Goal: Task Accomplishment & Management: Manage account settings

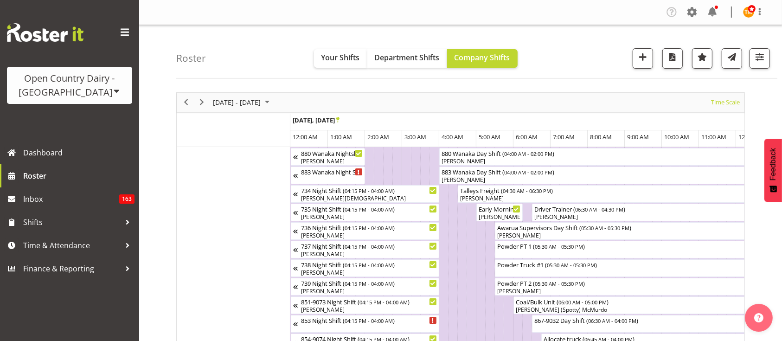
scroll to position [0, 4454]
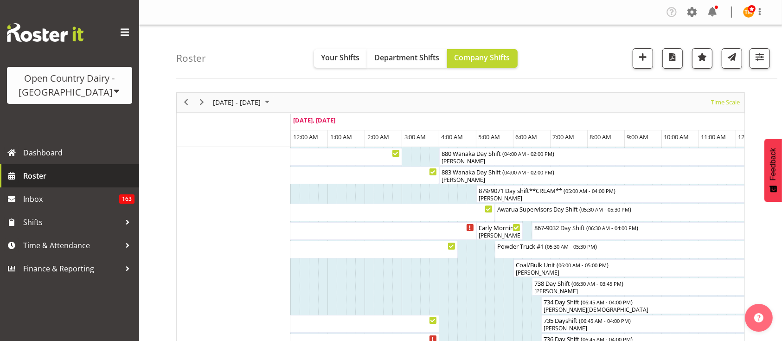
click at [97, 173] on span "Roster" at bounding box center [78, 176] width 111 height 14
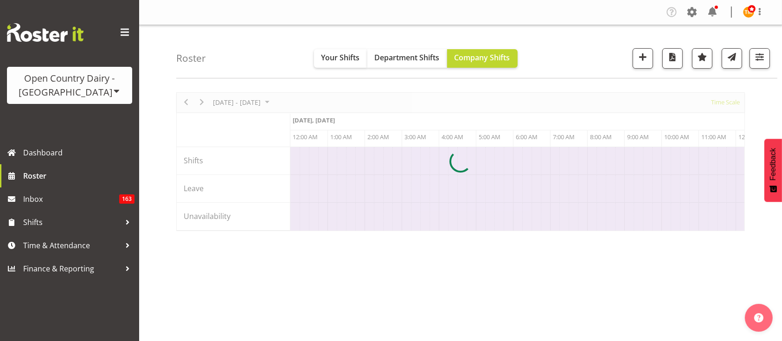
scroll to position [0, 4454]
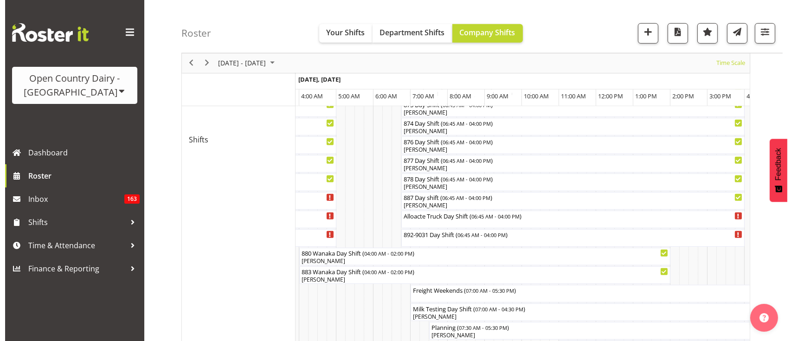
scroll to position [475, 0]
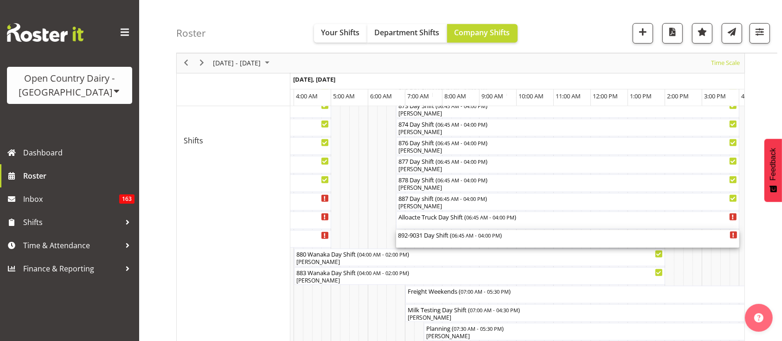
click at [434, 243] on div "892-9031 Day Shift ( 06:45 AM - 04:00 PM )" at bounding box center [568, 239] width 340 height 18
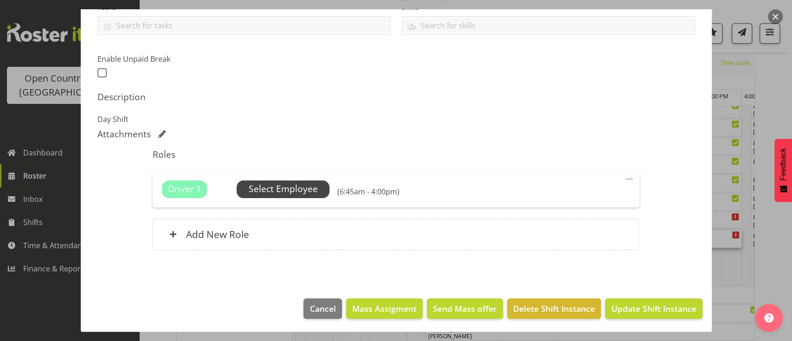
click at [285, 195] on span "Select Employee" at bounding box center [283, 188] width 69 height 13
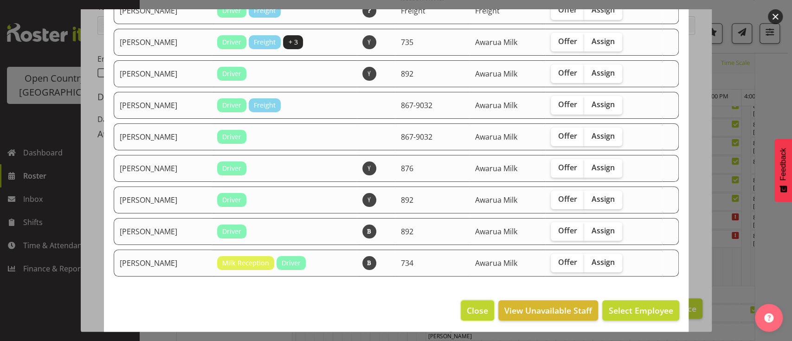
click at [474, 304] on span "Close" at bounding box center [477, 310] width 21 height 12
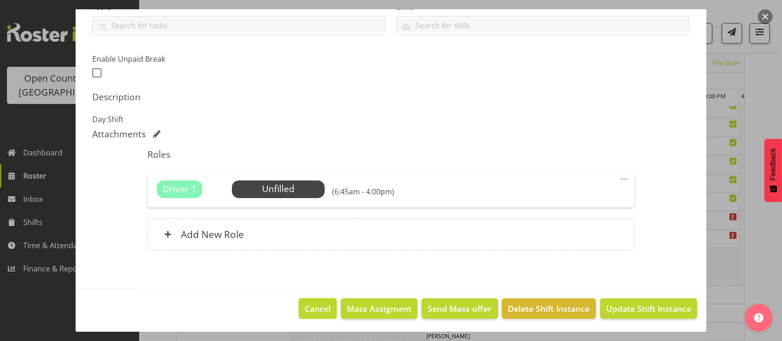
click at [321, 313] on span "Cancel" at bounding box center [318, 309] width 26 height 12
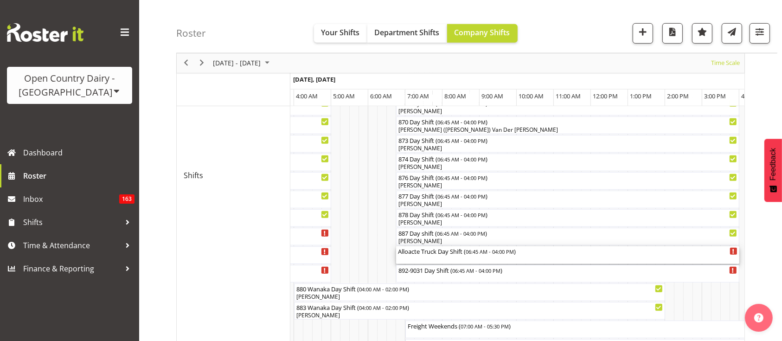
click at [424, 250] on div "Alloacte Truck Day Shift ( 06:45 AM - 04:00 PM )" at bounding box center [568, 250] width 340 height 9
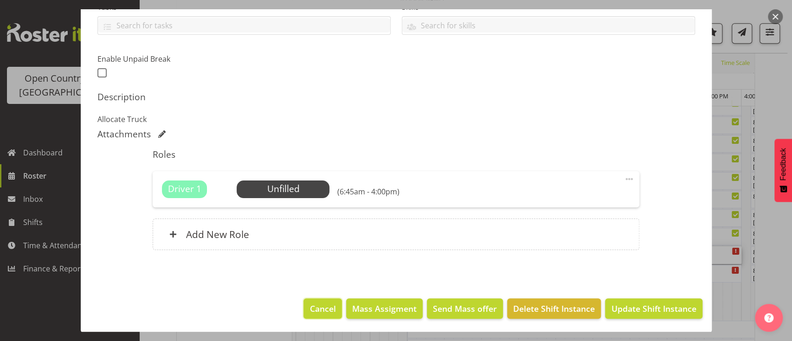
click at [312, 301] on button "Cancel" at bounding box center [322, 308] width 38 height 20
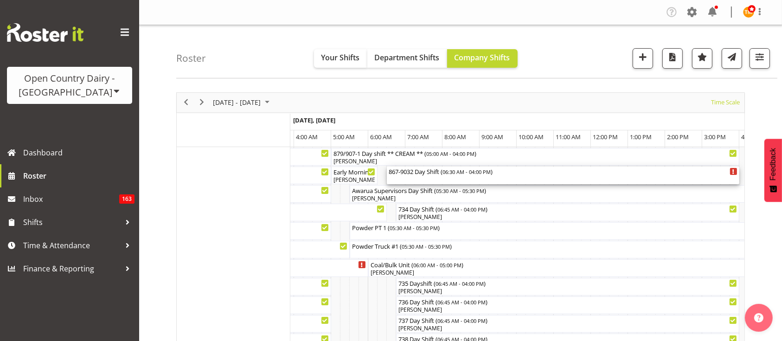
click at [418, 173] on div "867-9032 Day Shift ( 06:30 AM - 04:00 PM )" at bounding box center [563, 171] width 349 height 9
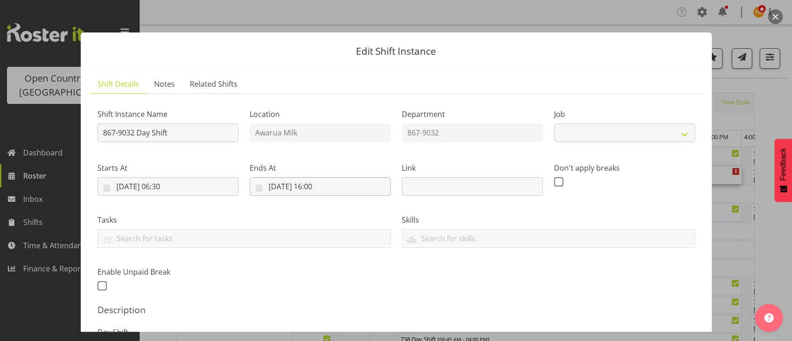
select select "10670"
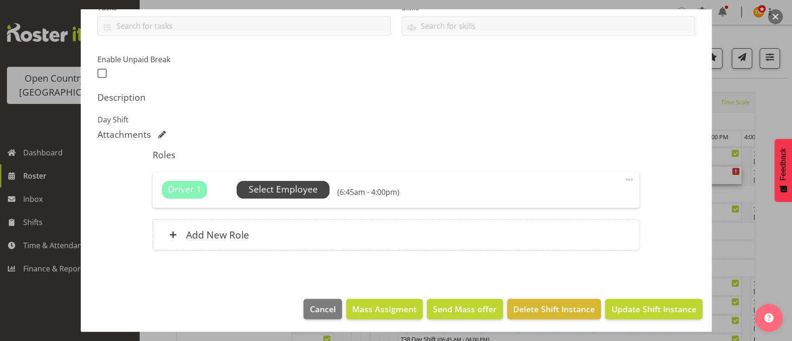
click at [310, 189] on span "Select Employee" at bounding box center [283, 189] width 69 height 13
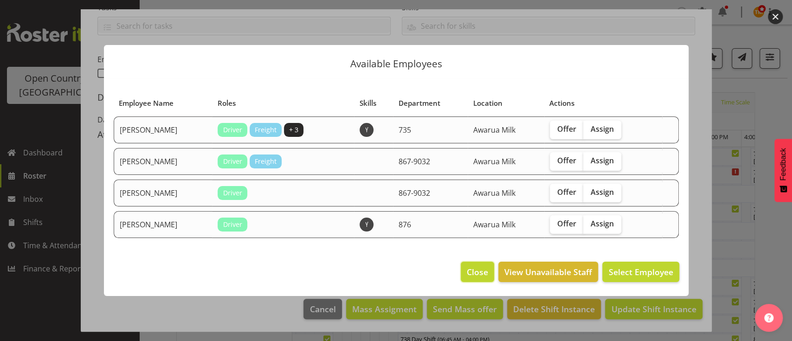
click at [472, 270] on span "Close" at bounding box center [477, 272] width 21 height 12
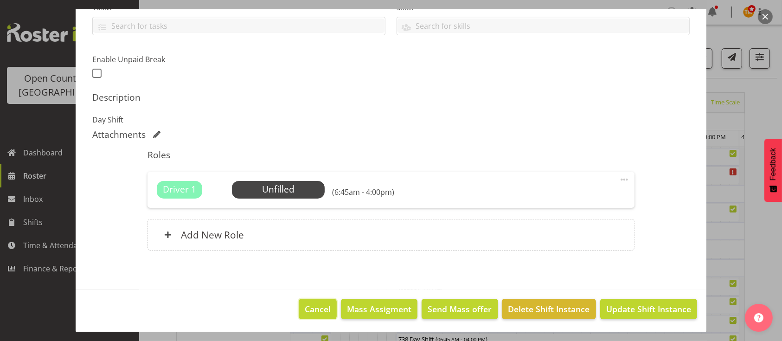
click at [308, 309] on span "Cancel" at bounding box center [318, 309] width 26 height 12
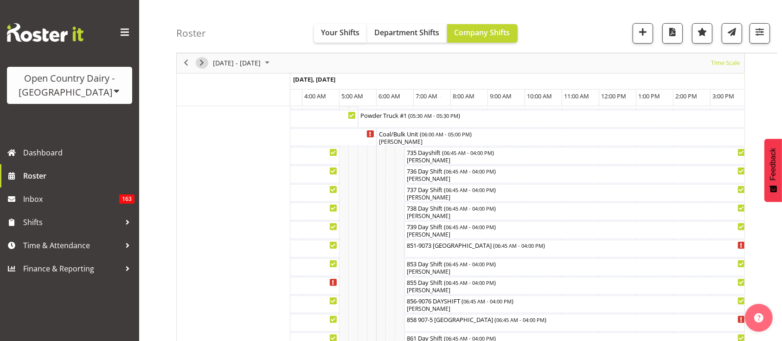
click at [199, 60] on span "Next" at bounding box center [201, 64] width 11 height 12
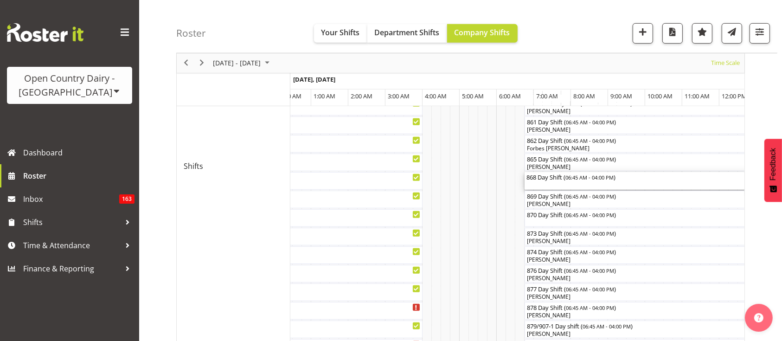
click at [554, 180] on div "868 Day Shift ( 06:45 AM - 04:00 PM )" at bounding box center [697, 176] width 340 height 9
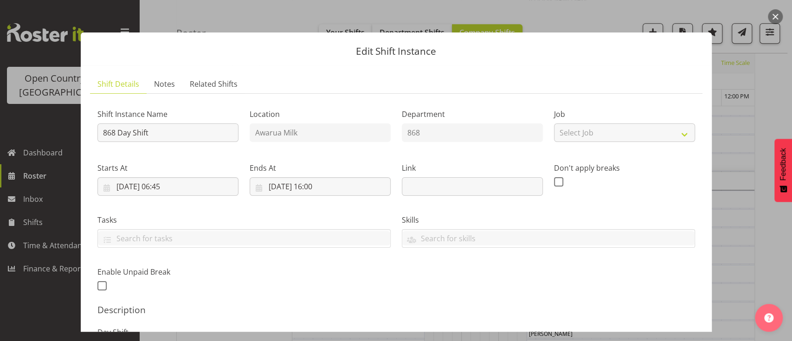
click at [730, 221] on div at bounding box center [396, 170] width 792 height 341
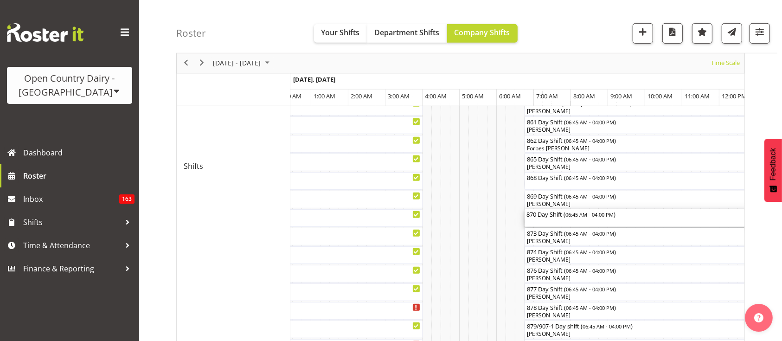
click at [614, 213] on span "06:45 AM - 04:00 PM" at bounding box center [590, 214] width 48 height 7
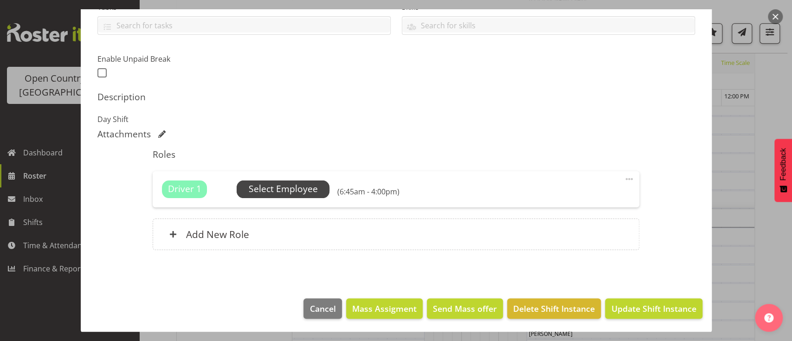
click at [266, 190] on span "Select Employee" at bounding box center [283, 188] width 69 height 13
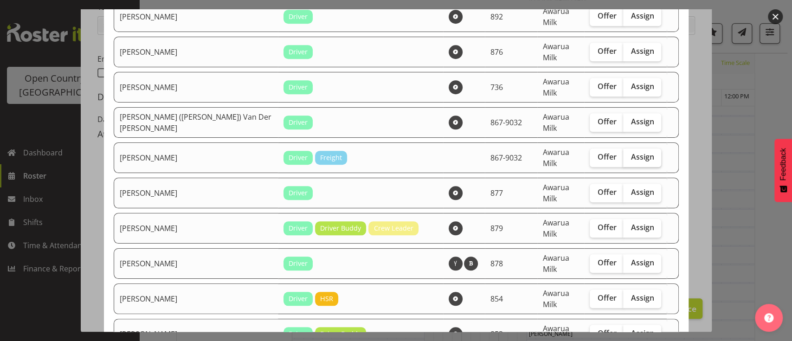
click at [631, 152] on span "Assign" at bounding box center [642, 156] width 23 height 9
click at [623, 154] on input "Assign" at bounding box center [626, 157] width 6 height 6
checkbox input "true"
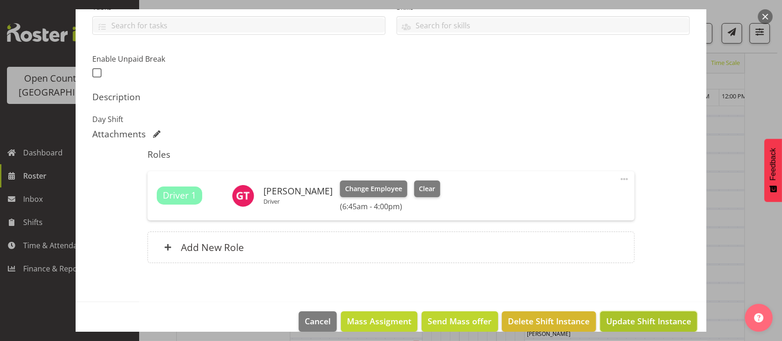
click at [637, 319] on span "Update Shift Instance" at bounding box center [648, 321] width 85 height 12
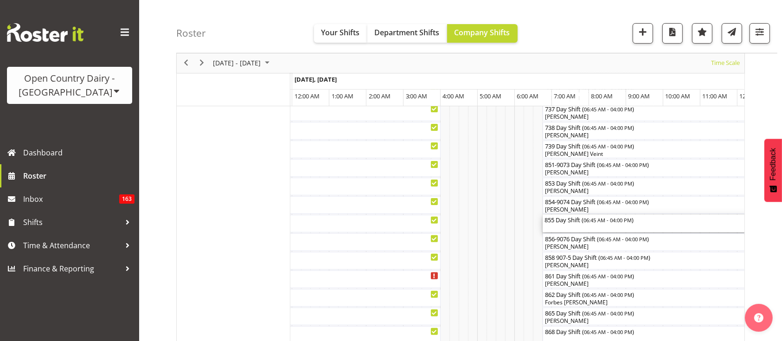
click at [635, 225] on div "855 Day Shift ( 06:45 AM - 04:00 PM )" at bounding box center [715, 224] width 340 height 18
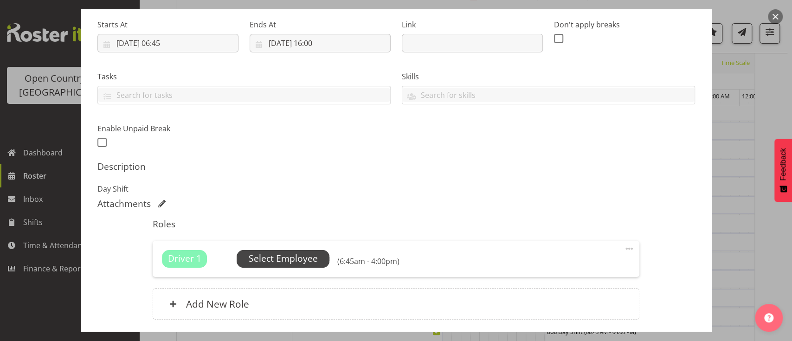
click at [279, 260] on span "Select Employee" at bounding box center [283, 258] width 69 height 13
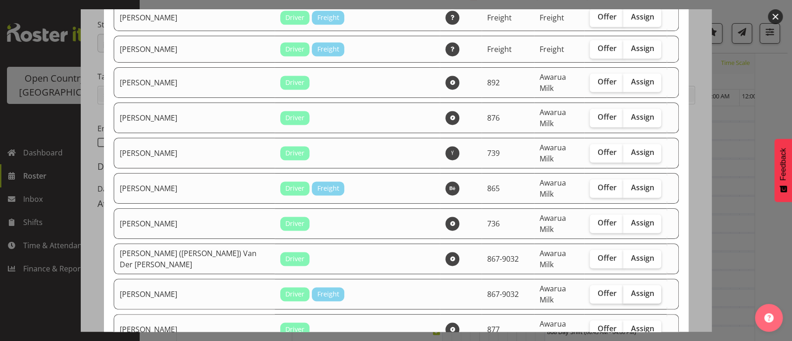
click at [631, 289] on span "Assign" at bounding box center [642, 293] width 23 height 9
click at [624, 290] on input "Assign" at bounding box center [626, 293] width 6 height 6
checkbox input "true"
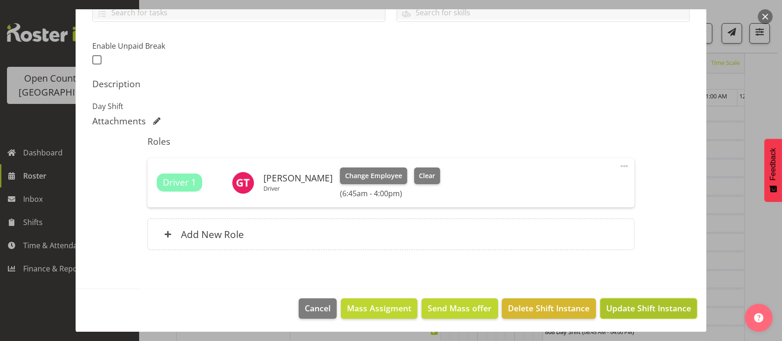
click at [641, 308] on span "Update Shift Instance" at bounding box center [648, 308] width 85 height 12
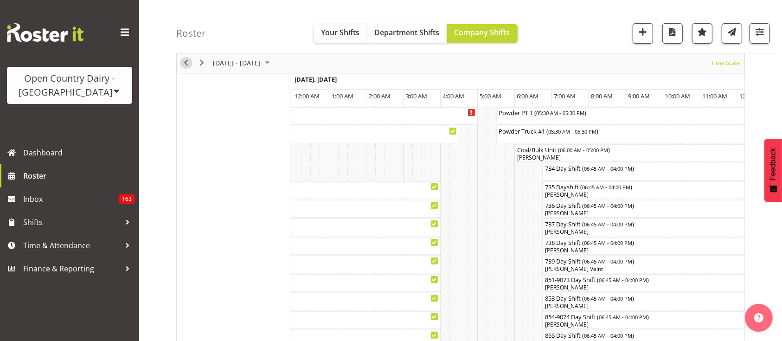
click at [181, 61] on span "Previous" at bounding box center [185, 64] width 11 height 12
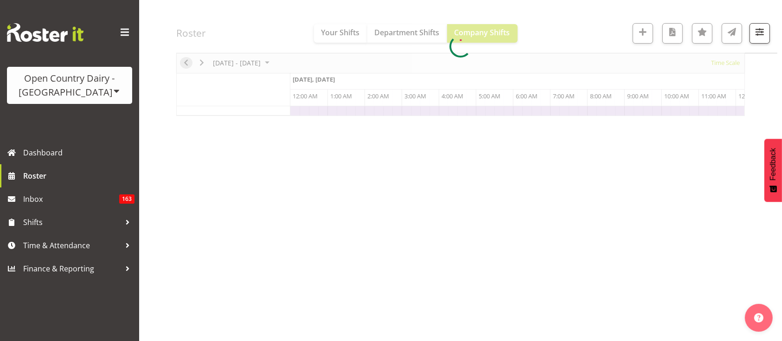
scroll to position [0, 4454]
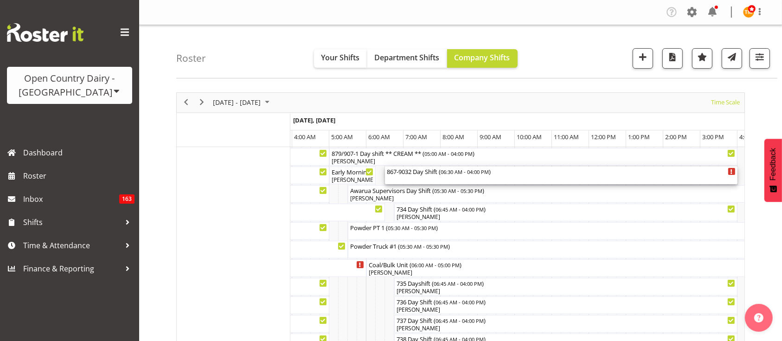
click at [486, 180] on div "867-9032 Day Shift ( 06:30 AM - 04:00 PM )" at bounding box center [561, 176] width 349 height 18
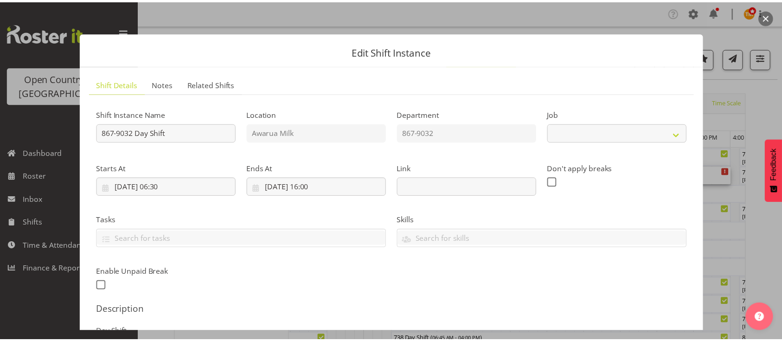
scroll to position [212, 0]
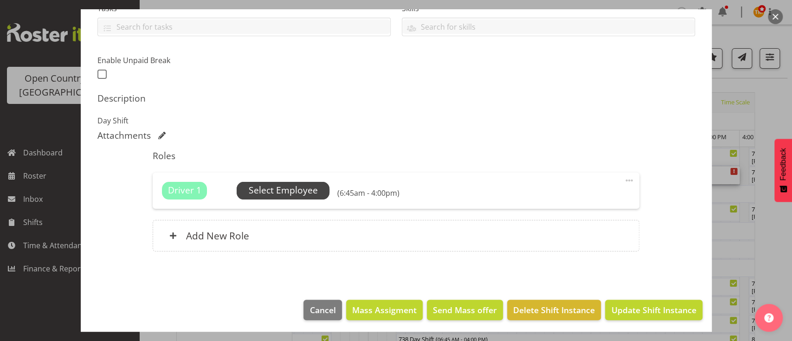
click at [313, 191] on span "Select Employee" at bounding box center [283, 190] width 69 height 13
select select "10670"
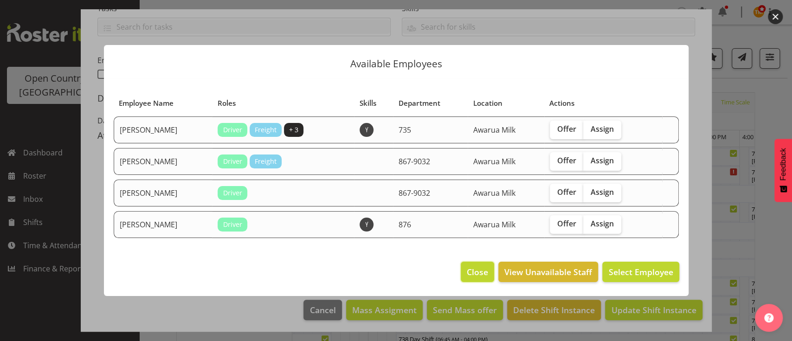
click at [475, 269] on span "Close" at bounding box center [477, 272] width 21 height 12
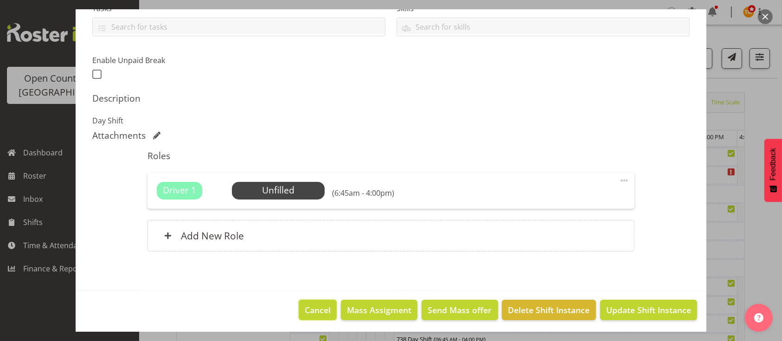
click at [316, 309] on span "Cancel" at bounding box center [318, 310] width 26 height 12
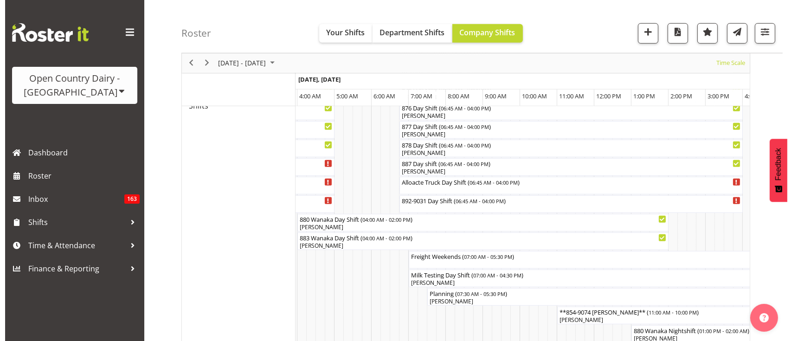
scroll to position [492, 0]
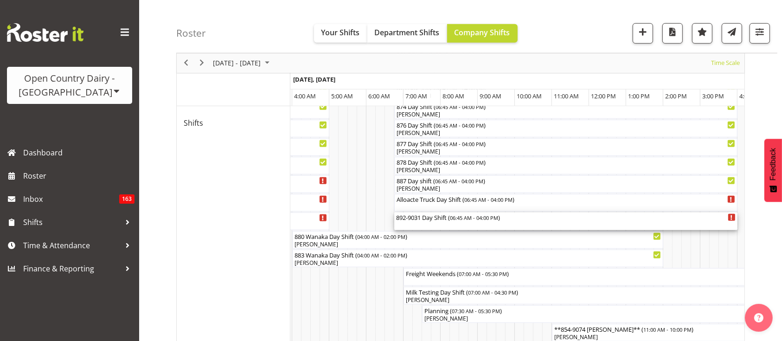
click at [441, 217] on div "892-9031 Day Shift ( 06:45 AM - 04:00 PM )" at bounding box center [566, 217] width 340 height 9
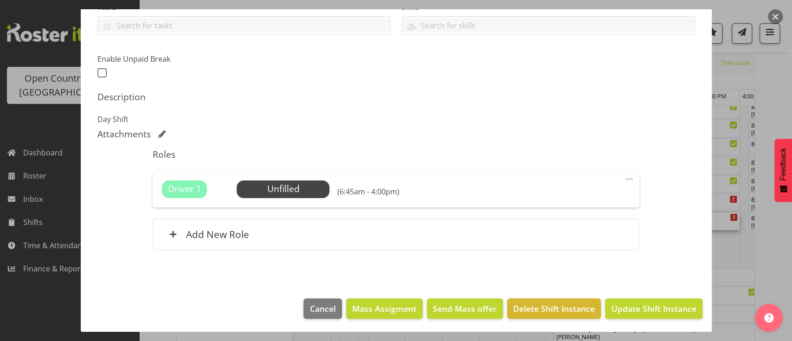
scroll to position [0, 0]
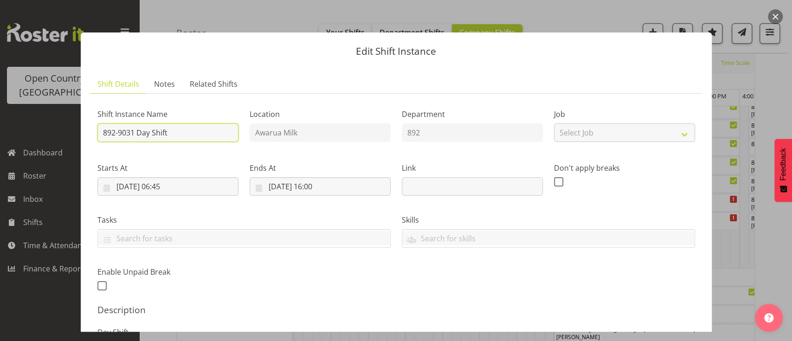
click at [200, 129] on input "892-9031 Day Shift" at bounding box center [167, 132] width 141 height 19
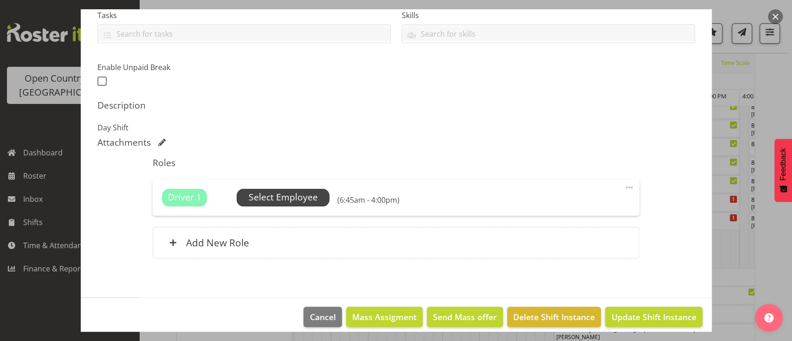
click at [287, 192] on span "Select Employee" at bounding box center [283, 197] width 69 height 13
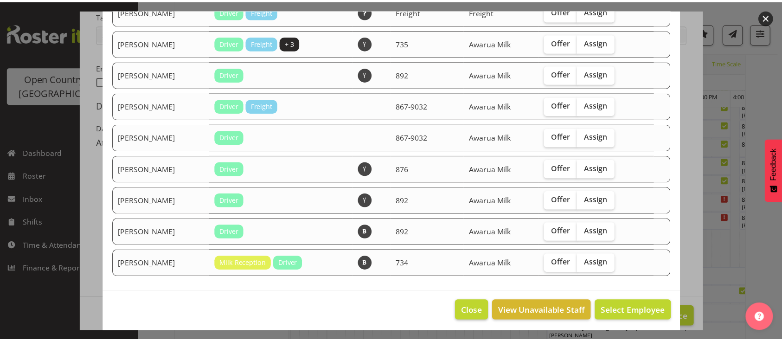
scroll to position [94, 0]
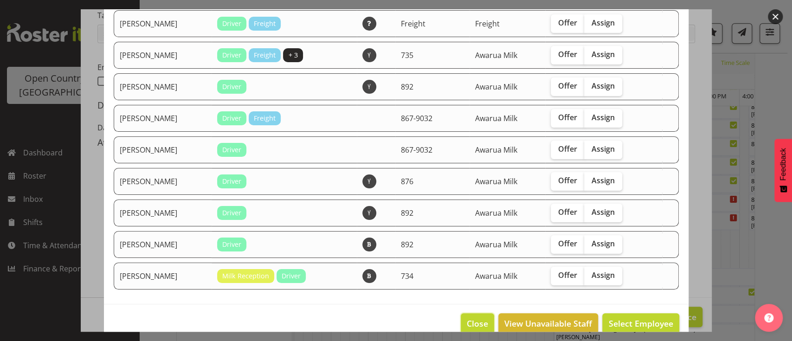
click at [468, 320] on span "Close" at bounding box center [477, 323] width 21 height 12
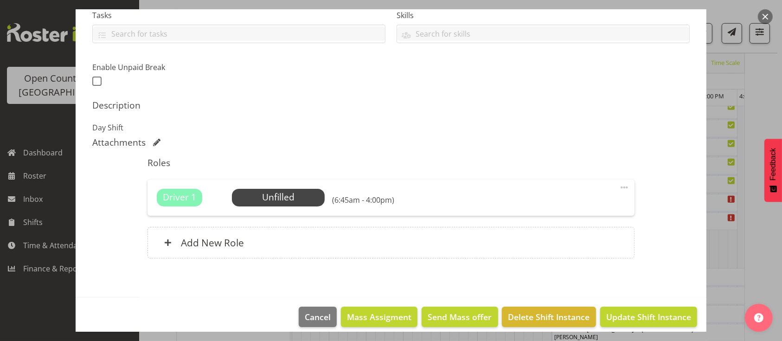
scroll to position [213, 0]
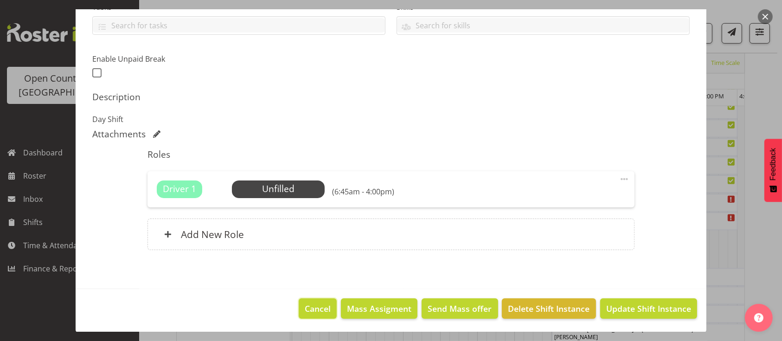
click at [306, 303] on span "Cancel" at bounding box center [318, 309] width 26 height 12
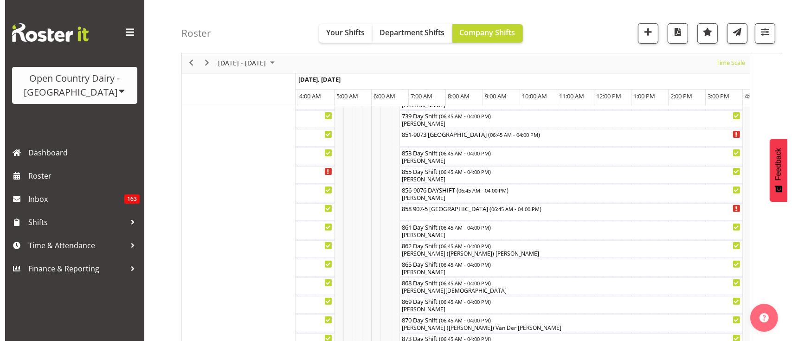
scroll to position [241, 0]
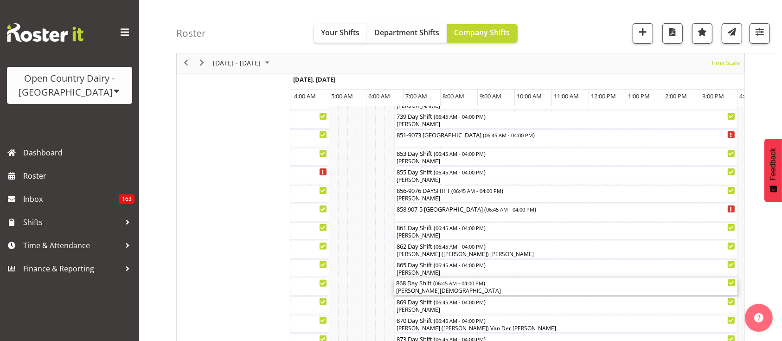
click at [462, 284] on span "06:45 AM - 04:00 PM" at bounding box center [459, 282] width 48 height 7
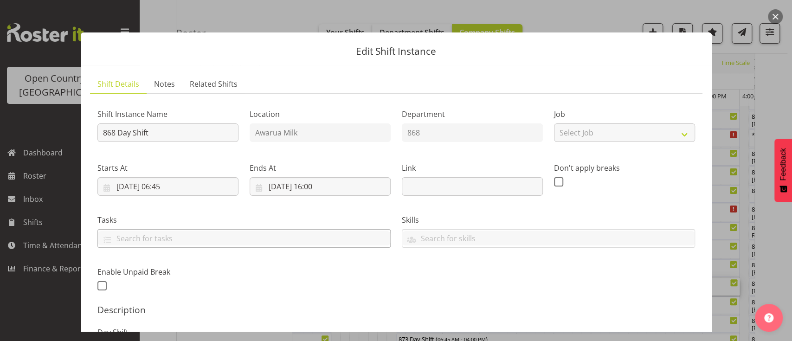
scroll to position [128, 0]
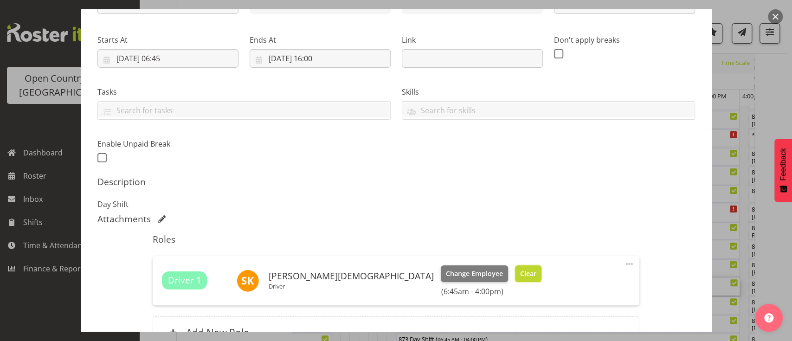
click at [520, 277] on span "Clear" at bounding box center [528, 274] width 16 height 10
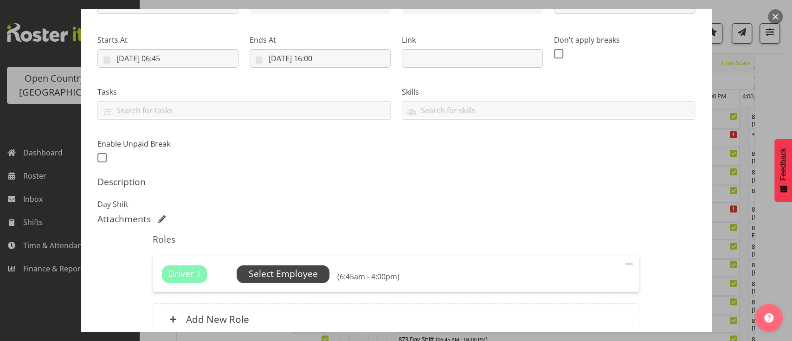
click at [316, 277] on span "Select Employee" at bounding box center [283, 273] width 69 height 13
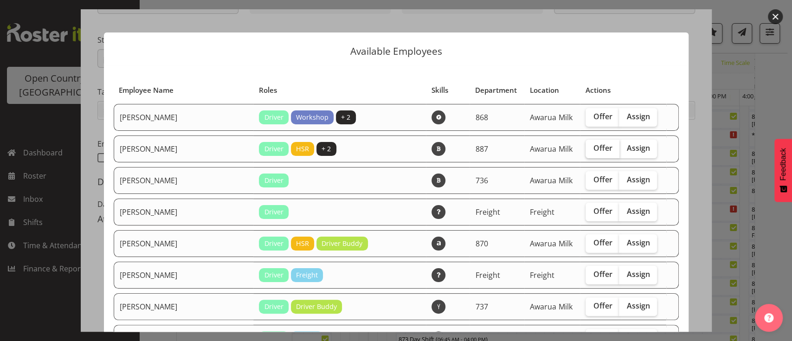
click at [593, 143] on span "Offer" at bounding box center [602, 147] width 19 height 9
click at [586, 145] on input "Offer" at bounding box center [589, 148] width 6 height 6
checkbox input "true"
click at [593, 175] on span "Offer" at bounding box center [602, 179] width 19 height 9
click at [586, 177] on input "Offer" at bounding box center [589, 180] width 6 height 6
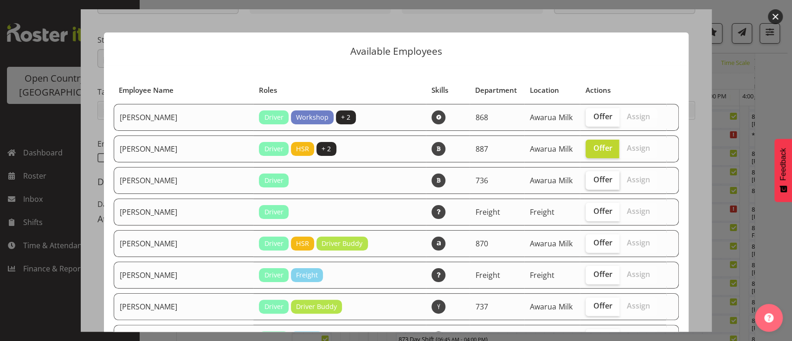
checkbox input "true"
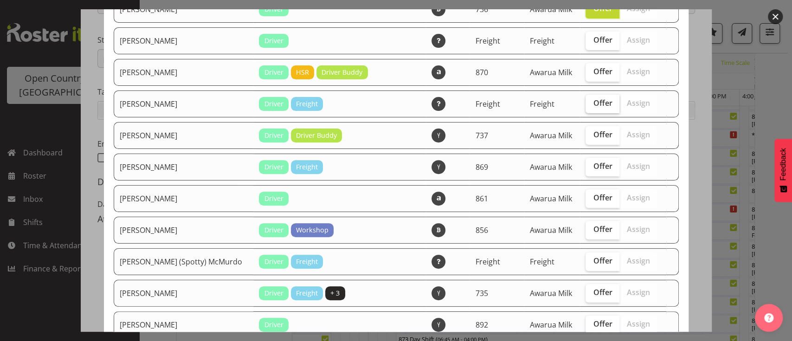
scroll to position [180, 0]
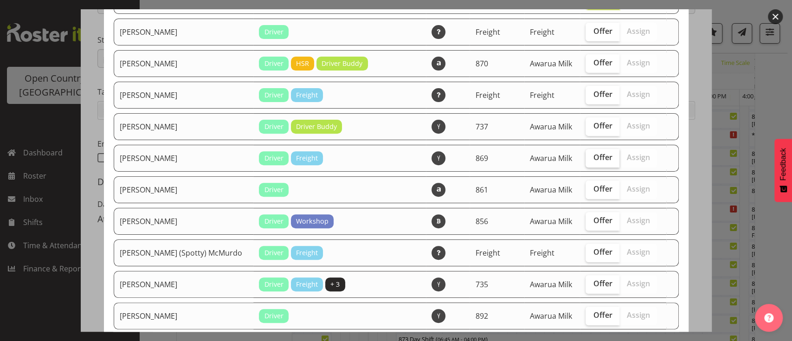
click at [593, 154] on span "Offer" at bounding box center [602, 157] width 19 height 9
click at [586, 155] on input "Offer" at bounding box center [589, 158] width 6 height 6
checkbox input "true"
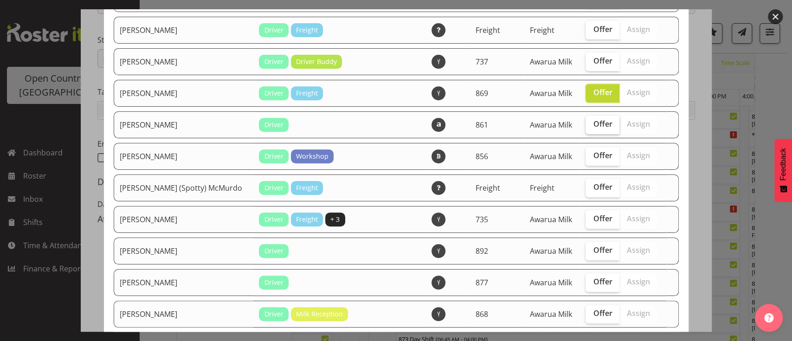
scroll to position [245, 0]
click at [590, 158] on label "Offer" at bounding box center [603, 156] width 34 height 19
click at [590, 158] on input "Offer" at bounding box center [589, 155] width 6 height 6
checkbox input "true"
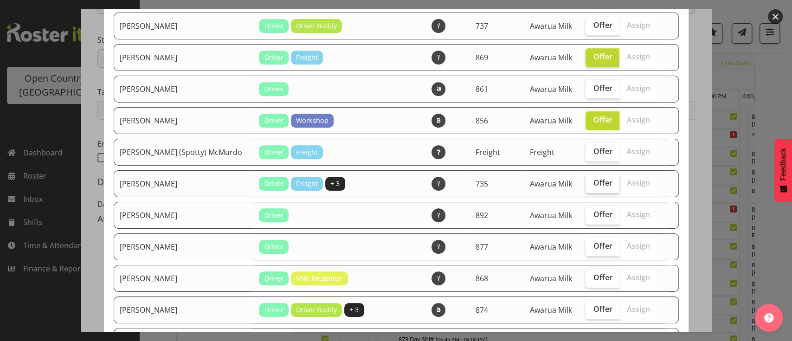
scroll to position [282, 0]
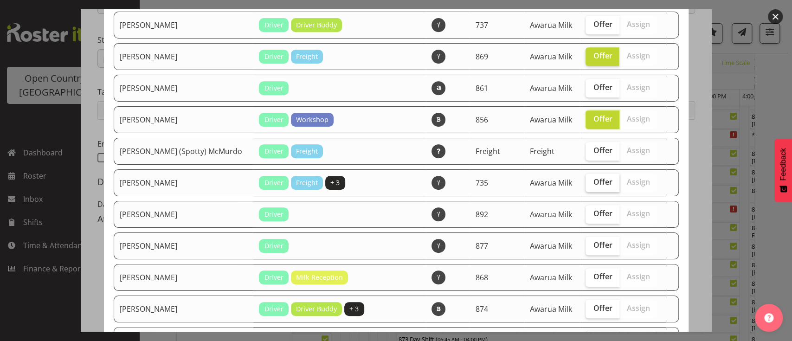
click at [593, 181] on span "Offer" at bounding box center [602, 181] width 19 height 9
click at [588, 181] on input "Offer" at bounding box center [589, 182] width 6 height 6
checkbox input "true"
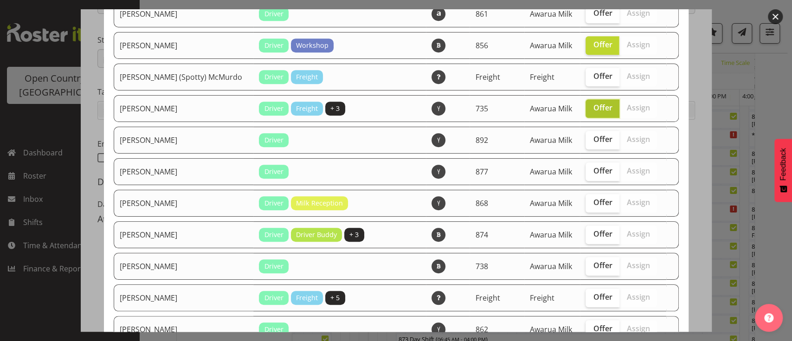
scroll to position [357, 0]
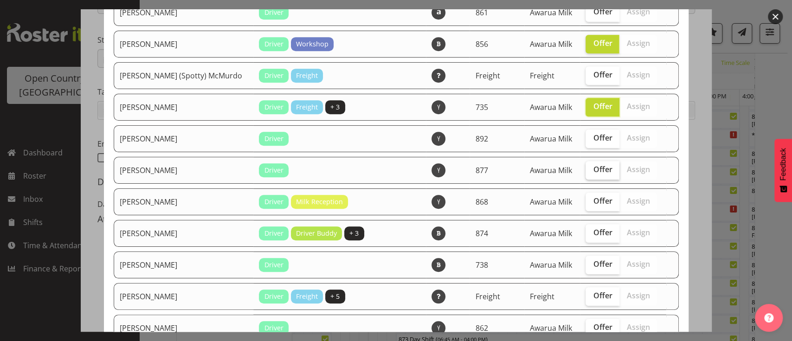
click at [586, 173] on label "Offer" at bounding box center [603, 170] width 34 height 19
click at [586, 173] on input "Offer" at bounding box center [589, 170] width 6 height 6
checkbox input "true"
click at [593, 202] on span "Offer" at bounding box center [602, 200] width 19 height 9
click at [586, 202] on input "Offer" at bounding box center [589, 201] width 6 height 6
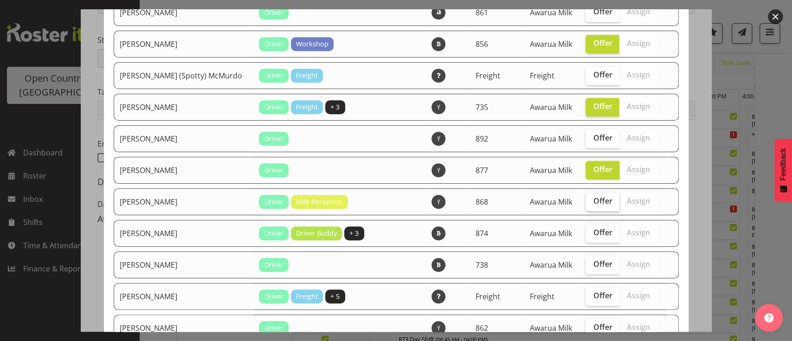
checkbox input "true"
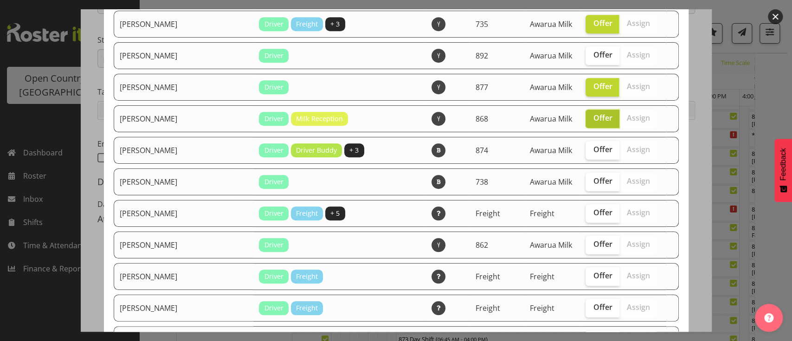
scroll to position [441, 0]
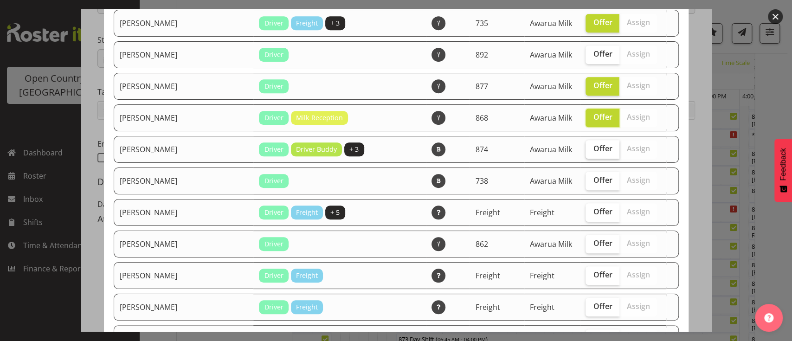
click at [593, 144] on span "Offer" at bounding box center [602, 148] width 19 height 9
click at [586, 146] on input "Offer" at bounding box center [589, 149] width 6 height 6
checkbox input "true"
click at [593, 175] on span "Offer" at bounding box center [602, 179] width 19 height 9
click at [586, 177] on input "Offer" at bounding box center [589, 180] width 6 height 6
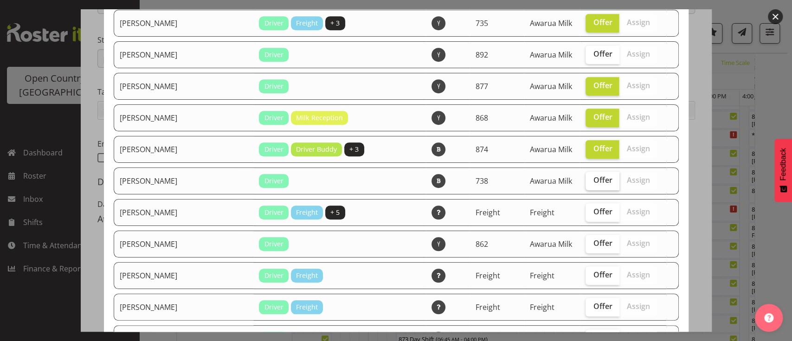
checkbox input "true"
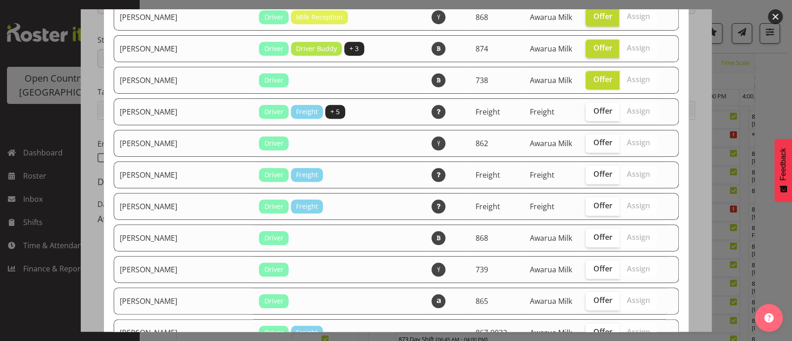
scroll to position [550, 0]
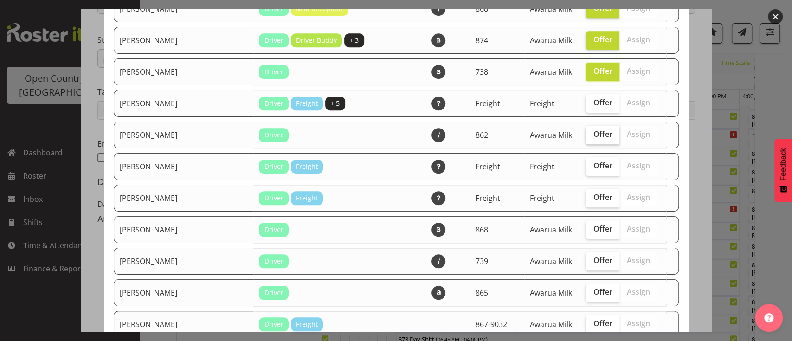
click at [588, 135] on label "Offer" at bounding box center [603, 135] width 34 height 19
click at [588, 135] on input "Offer" at bounding box center [589, 134] width 6 height 6
checkbox input "true"
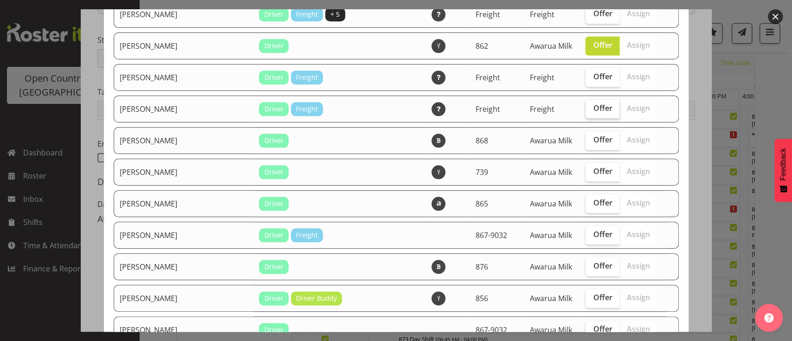
scroll to position [677, 0]
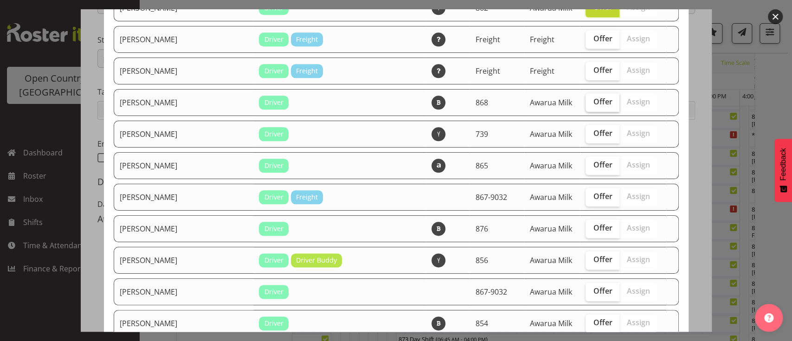
click at [589, 102] on label "Offer" at bounding box center [603, 102] width 34 height 19
click at [589, 102] on input "Offer" at bounding box center [589, 102] width 6 height 6
checkbox input "true"
click at [586, 133] on label "Offer" at bounding box center [603, 134] width 34 height 19
click at [586, 133] on input "Offer" at bounding box center [589, 133] width 6 height 6
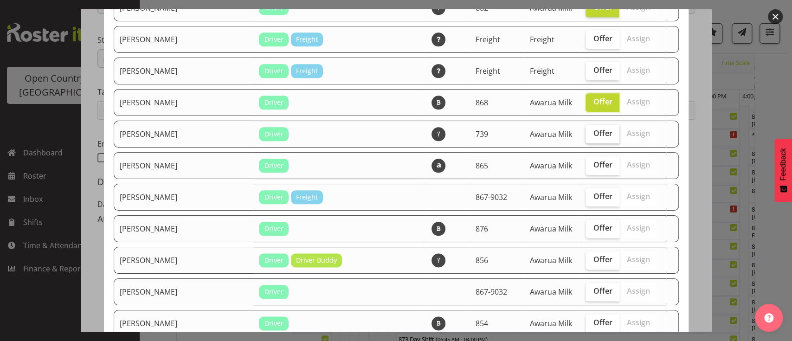
checkbox input "true"
click at [586, 199] on label "Offer" at bounding box center [603, 197] width 34 height 19
click at [586, 199] on input "Offer" at bounding box center [589, 196] width 6 height 6
checkbox input "true"
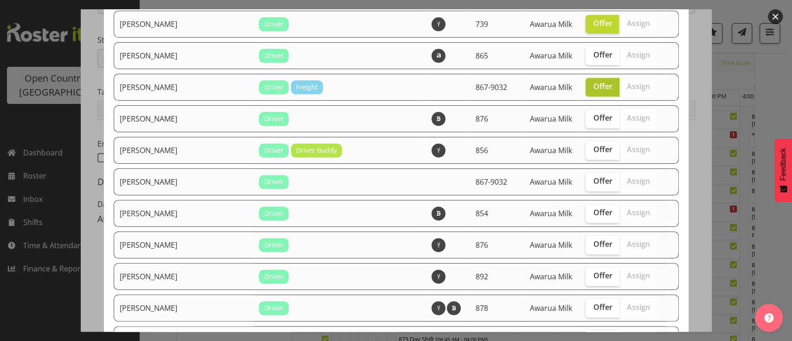
scroll to position [788, 0]
click at [586, 118] on label "Offer" at bounding box center [603, 118] width 34 height 19
click at [586, 118] on input "Offer" at bounding box center [589, 118] width 6 height 6
checkbox input "true"
click at [593, 144] on span "Offer" at bounding box center [602, 148] width 19 height 9
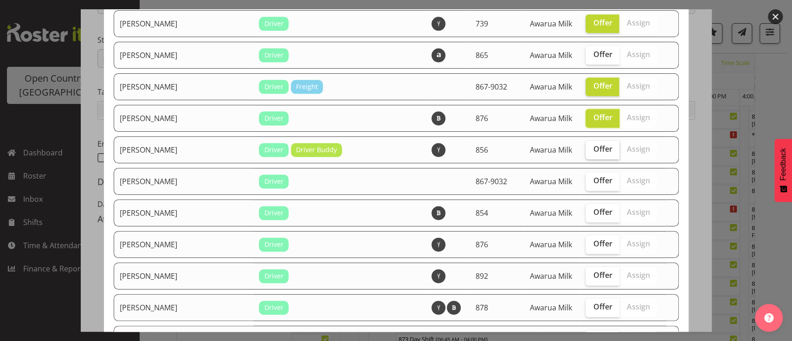
click at [586, 146] on input "Offer" at bounding box center [589, 149] width 6 height 6
checkbox input "true"
click at [593, 176] on span "Offer" at bounding box center [602, 180] width 19 height 9
click at [586, 178] on input "Offer" at bounding box center [589, 181] width 6 height 6
checkbox input "true"
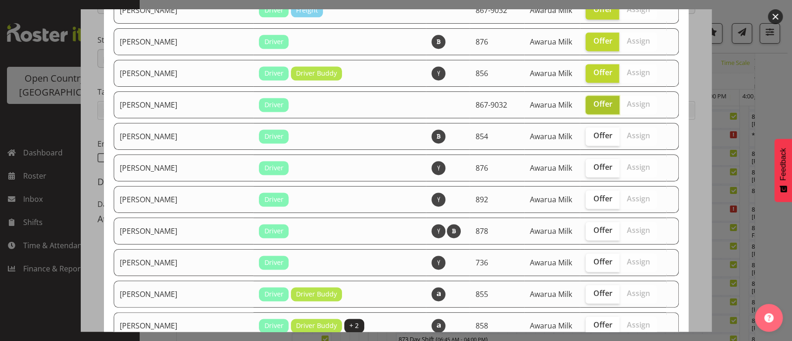
scroll to position [865, 0]
click at [593, 130] on span "Offer" at bounding box center [602, 134] width 19 height 9
click at [590, 132] on input "Offer" at bounding box center [589, 135] width 6 height 6
checkbox input "true"
click at [593, 162] on span "Offer" at bounding box center [602, 166] width 19 height 9
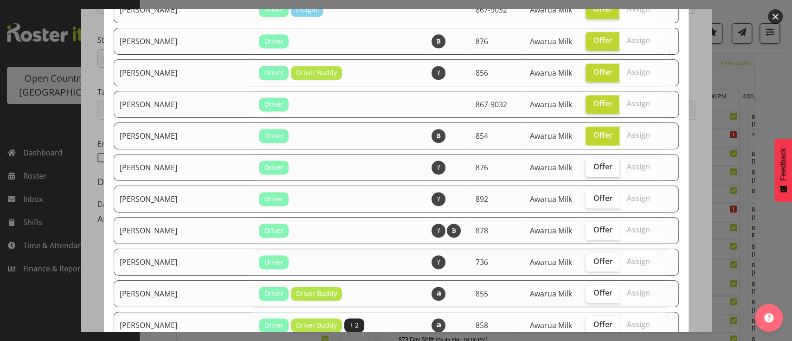
click at [588, 164] on input "Offer" at bounding box center [589, 167] width 6 height 6
checkbox input "true"
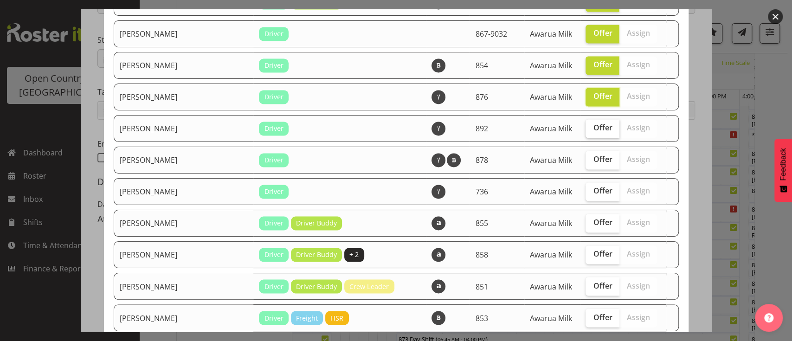
click at [593, 126] on span "Offer" at bounding box center [602, 127] width 19 height 9
click at [586, 126] on input "Offer" at bounding box center [589, 128] width 6 height 6
checkbox input "true"
click at [593, 186] on span "Offer" at bounding box center [602, 190] width 19 height 9
click at [586, 188] on input "Offer" at bounding box center [589, 191] width 6 height 6
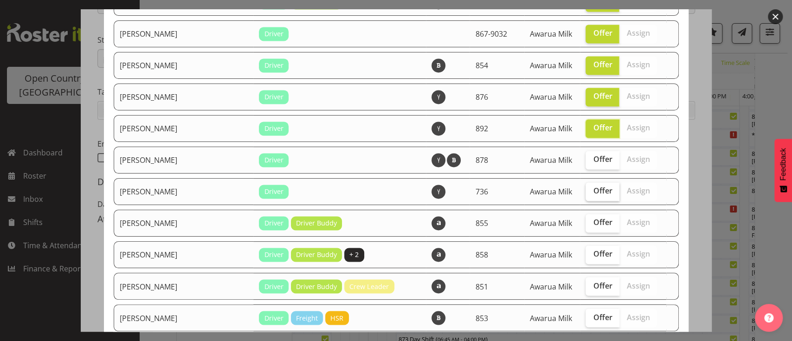
checkbox input "true"
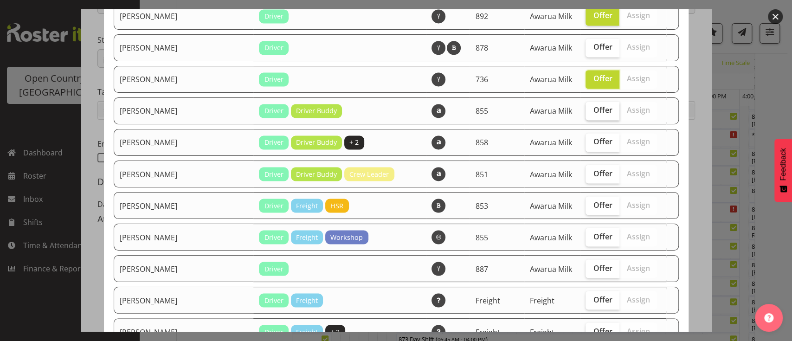
click at [586, 108] on label "Offer" at bounding box center [603, 111] width 34 height 19
click at [586, 108] on input "Offer" at bounding box center [589, 110] width 6 height 6
checkbox input "true"
click at [593, 137] on span "Offer" at bounding box center [602, 141] width 19 height 9
click at [586, 139] on input "Offer" at bounding box center [589, 142] width 6 height 6
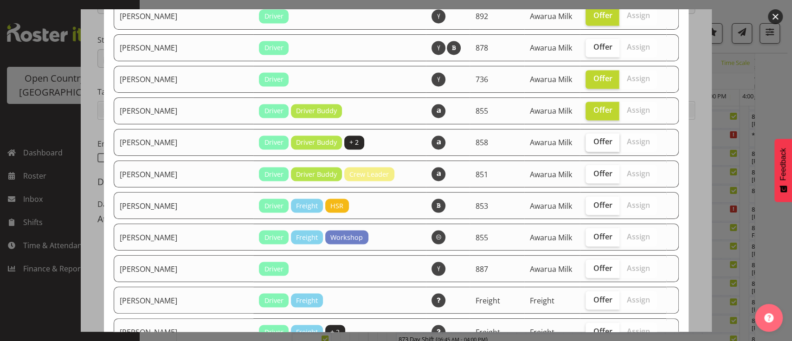
checkbox input "true"
click at [593, 168] on span "Offer" at bounding box center [602, 172] width 19 height 9
click at [586, 170] on input "Offer" at bounding box center [589, 173] width 6 height 6
checkbox input "true"
click at [593, 200] on span "Offer" at bounding box center [602, 204] width 19 height 9
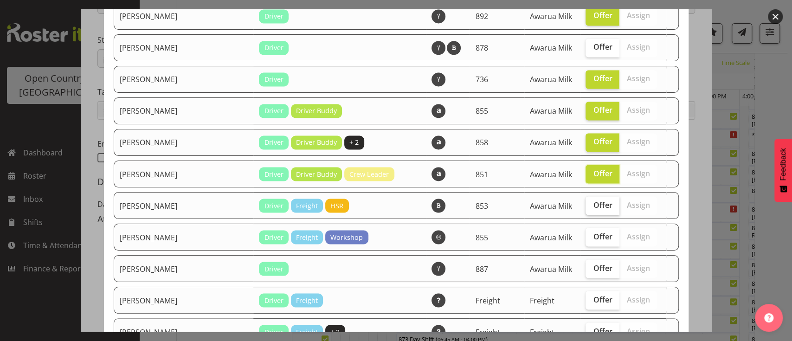
click at [586, 202] on input "Offer" at bounding box center [589, 205] width 6 height 6
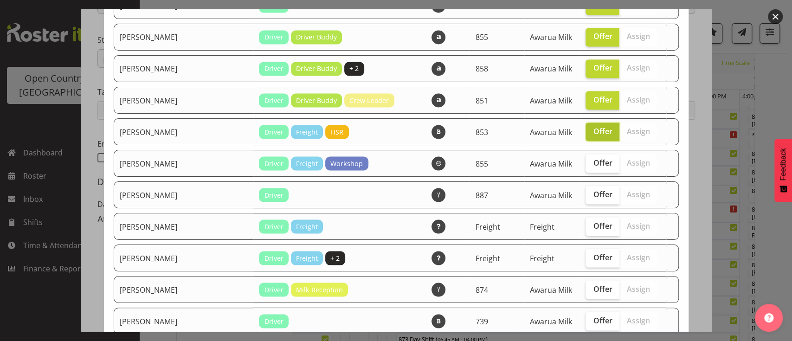
click at [589, 129] on label "Offer" at bounding box center [603, 131] width 34 height 19
click at [589, 129] on input "Offer" at bounding box center [589, 131] width 6 height 6
checkbox input "false"
click at [593, 190] on span "Offer" at bounding box center [602, 193] width 19 height 9
click at [586, 191] on input "Offer" at bounding box center [589, 194] width 6 height 6
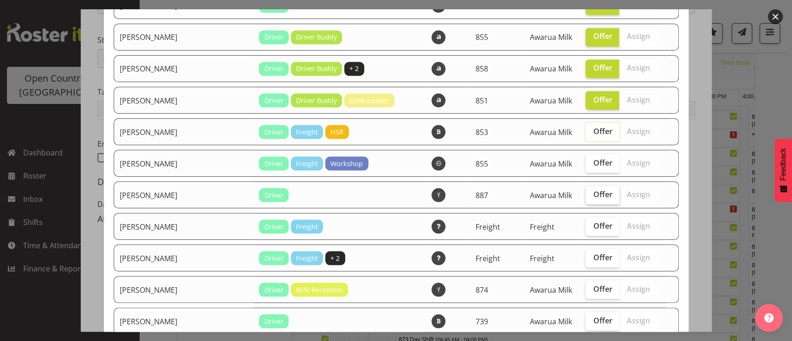
checkbox input "true"
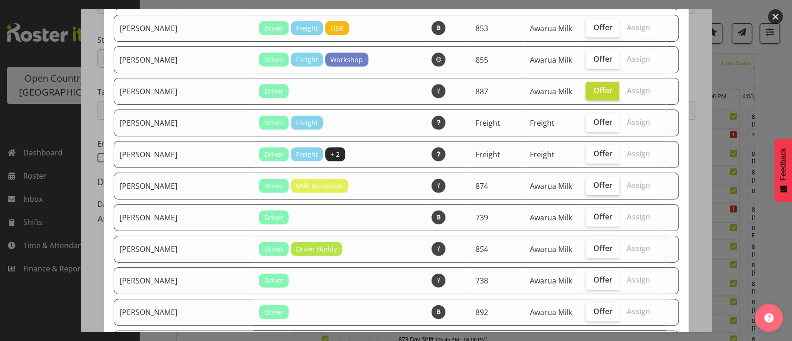
click at [593, 180] on span "Offer" at bounding box center [602, 184] width 19 height 9
click at [589, 182] on input "Offer" at bounding box center [589, 185] width 6 height 6
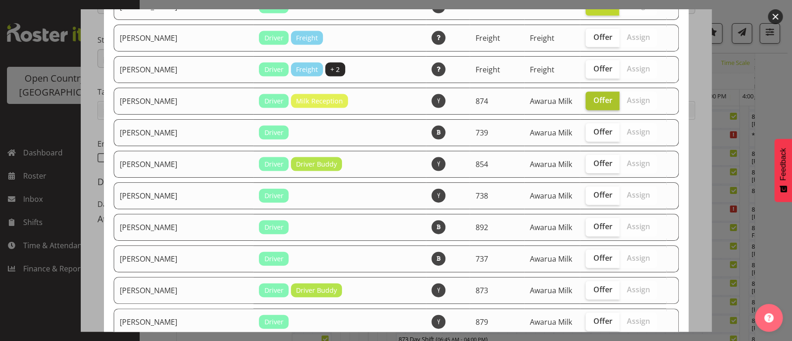
click at [593, 96] on span "Offer" at bounding box center [602, 100] width 19 height 9
click at [586, 97] on input "Offer" at bounding box center [589, 100] width 6 height 6
checkbox input "false"
click at [593, 127] on span "Offer" at bounding box center [602, 131] width 19 height 9
click at [586, 129] on input "Offer" at bounding box center [589, 132] width 6 height 6
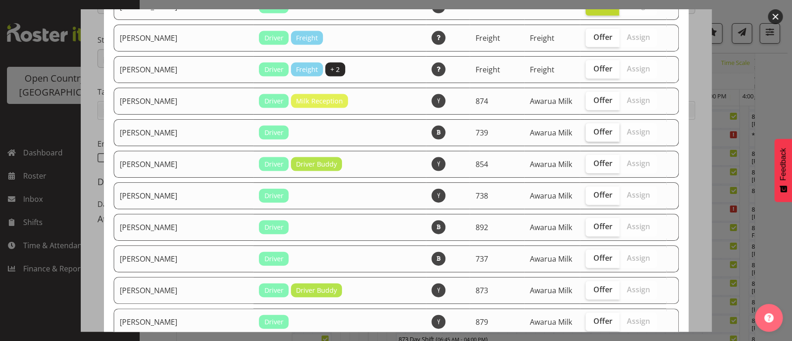
checkbox input "true"
click at [593, 96] on span "Offer" at bounding box center [602, 100] width 19 height 9
click at [586, 97] on input "Offer" at bounding box center [589, 100] width 6 height 6
checkbox input "true"
click at [593, 159] on span "Offer" at bounding box center [602, 163] width 19 height 9
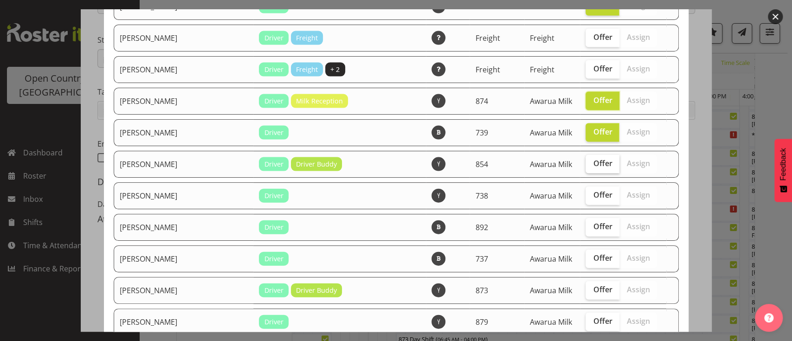
click at [586, 161] on input "Offer" at bounding box center [589, 164] width 6 height 6
click at [593, 159] on span "Offer" at bounding box center [602, 163] width 19 height 9
click at [586, 161] on input "Offer" at bounding box center [589, 164] width 6 height 6
checkbox input "false"
click at [586, 187] on label "Offer" at bounding box center [603, 196] width 34 height 19
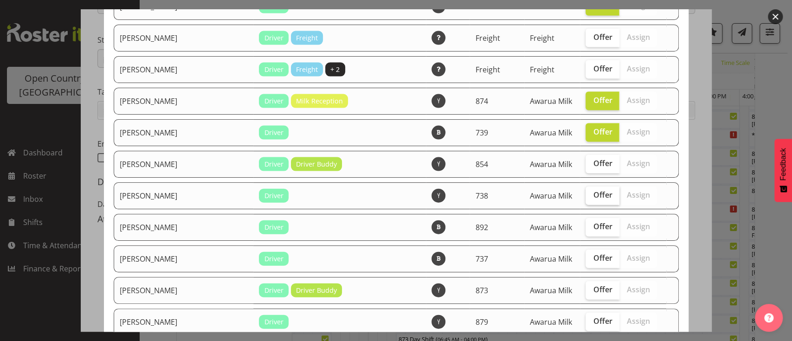
click at [586, 192] on input "Offer" at bounding box center [589, 195] width 6 height 6
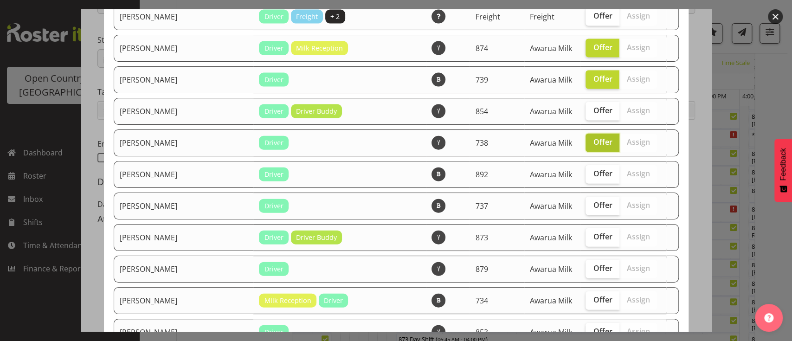
scroll to position [1363, 0]
click at [593, 137] on span "Offer" at bounding box center [602, 141] width 19 height 9
click at [590, 139] on input "Offer" at bounding box center [589, 142] width 6 height 6
checkbox input "false"
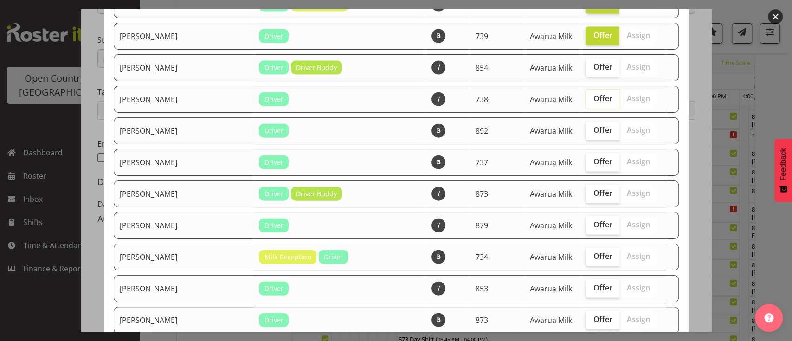
scroll to position [1407, 0]
click at [594, 126] on label "Offer" at bounding box center [603, 130] width 34 height 19
click at [592, 127] on input "Offer" at bounding box center [589, 130] width 6 height 6
checkbox input "true"
click at [593, 156] on span "Offer" at bounding box center [602, 160] width 19 height 9
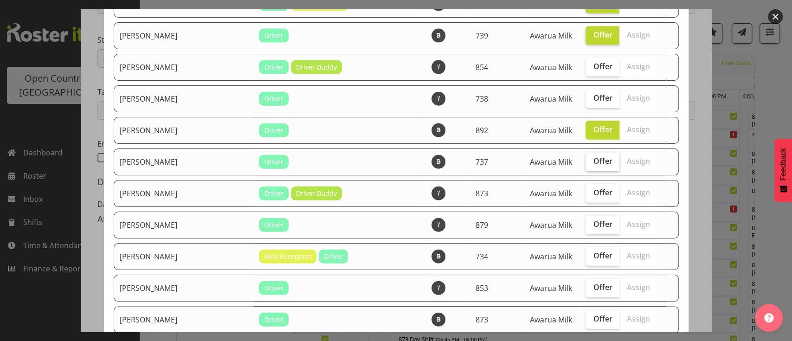
click at [589, 158] on input "Offer" at bounding box center [589, 161] width 6 height 6
checkbox input "true"
click at [586, 191] on label "Offer" at bounding box center [603, 193] width 34 height 19
click at [586, 191] on input "Offer" at bounding box center [589, 193] width 6 height 6
checkbox input "true"
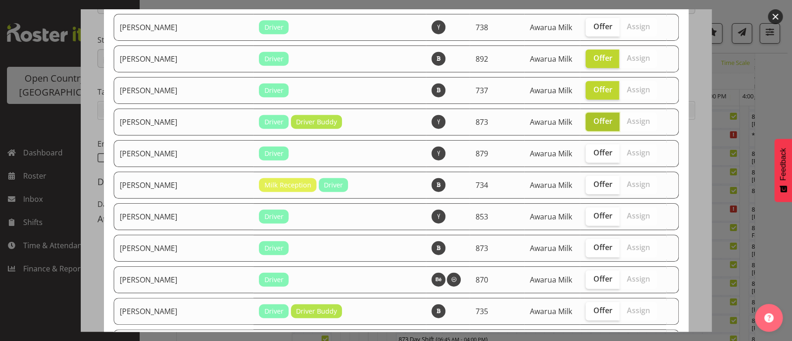
scroll to position [1480, 0]
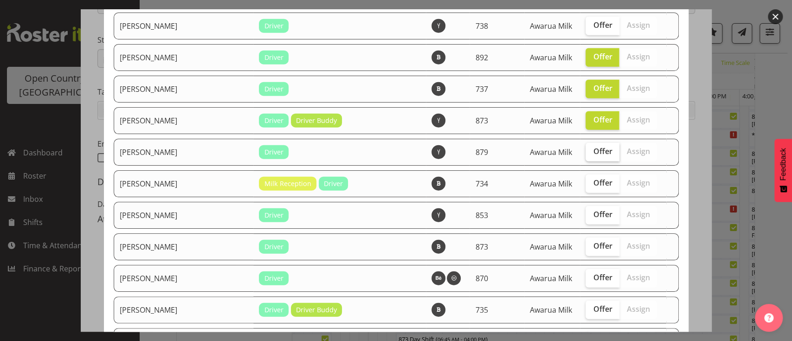
click at [586, 143] on label "Offer" at bounding box center [603, 152] width 34 height 19
click at [586, 148] on input "Offer" at bounding box center [589, 151] width 6 height 6
checkbox input "true"
click at [586, 180] on label "Offer" at bounding box center [603, 183] width 34 height 19
click at [586, 180] on input "Offer" at bounding box center [589, 183] width 6 height 6
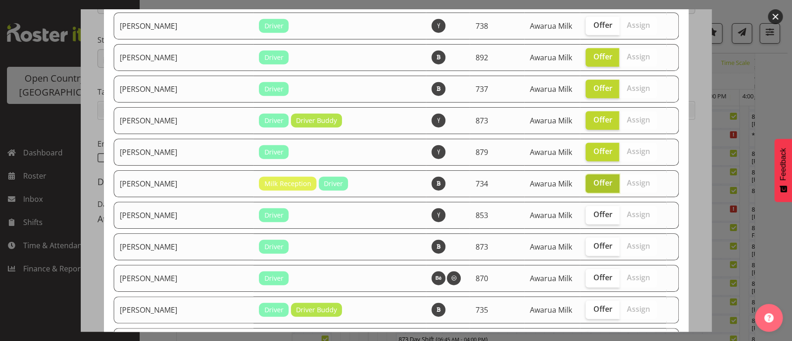
scroll to position [1530, 0]
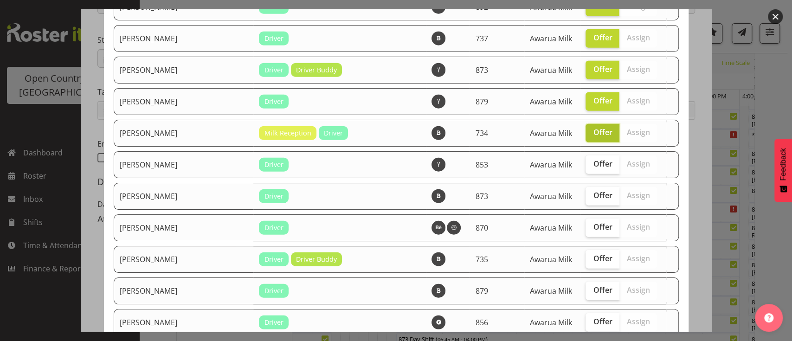
click at [593, 128] on span "Offer" at bounding box center [602, 132] width 19 height 9
click at [589, 129] on input "Offer" at bounding box center [589, 132] width 6 height 6
checkbox input "false"
click at [593, 159] on span "Offer" at bounding box center [602, 163] width 19 height 9
click at [586, 161] on input "Offer" at bounding box center [589, 164] width 6 height 6
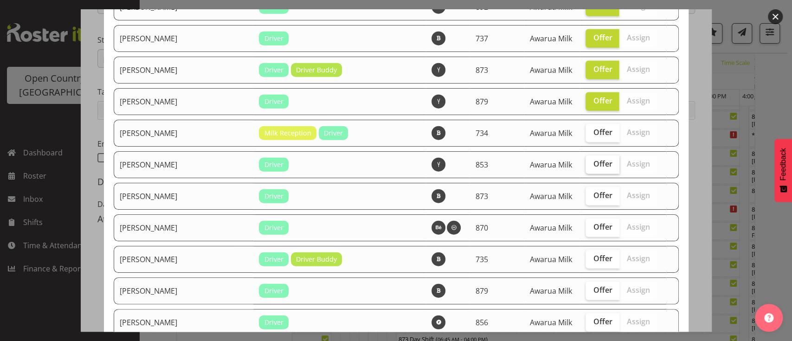
checkbox input "true"
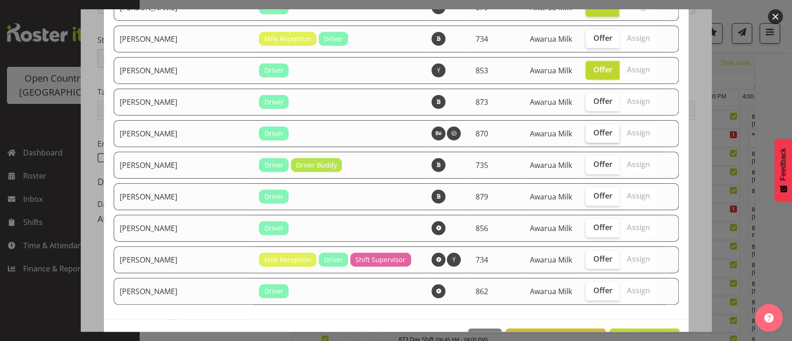
scroll to position [1630, 0]
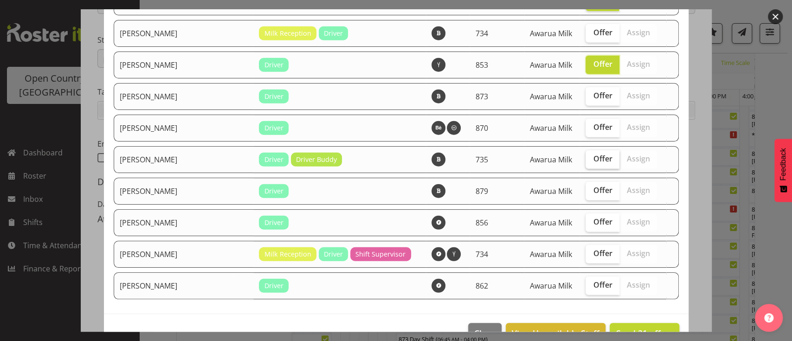
click at [593, 154] on span "Offer" at bounding box center [602, 158] width 19 height 9
click at [588, 156] on input "Offer" at bounding box center [589, 159] width 6 height 6
checkbox input "true"
click at [593, 280] on span "Offer" at bounding box center [602, 284] width 19 height 9
click at [586, 282] on input "Offer" at bounding box center [589, 285] width 6 height 6
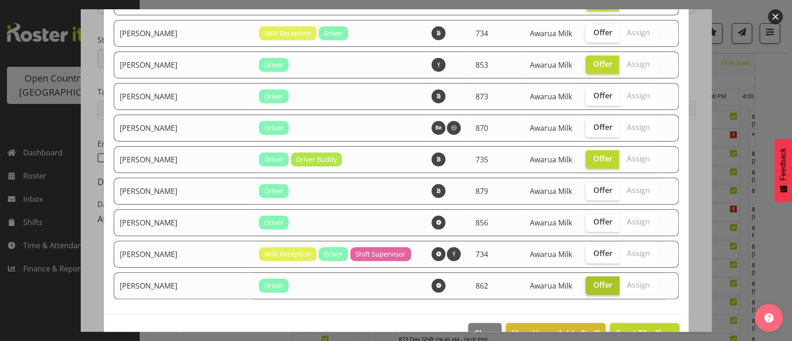
click at [593, 280] on span "Offer" at bounding box center [602, 284] width 19 height 9
click at [591, 282] on input "Offer" at bounding box center [589, 285] width 6 height 6
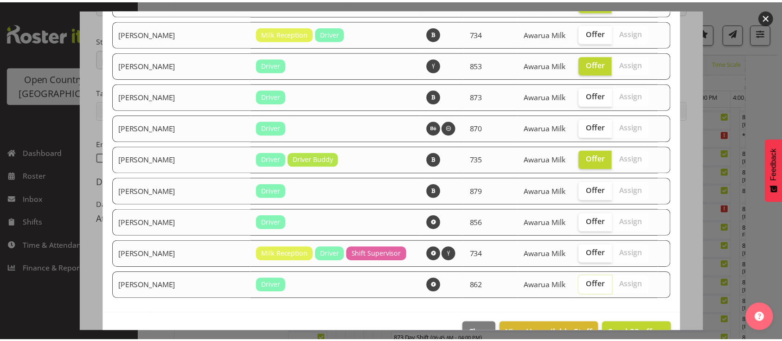
scroll to position [1642, 0]
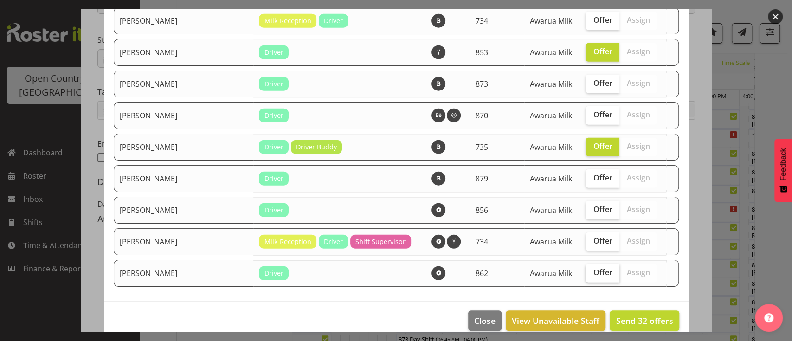
click at [593, 268] on span "Offer" at bounding box center [602, 272] width 19 height 9
click at [591, 270] on input "Offer" at bounding box center [589, 273] width 6 height 6
click at [593, 268] on span "Offer" at bounding box center [602, 272] width 19 height 9
click at [591, 270] on input "Offer" at bounding box center [589, 273] width 6 height 6
click at [593, 268] on span "Offer" at bounding box center [602, 272] width 19 height 9
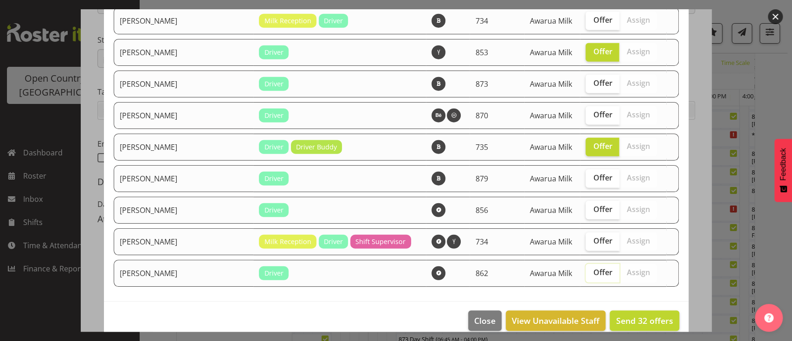
click at [589, 270] on input "Offer" at bounding box center [589, 273] width 6 height 6
checkbox input "true"
click at [617, 315] on span "Send 33 offers" at bounding box center [644, 320] width 57 height 11
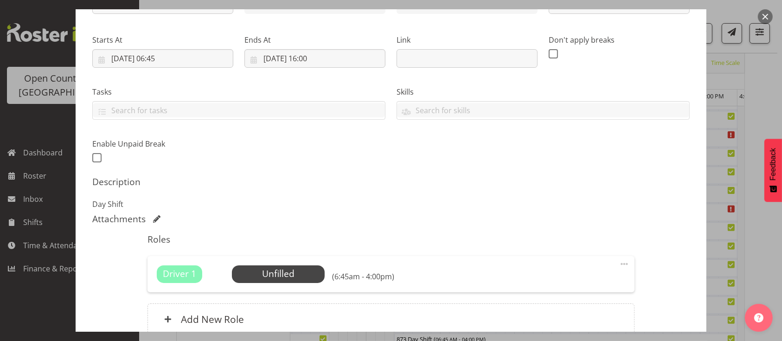
scroll to position [213, 0]
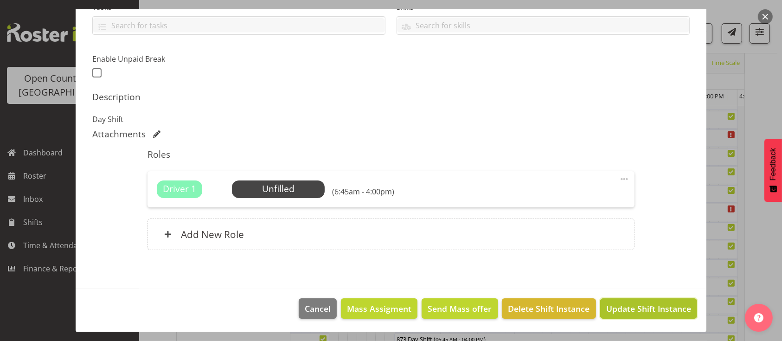
click at [636, 299] on button "Update Shift Instance" at bounding box center [648, 308] width 97 height 20
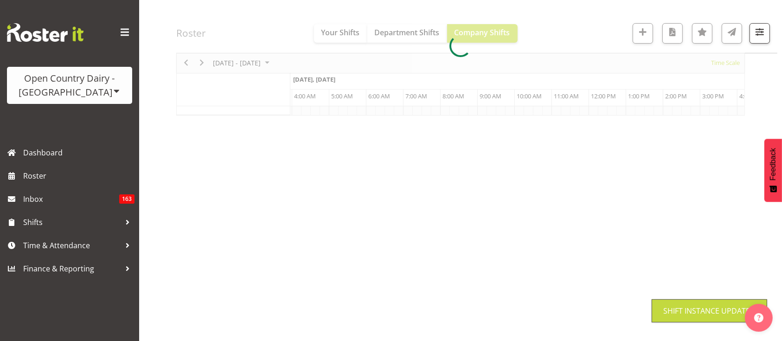
scroll to position [115, 0]
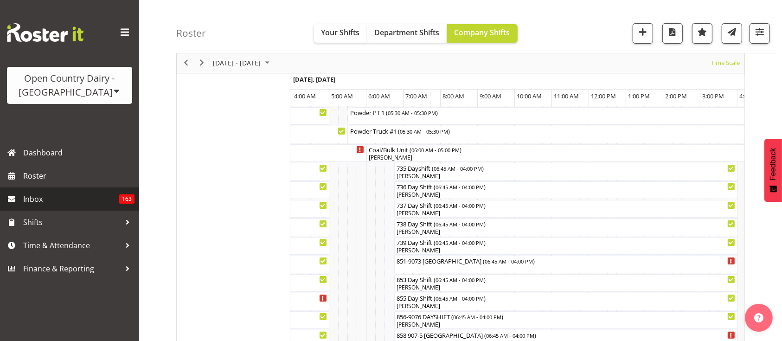
click at [83, 191] on link "Inbox 163" at bounding box center [69, 198] width 139 height 23
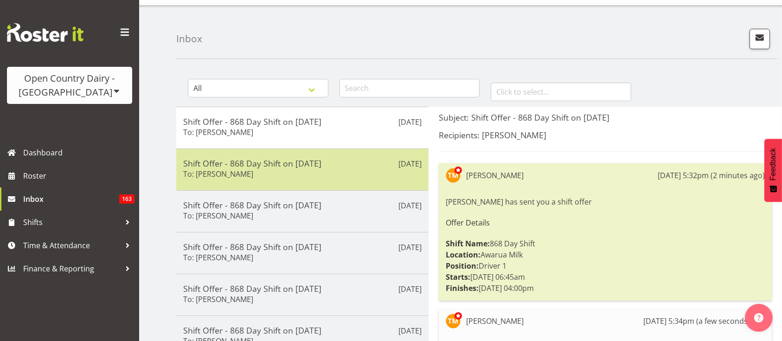
scroll to position [19, 0]
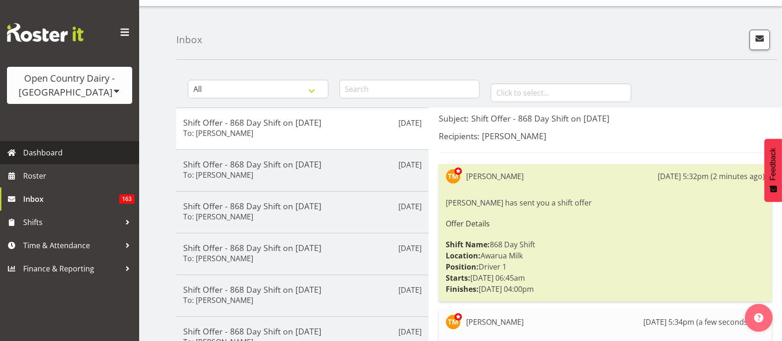
click at [69, 150] on span "Dashboard" at bounding box center [78, 153] width 111 height 14
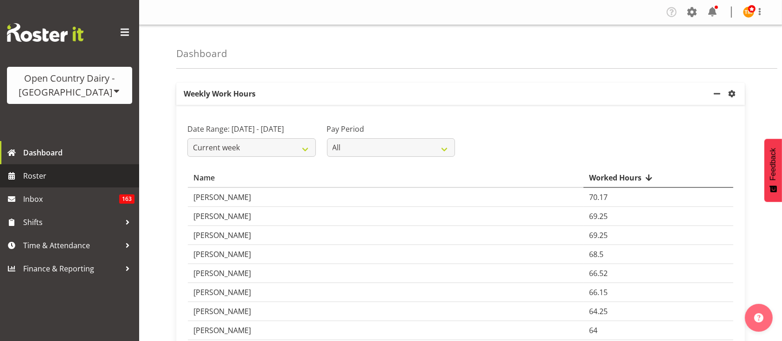
click at [72, 174] on span "Roster" at bounding box center [78, 176] width 111 height 14
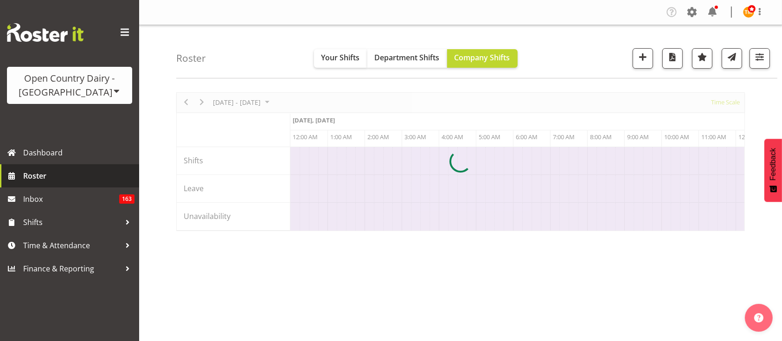
scroll to position [0, 4454]
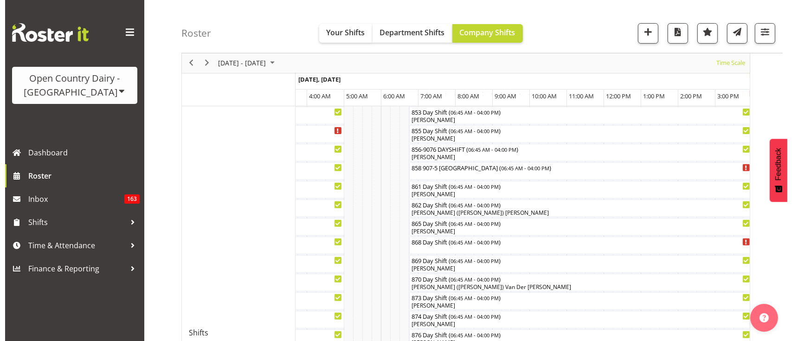
scroll to position [283, 0]
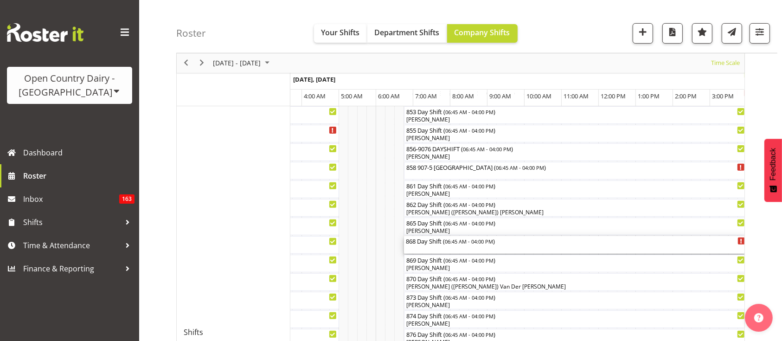
click at [580, 244] on div "868 Day Shift ( 06:45 AM - 04:00 PM )" at bounding box center [576, 240] width 340 height 9
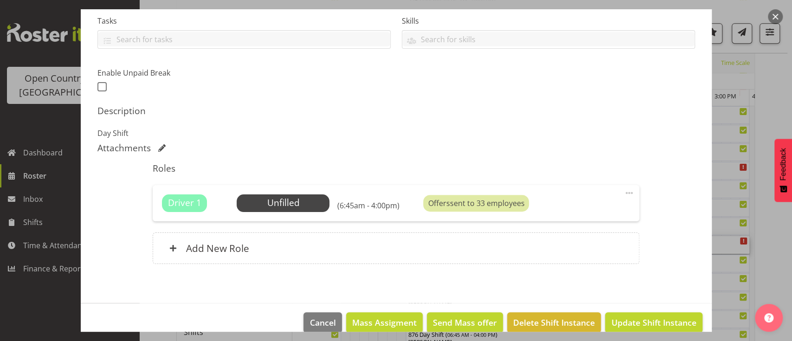
scroll to position [200, 0]
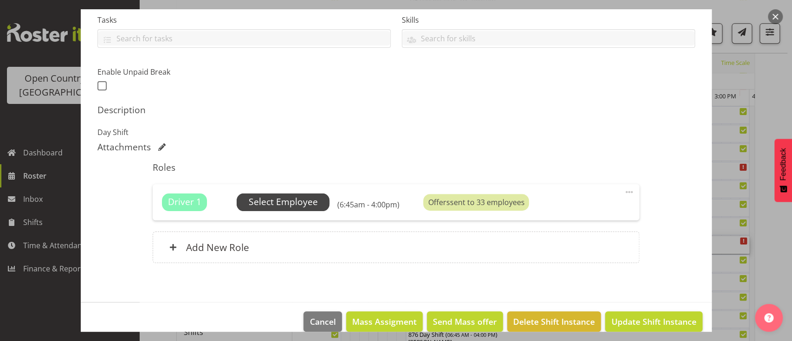
click at [271, 208] on span "Select Employee" at bounding box center [283, 201] width 69 height 13
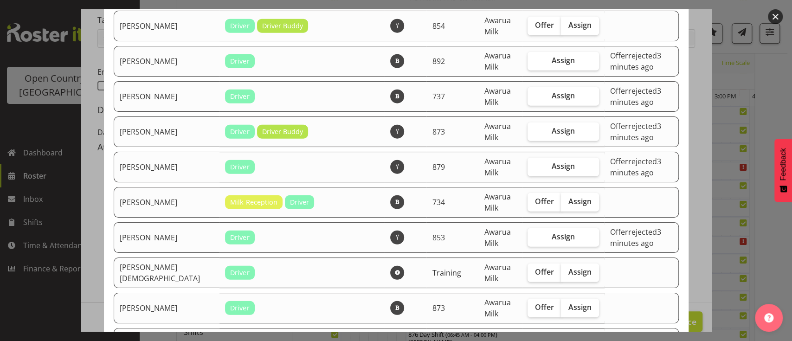
scroll to position [1683, 0]
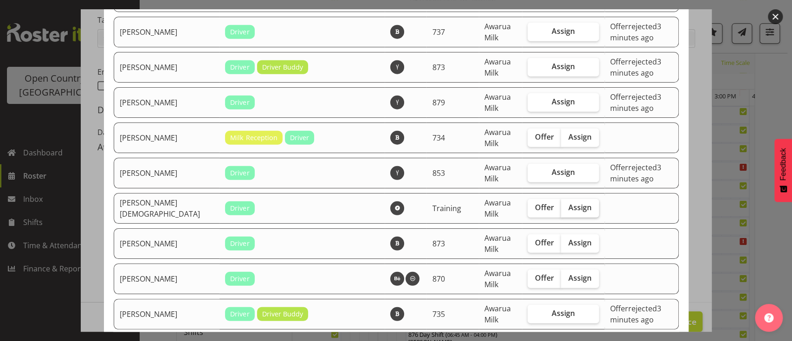
click at [568, 203] on span "Assign" at bounding box center [579, 207] width 23 height 9
click at [561, 205] on input "Assign" at bounding box center [564, 208] width 6 height 6
checkbox input "true"
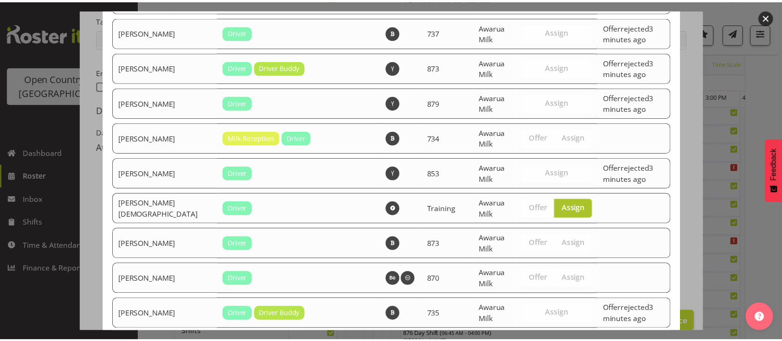
scroll to position [1867, 0]
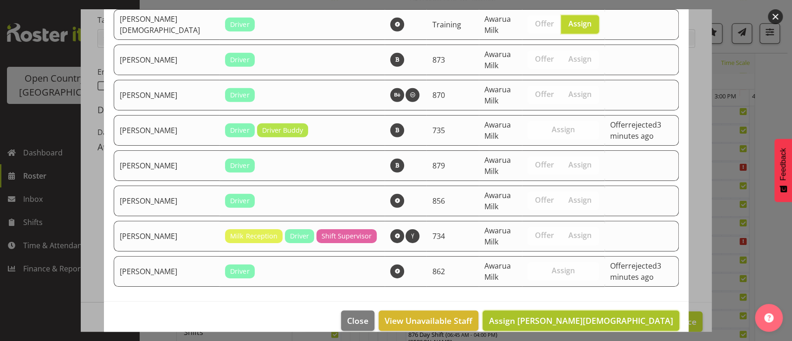
click at [650, 310] on button "Assign Shiva Kumaran" at bounding box center [581, 320] width 196 height 20
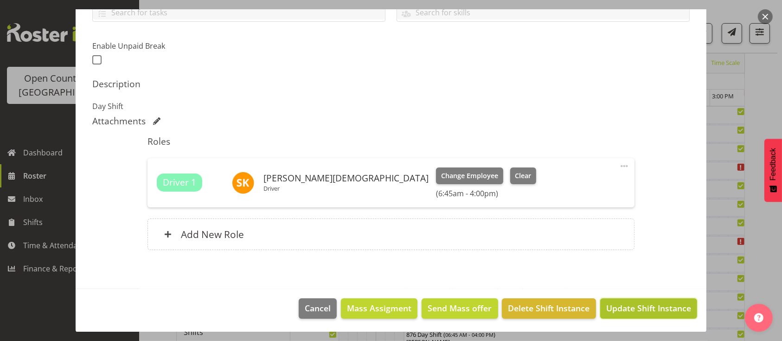
click at [650, 300] on button "Update Shift Instance" at bounding box center [648, 308] width 97 height 20
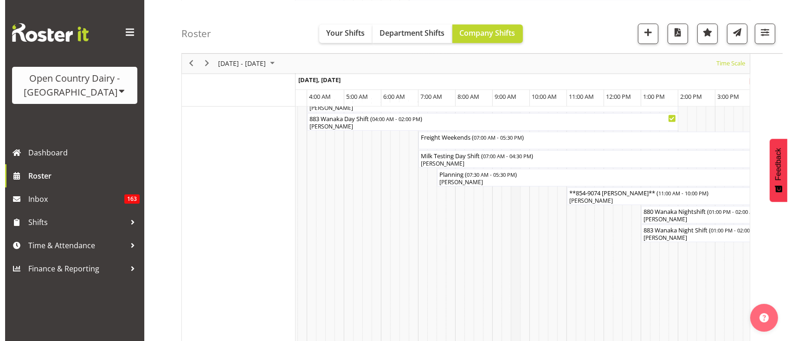
scroll to position [554, 0]
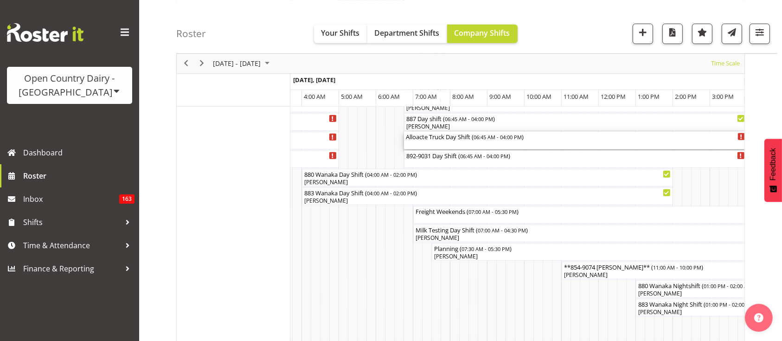
click at [468, 146] on div "Alloacte Truck Day Shift ( 06:45 AM - 04:00 PM )" at bounding box center [576, 141] width 340 height 18
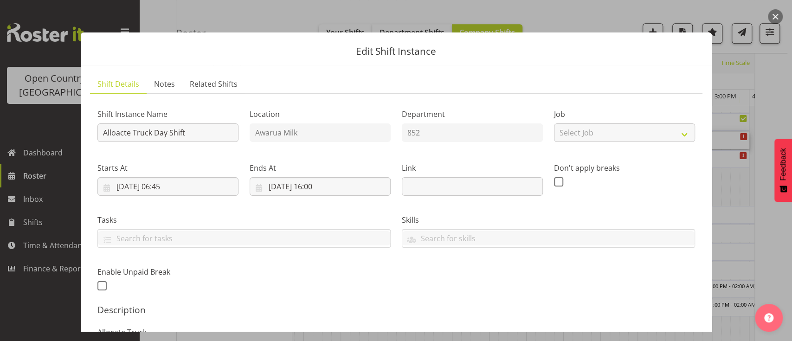
scroll to position [213, 0]
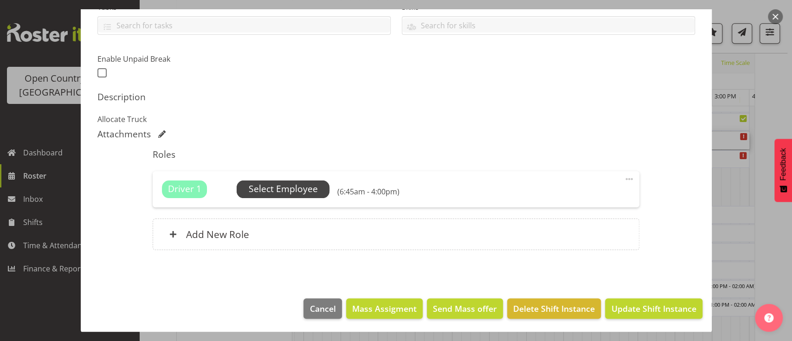
click at [296, 194] on span "Select Employee" at bounding box center [283, 188] width 69 height 13
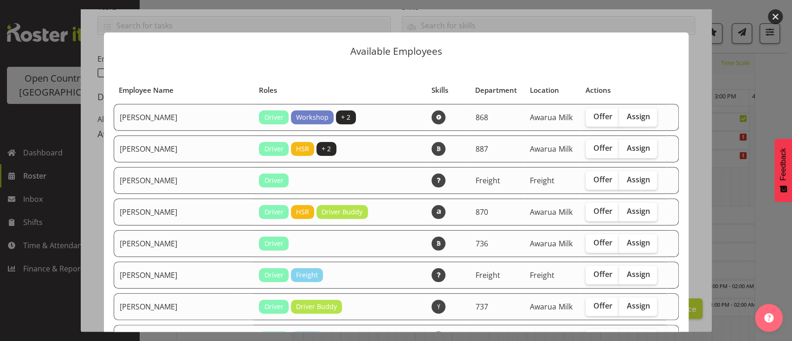
scroll to position [0, 0]
click at [594, 143] on span "Offer" at bounding box center [602, 147] width 19 height 9
click at [592, 145] on input "Offer" at bounding box center [589, 148] width 6 height 6
checkbox input "true"
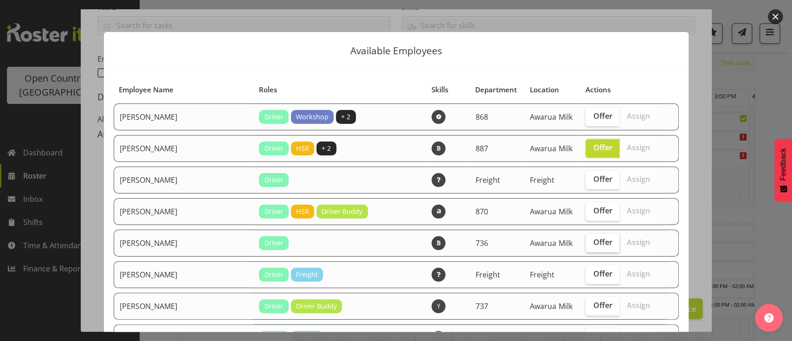
click at [593, 244] on span "Offer" at bounding box center [602, 242] width 19 height 9
click at [587, 244] on input "Offer" at bounding box center [589, 242] width 6 height 6
checkbox input "true"
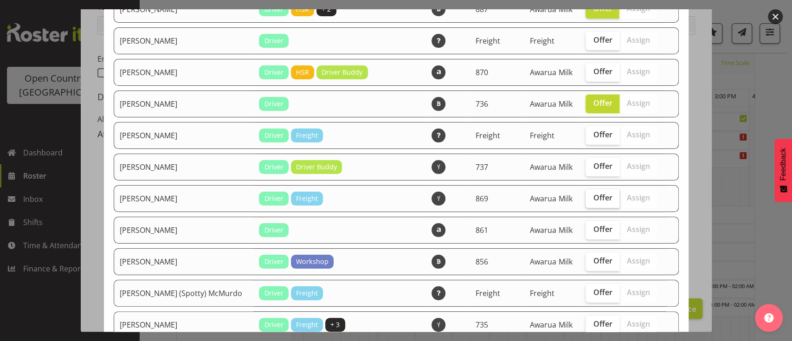
click at [593, 193] on span "Offer" at bounding box center [602, 197] width 19 height 9
click at [592, 195] on input "Offer" at bounding box center [589, 198] width 6 height 6
checkbox input "true"
click at [586, 158] on label "Offer" at bounding box center [603, 167] width 34 height 19
click at [586, 163] on input "Offer" at bounding box center [589, 166] width 6 height 6
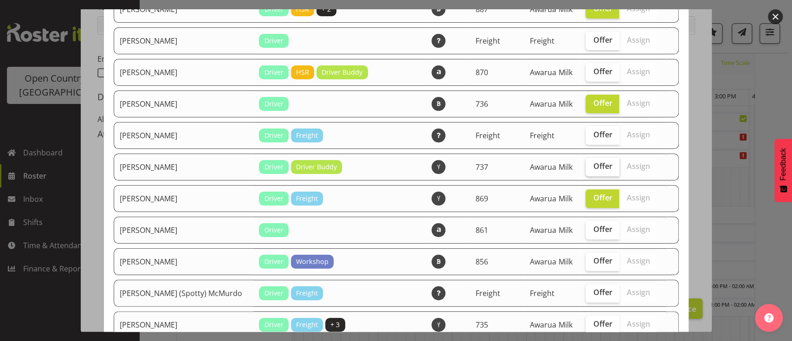
checkbox input "true"
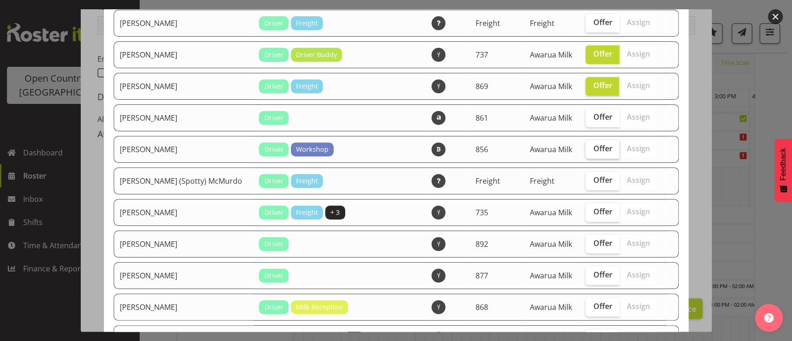
click at [593, 150] on span "Offer" at bounding box center [602, 148] width 19 height 9
click at [586, 150] on input "Offer" at bounding box center [589, 149] width 6 height 6
checkbox input "true"
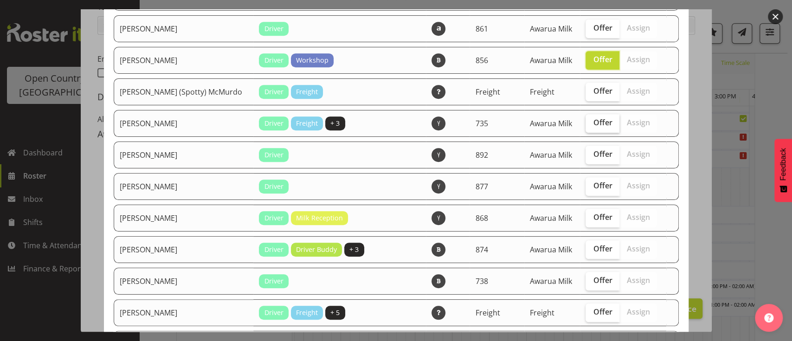
click at [593, 124] on span "Offer" at bounding box center [602, 122] width 19 height 9
click at [589, 124] on input "Offer" at bounding box center [589, 123] width 6 height 6
checkbox input "true"
click at [593, 184] on span "Offer" at bounding box center [602, 185] width 19 height 9
click at [586, 184] on input "Offer" at bounding box center [589, 186] width 6 height 6
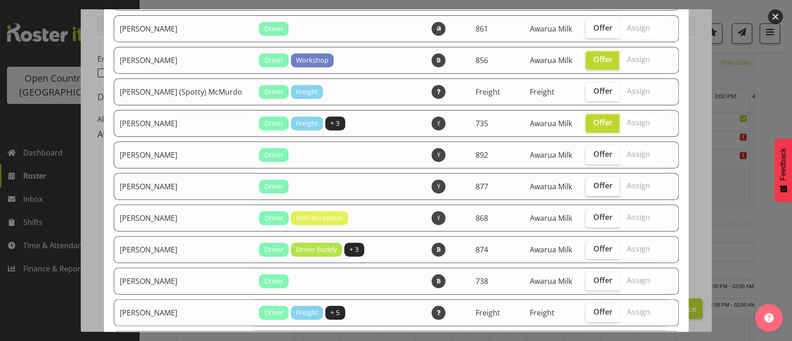
checkbox input "true"
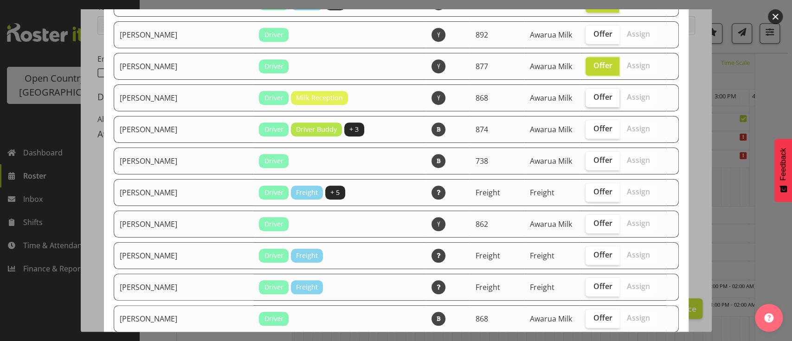
click at [593, 93] on span "Offer" at bounding box center [602, 96] width 19 height 9
click at [586, 94] on input "Offer" at bounding box center [589, 97] width 6 height 6
checkbox input "true"
click at [593, 129] on span "Offer" at bounding box center [602, 128] width 19 height 9
click at [586, 129] on input "Offer" at bounding box center [589, 129] width 6 height 6
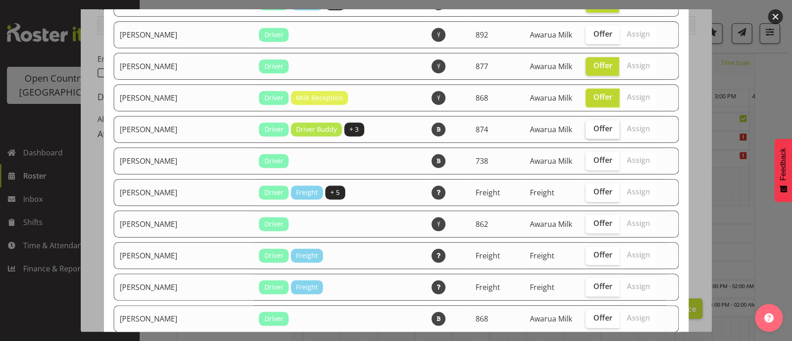
checkbox input "true"
click at [593, 155] on span "Offer" at bounding box center [602, 159] width 19 height 9
click at [586, 157] on input "Offer" at bounding box center [589, 160] width 6 height 6
checkbox input "true"
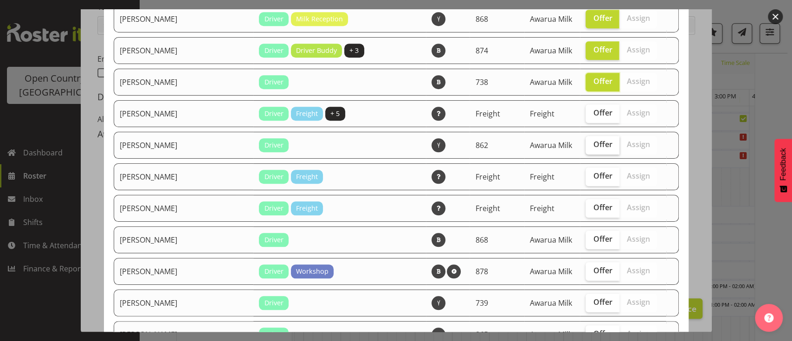
click at [586, 146] on label "Offer" at bounding box center [603, 145] width 34 height 19
click at [586, 146] on input "Offer" at bounding box center [589, 145] width 6 height 6
checkbox input "true"
click at [593, 203] on span "Offer" at bounding box center [602, 207] width 19 height 9
click at [586, 205] on input "Offer" at bounding box center [589, 208] width 6 height 6
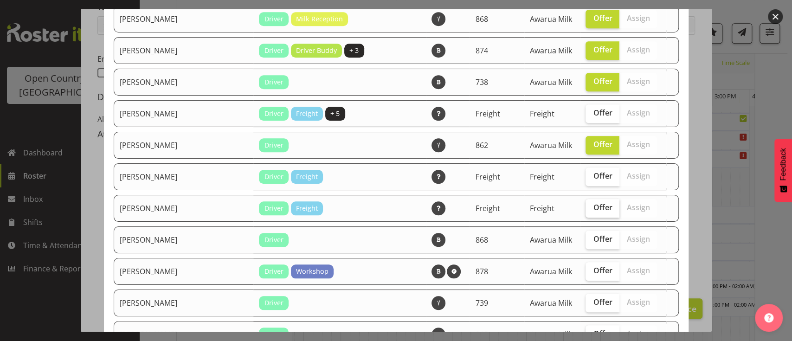
checkbox input "true"
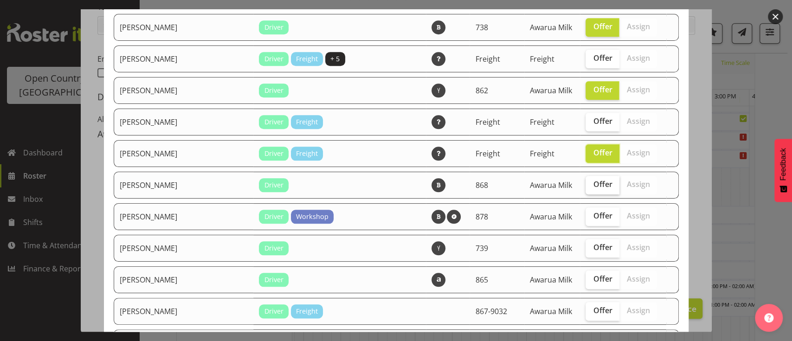
scroll to position [596, 0]
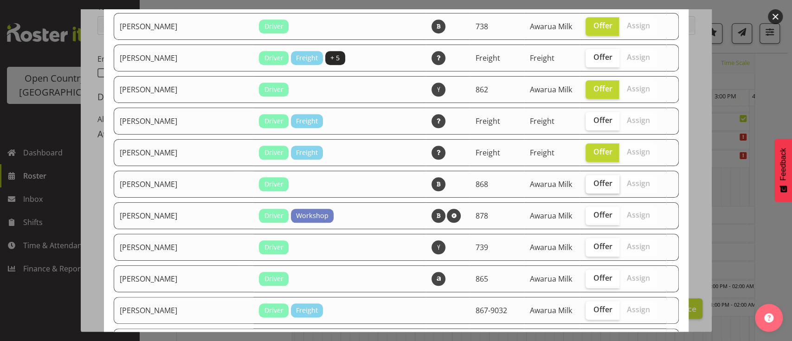
click at [593, 183] on span "Offer" at bounding box center [602, 183] width 19 height 9
click at [586, 183] on input "Offer" at bounding box center [589, 183] width 6 height 6
checkbox input "true"
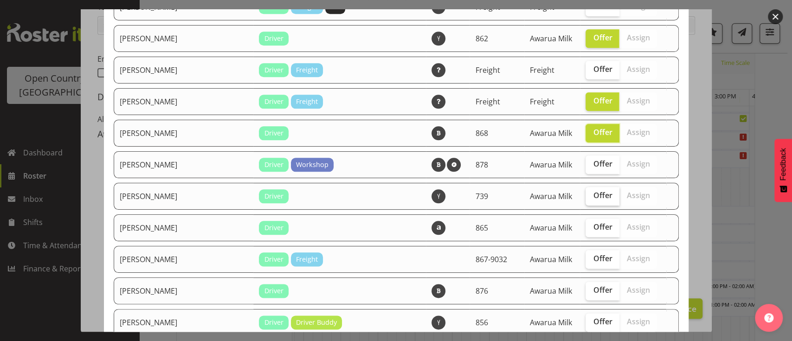
click at [593, 194] on span "Offer" at bounding box center [602, 195] width 19 height 9
click at [586, 194] on input "Offer" at bounding box center [589, 196] width 6 height 6
checkbox input "true"
click at [593, 222] on span "Offer" at bounding box center [602, 226] width 19 height 9
click at [587, 224] on input "Offer" at bounding box center [589, 227] width 6 height 6
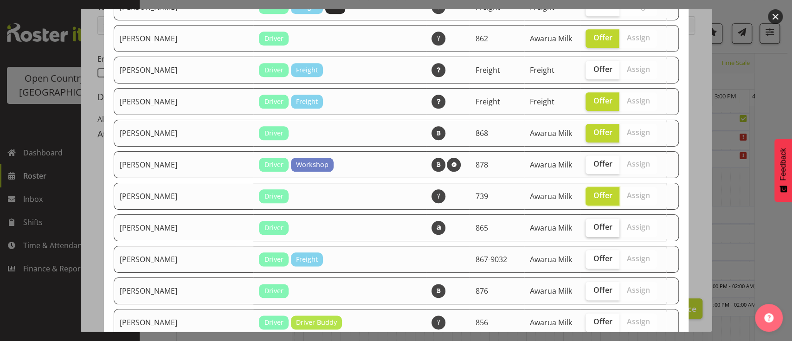
checkbox input "true"
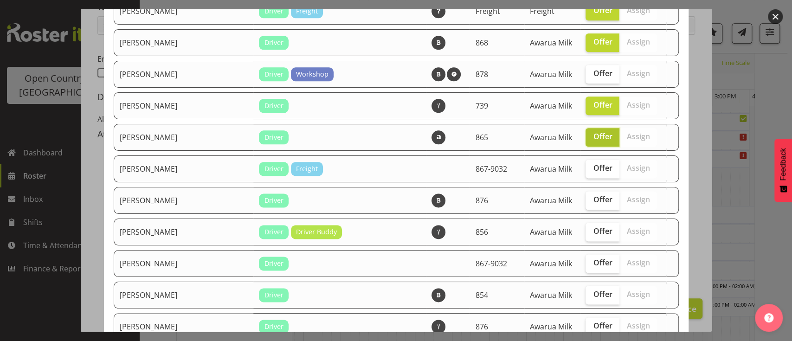
scroll to position [747, 0]
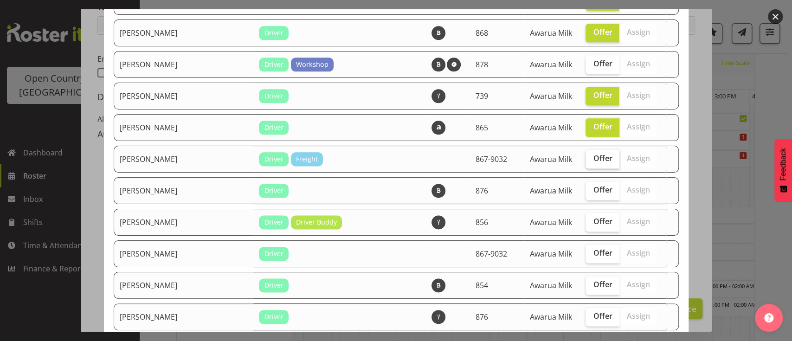
click at [592, 158] on label "Offer" at bounding box center [603, 159] width 34 height 19
click at [592, 158] on input "Offer" at bounding box center [589, 158] width 6 height 6
checkbox input "true"
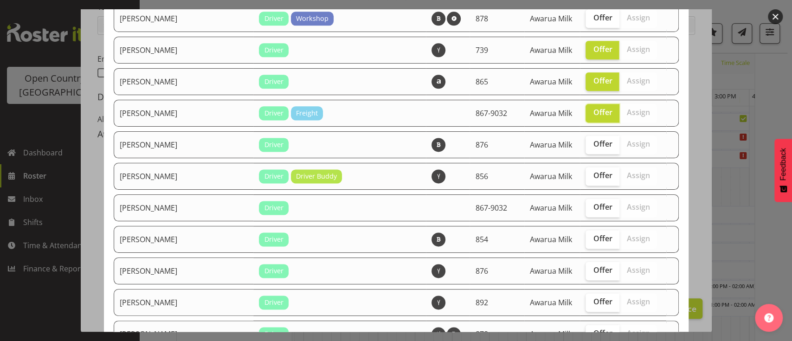
scroll to position [794, 0]
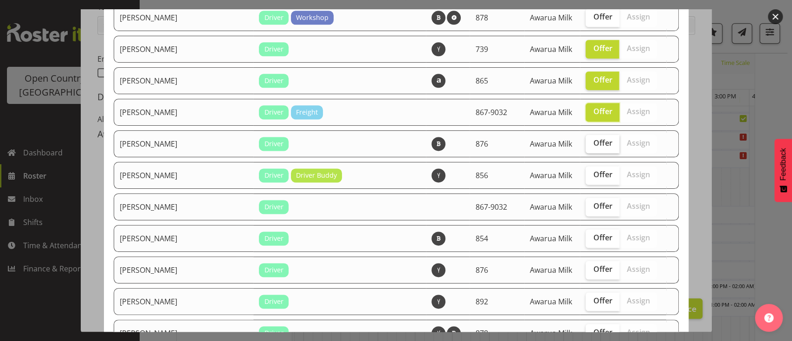
click at [593, 138] on span "Offer" at bounding box center [602, 142] width 19 height 9
click at [586, 140] on input "Offer" at bounding box center [589, 143] width 6 height 6
checkbox input "true"
click at [593, 171] on span "Offer" at bounding box center [602, 174] width 19 height 9
click at [586, 172] on input "Offer" at bounding box center [589, 175] width 6 height 6
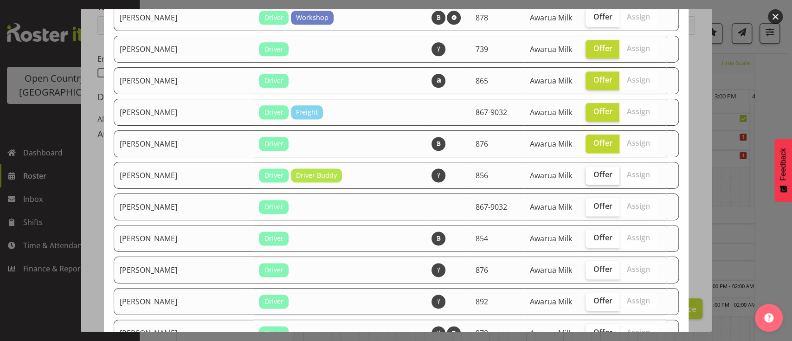
checkbox input "true"
click at [593, 201] on span "Offer" at bounding box center [602, 205] width 19 height 9
click at [586, 203] on input "Offer" at bounding box center [589, 206] width 6 height 6
checkbox input "true"
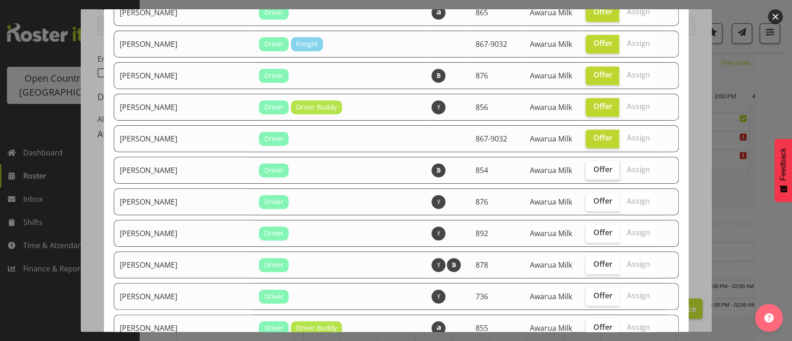
click at [593, 166] on span "Offer" at bounding box center [602, 169] width 19 height 9
click at [590, 167] on input "Offer" at bounding box center [589, 170] width 6 height 6
checkbox input "true"
click at [593, 196] on span "Offer" at bounding box center [602, 200] width 19 height 9
click at [588, 198] on input "Offer" at bounding box center [589, 201] width 6 height 6
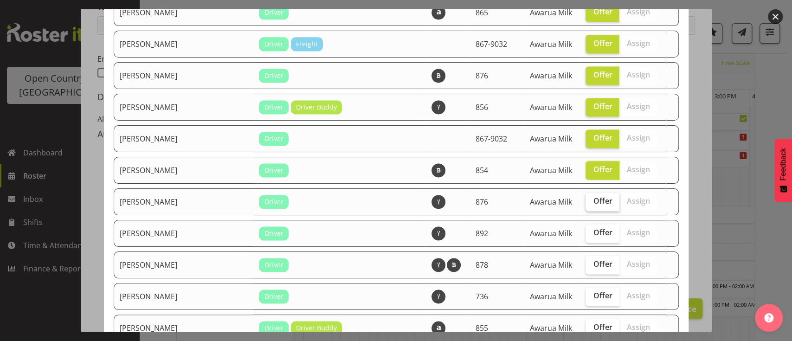
checkbox input "true"
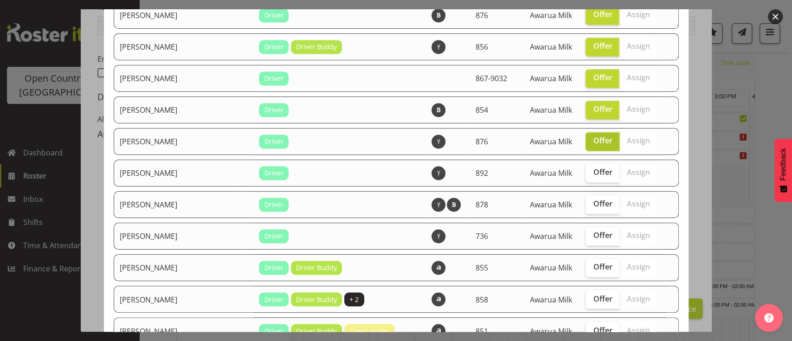
scroll to position [923, 0]
click at [593, 167] on span "Offer" at bounding box center [602, 171] width 19 height 9
click at [590, 169] on input "Offer" at bounding box center [589, 172] width 6 height 6
checkbox input "true"
click at [586, 195] on label "Offer" at bounding box center [603, 204] width 34 height 19
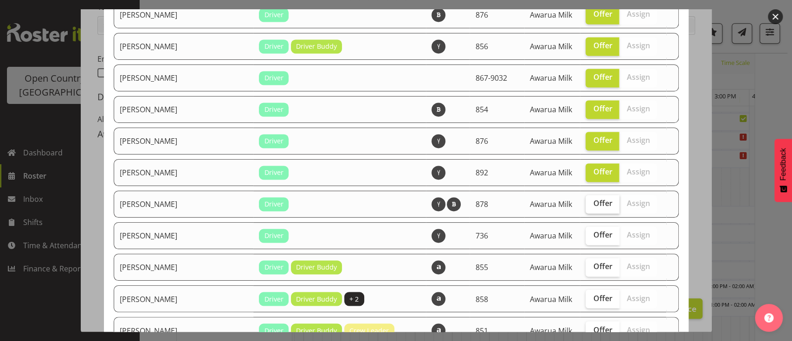
click at [586, 200] on input "Offer" at bounding box center [589, 203] width 6 height 6
click at [586, 195] on label "Offer" at bounding box center [603, 204] width 34 height 19
click at [586, 200] on input "Offer" at bounding box center [589, 203] width 6 height 6
checkbox input "false"
click at [586, 222] on td "Offer Assign" at bounding box center [623, 235] width 86 height 27
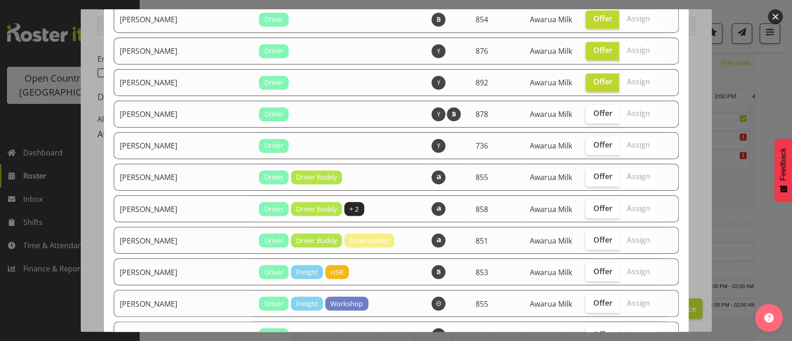
scroll to position [1013, 0]
click at [593, 171] on span "Offer" at bounding box center [602, 175] width 19 height 9
click at [586, 173] on input "Offer" at bounding box center [589, 176] width 6 height 6
checkbox input "true"
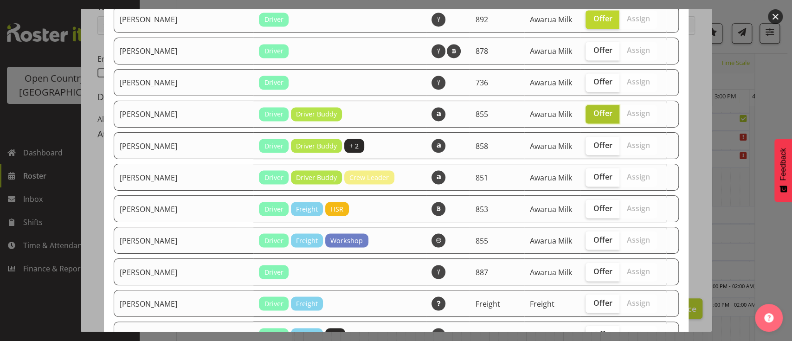
scroll to position [1076, 0]
click at [590, 143] on label "Offer" at bounding box center [603, 145] width 34 height 19
click at [590, 143] on input "Offer" at bounding box center [589, 145] width 6 height 6
checkbox input "true"
click at [593, 171] on span "Offer" at bounding box center [602, 175] width 19 height 9
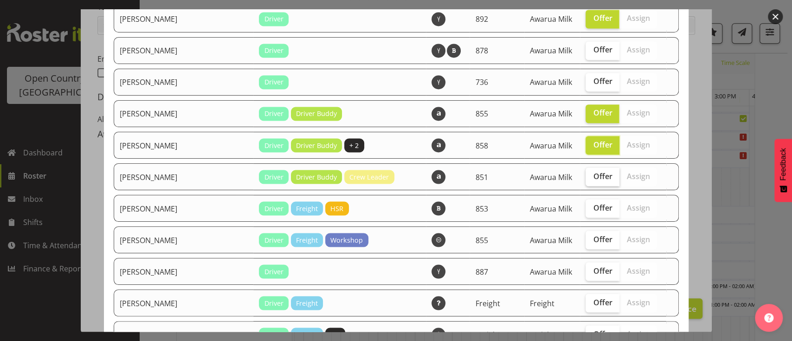
click at [590, 173] on input "Offer" at bounding box center [589, 176] width 6 height 6
checkbox input "true"
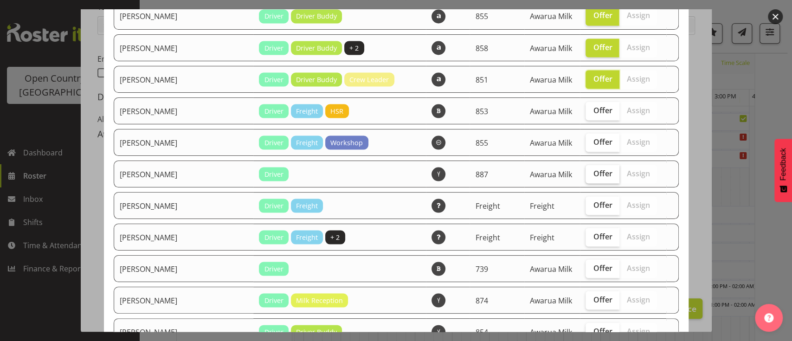
click at [593, 168] on span "Offer" at bounding box center [602, 172] width 19 height 9
click at [588, 170] on input "Offer" at bounding box center [589, 173] width 6 height 6
checkbox input "true"
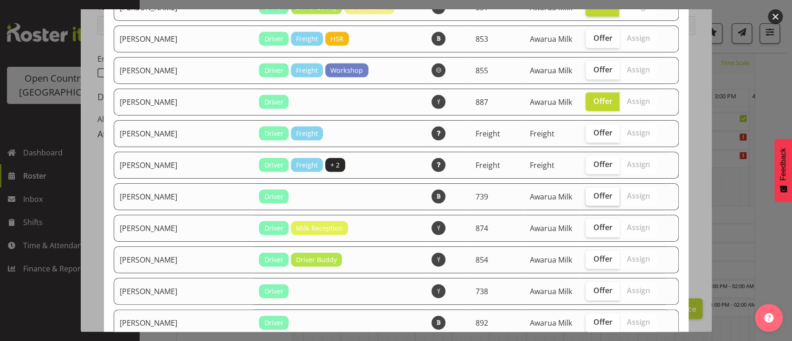
click at [586, 192] on label "Offer" at bounding box center [603, 196] width 34 height 19
click at [586, 193] on input "Offer" at bounding box center [589, 196] width 6 height 6
checkbox input "true"
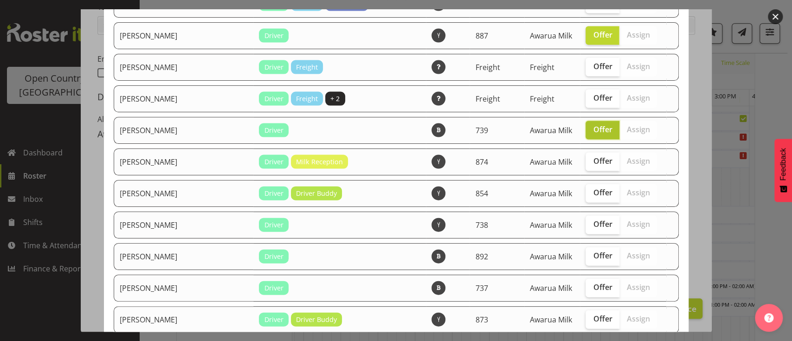
scroll to position [1313, 0]
click at [586, 156] on label "Offer" at bounding box center [603, 161] width 34 height 19
click at [586, 158] on input "Offer" at bounding box center [589, 161] width 6 height 6
checkbox input "true"
click at [586, 187] on label "Offer" at bounding box center [603, 193] width 34 height 19
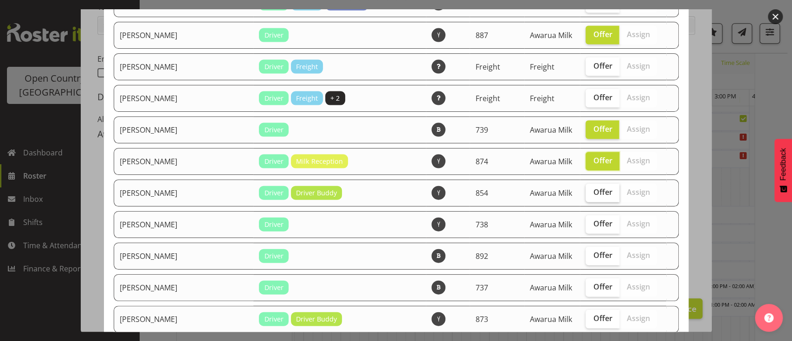
click at [586, 189] on input "Offer" at bounding box center [589, 192] width 6 height 6
checkbox input "true"
click at [593, 219] on span "Offer" at bounding box center [602, 223] width 19 height 9
click at [586, 221] on input "Offer" at bounding box center [589, 224] width 6 height 6
checkbox input "true"
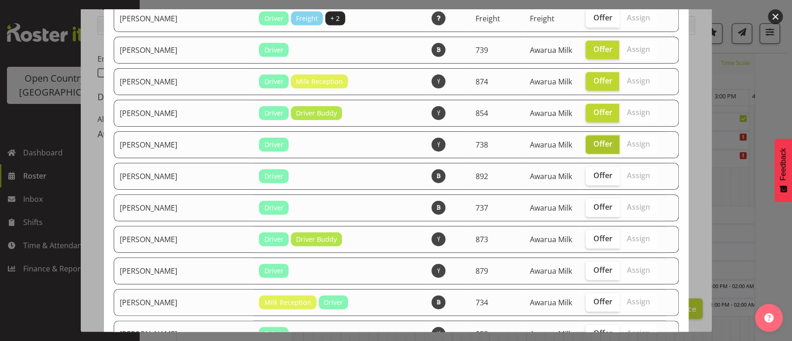
scroll to position [1393, 0]
click at [593, 170] on span "Offer" at bounding box center [602, 174] width 19 height 9
click at [592, 172] on input "Offer" at bounding box center [589, 175] width 6 height 6
checkbox input "true"
click at [593, 202] on span "Offer" at bounding box center [602, 206] width 19 height 9
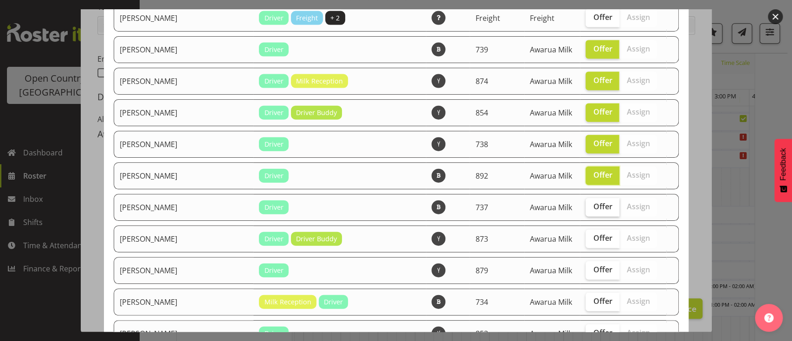
click at [590, 204] on input "Offer" at bounding box center [589, 207] width 6 height 6
checkbox input "true"
click at [586, 225] on td "Offer Assign" at bounding box center [623, 238] width 86 height 27
click at [586, 230] on label "Offer" at bounding box center [603, 239] width 34 height 19
click at [586, 235] on input "Offer" at bounding box center [589, 238] width 6 height 6
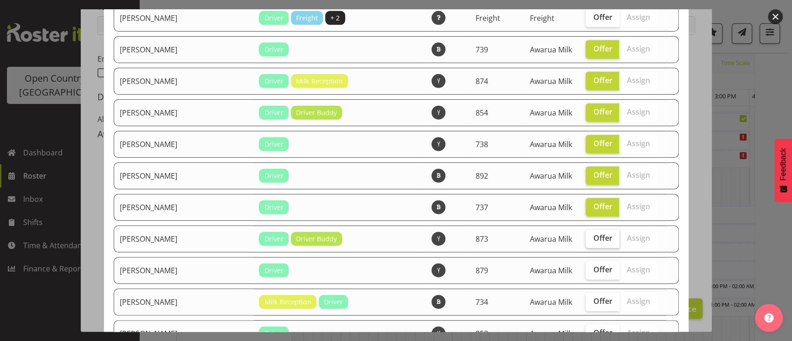
checkbox input "true"
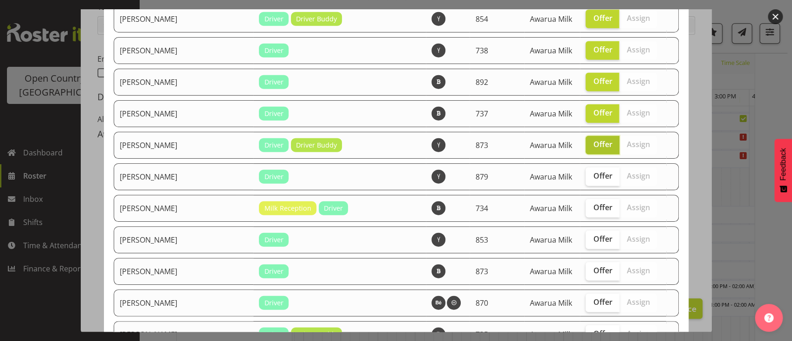
scroll to position [1487, 0]
click at [593, 171] on span "Offer" at bounding box center [602, 175] width 19 height 9
click at [592, 173] on input "Offer" at bounding box center [589, 176] width 6 height 6
checkbox input "true"
click at [593, 202] on span "Offer" at bounding box center [602, 206] width 19 height 9
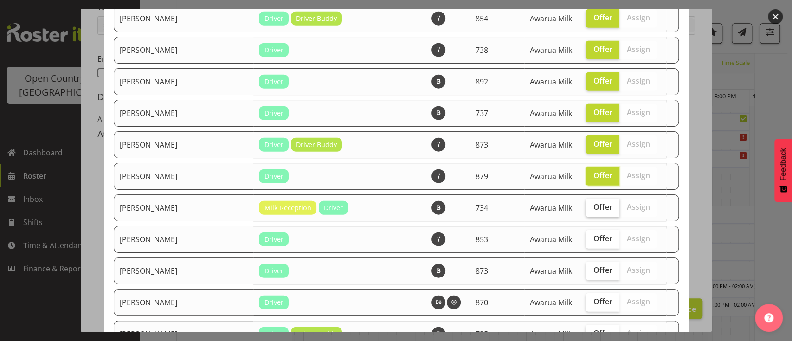
click at [591, 204] on input "Offer" at bounding box center [589, 207] width 6 height 6
click at [593, 202] on span "Offer" at bounding box center [602, 206] width 19 height 9
click at [591, 204] on input "Offer" at bounding box center [589, 207] width 6 height 6
checkbox input "false"
click at [593, 234] on span "Offer" at bounding box center [602, 238] width 19 height 9
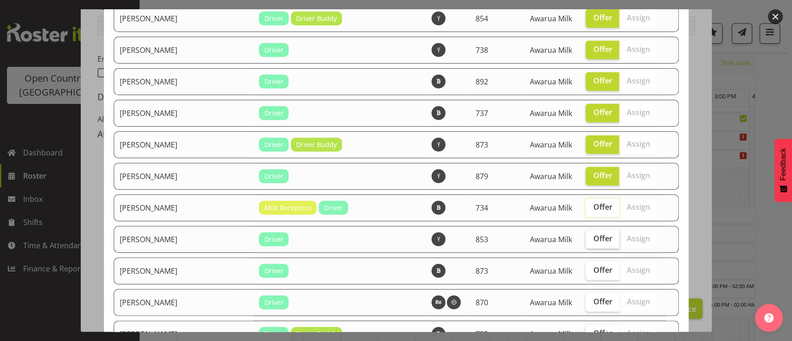
click at [589, 236] on input "Offer" at bounding box center [589, 239] width 6 height 6
checkbox input "true"
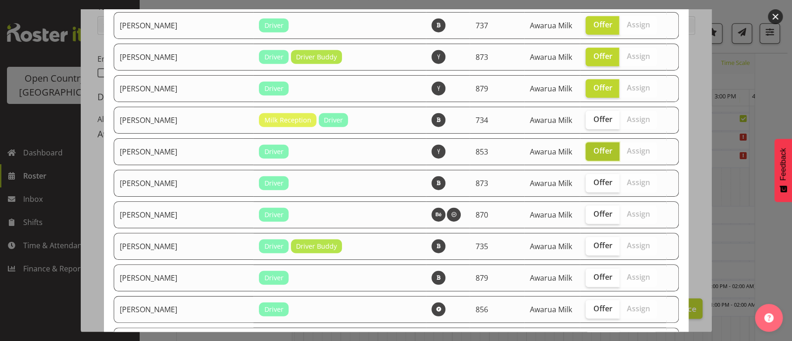
scroll to position [1576, 0]
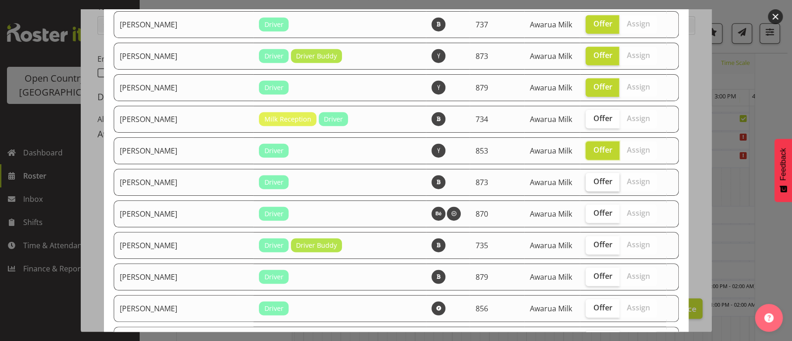
click at [590, 177] on label "Offer" at bounding box center [603, 182] width 34 height 19
click at [590, 179] on input "Offer" at bounding box center [589, 182] width 6 height 6
checkbox input "true"
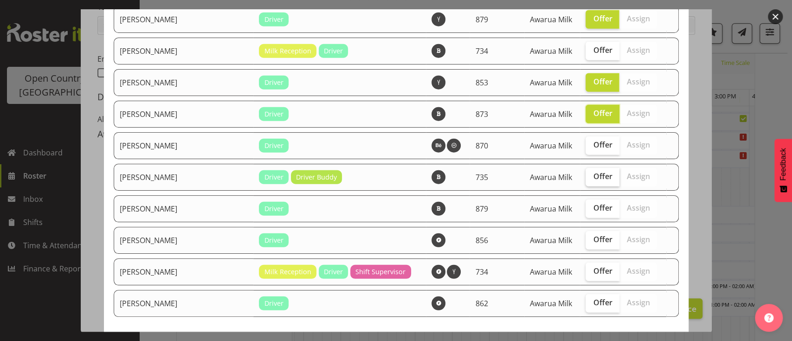
click at [593, 172] on span "Offer" at bounding box center [602, 176] width 19 height 9
click at [586, 174] on input "Offer" at bounding box center [589, 177] width 6 height 6
checkbox input "true"
click at [586, 202] on label "Offer" at bounding box center [603, 209] width 34 height 19
click at [586, 205] on input "Offer" at bounding box center [589, 208] width 6 height 6
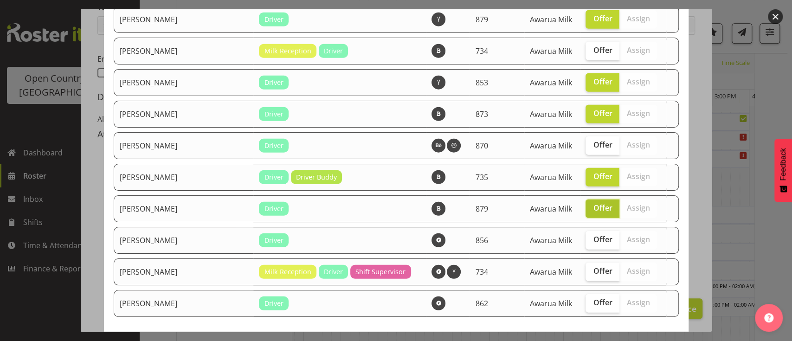
click at [586, 205] on label "Offer" at bounding box center [603, 209] width 34 height 19
click at [586, 205] on input "Offer" at bounding box center [589, 208] width 6 height 6
checkbox input "false"
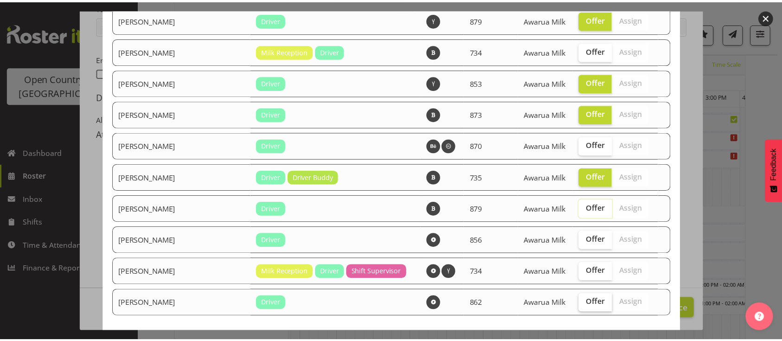
scroll to position [1674, 0]
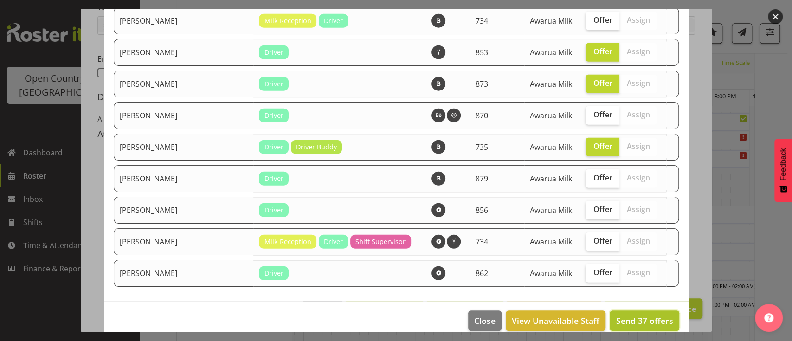
click at [625, 315] on span "Send 37 offers" at bounding box center [644, 320] width 57 height 11
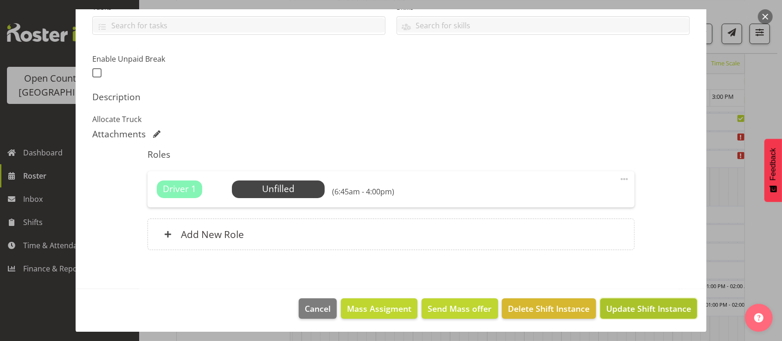
click at [616, 311] on span "Update Shift Instance" at bounding box center [648, 309] width 85 height 12
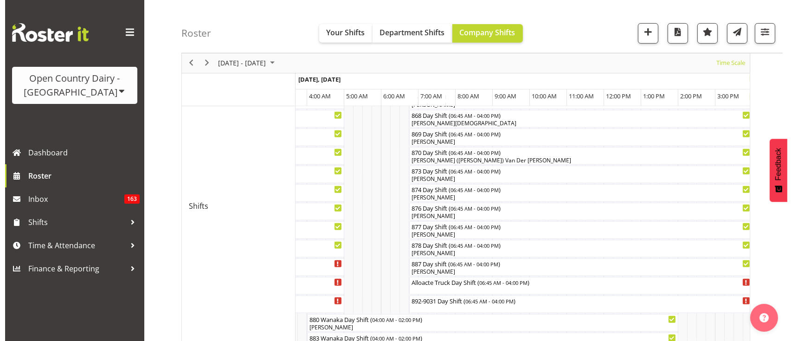
scroll to position [497, 0]
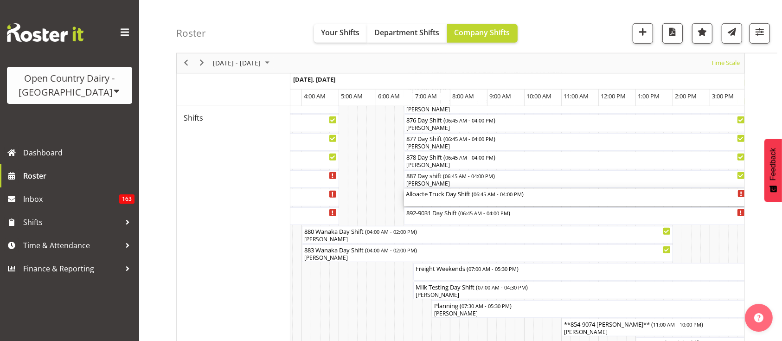
click at [427, 205] on div "Alloacte Truck Day Shift ( 06:45 AM - 04:00 PM )" at bounding box center [576, 198] width 340 height 18
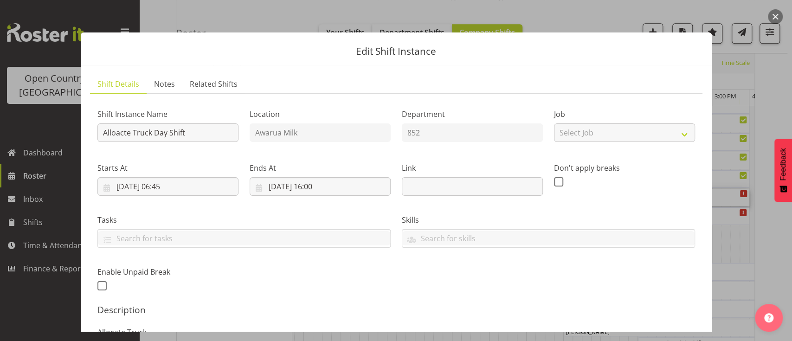
scroll to position [226, 0]
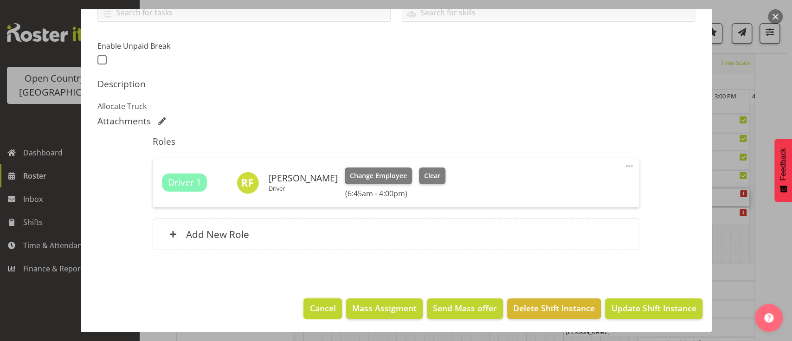
click at [312, 308] on span "Cancel" at bounding box center [323, 308] width 26 height 12
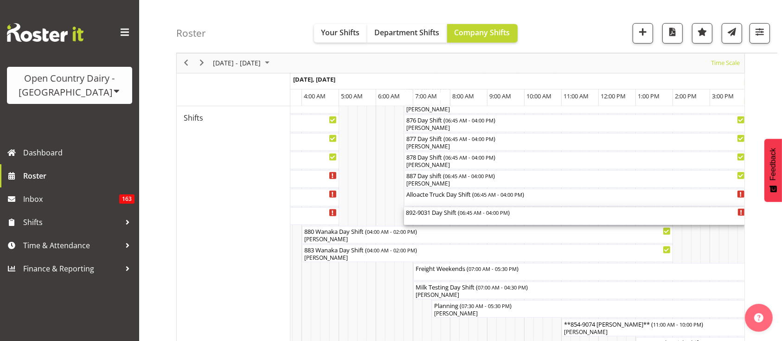
click at [451, 208] on div "892-9031 Day Shift ( 06:45 AM - 04:00 PM )" at bounding box center [576, 211] width 340 height 9
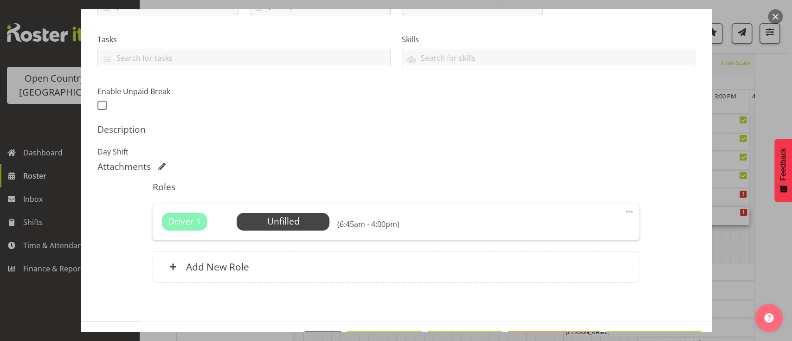
scroll to position [198, 0]
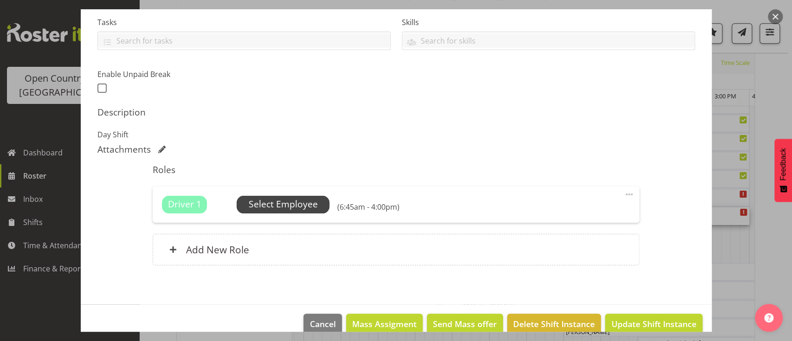
click at [311, 207] on span "Select Employee" at bounding box center [283, 204] width 69 height 13
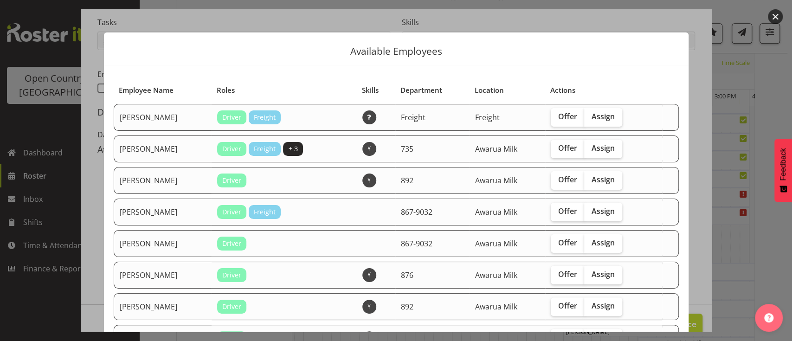
scroll to position [30, 0]
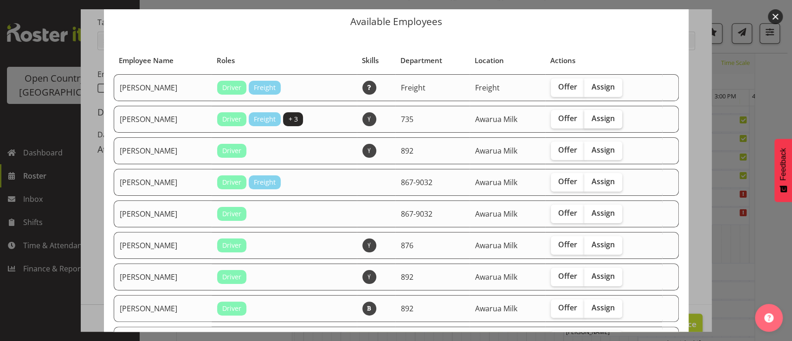
click at [592, 114] on span "Assign" at bounding box center [603, 118] width 23 height 9
click at [584, 116] on input "Assign" at bounding box center [587, 119] width 6 height 6
checkbox input "true"
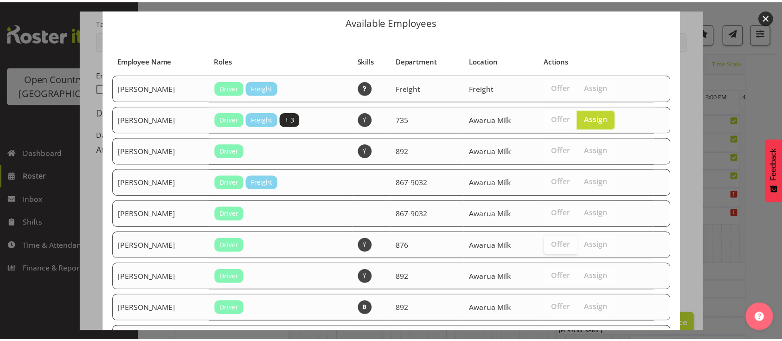
scroll to position [107, 0]
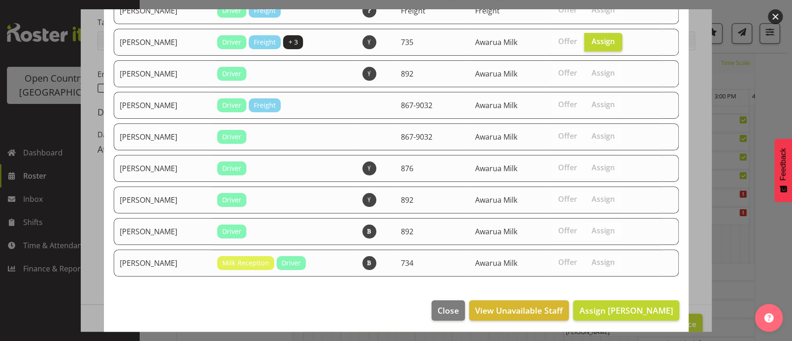
click at [619, 319] on footer "Close View Unavailable Staff Assign Brian Neas" at bounding box center [396, 313] width 585 height 44
click at [618, 310] on span "Assign Brian Neas" at bounding box center [626, 310] width 94 height 11
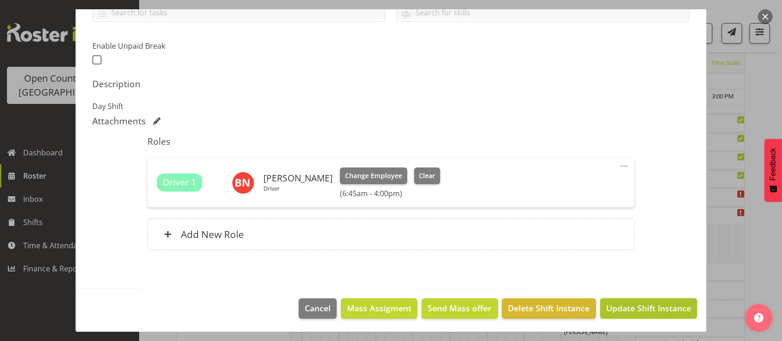
click at [622, 303] on span "Update Shift Instance" at bounding box center [648, 308] width 85 height 12
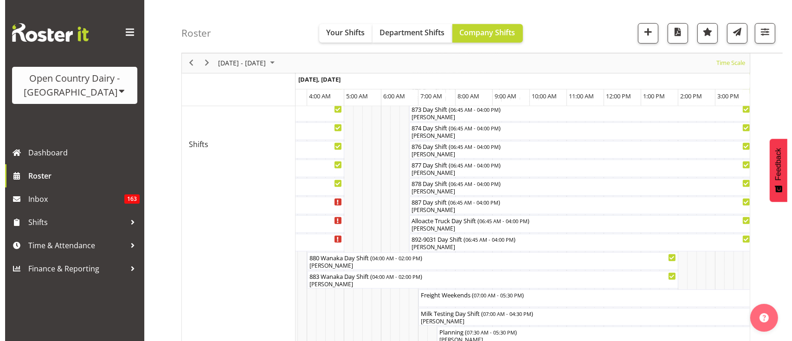
scroll to position [470, 0]
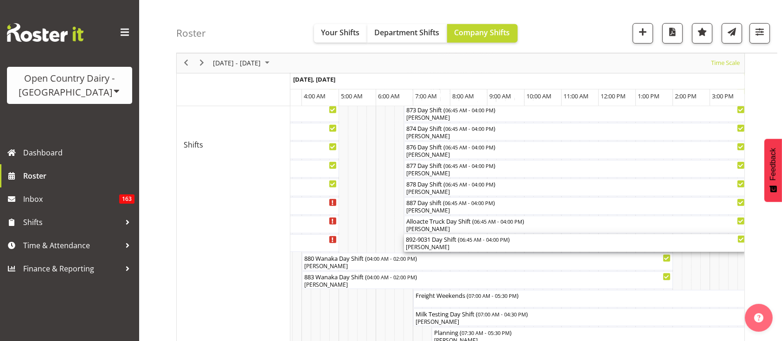
click at [494, 240] on span "06:45 AM - 04:00 PM" at bounding box center [484, 239] width 48 height 7
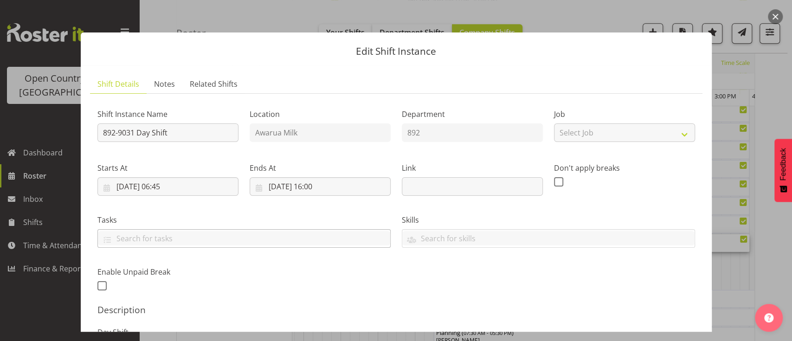
scroll to position [146, 0]
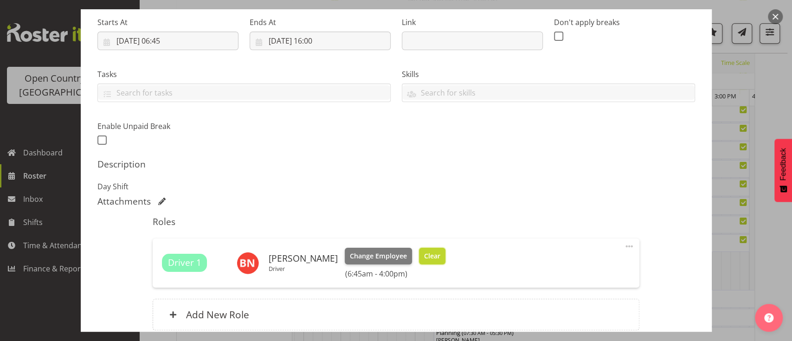
click at [420, 250] on button "Clear" at bounding box center [432, 256] width 26 height 17
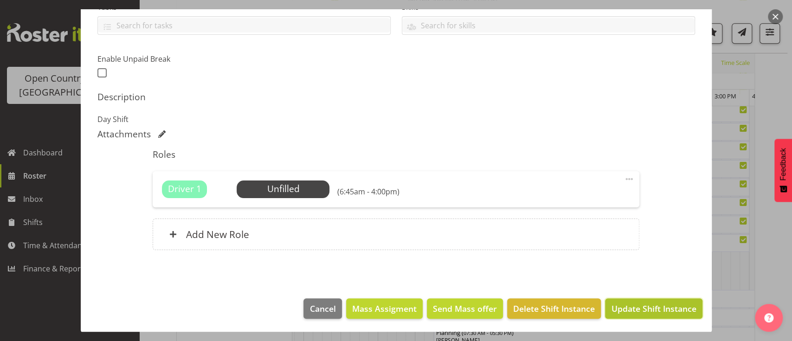
click at [662, 317] on button "Update Shift Instance" at bounding box center [653, 308] width 97 height 20
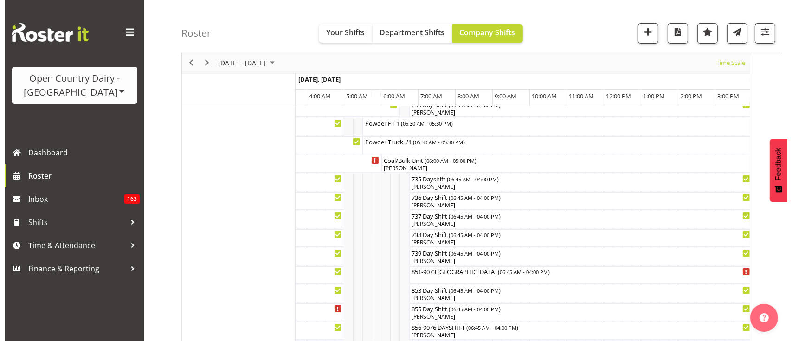
scroll to position [7, 0]
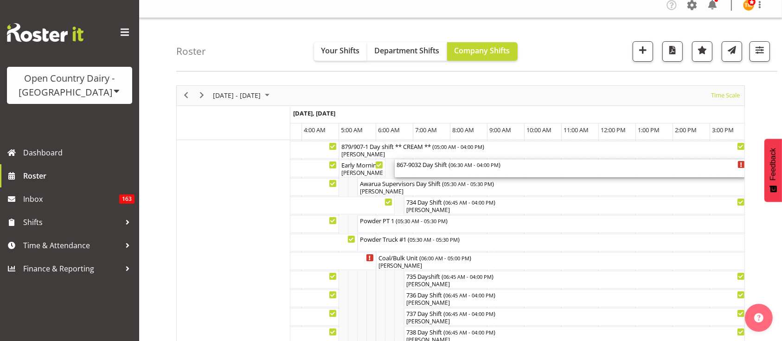
click at [456, 166] on span "06:30 AM - 04:00 PM" at bounding box center [475, 164] width 48 height 7
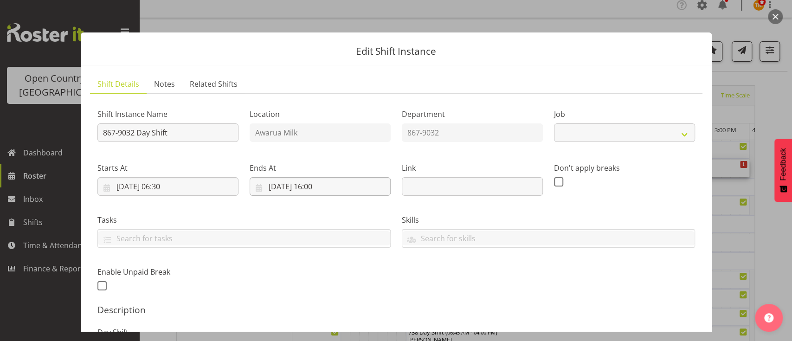
select select "10670"
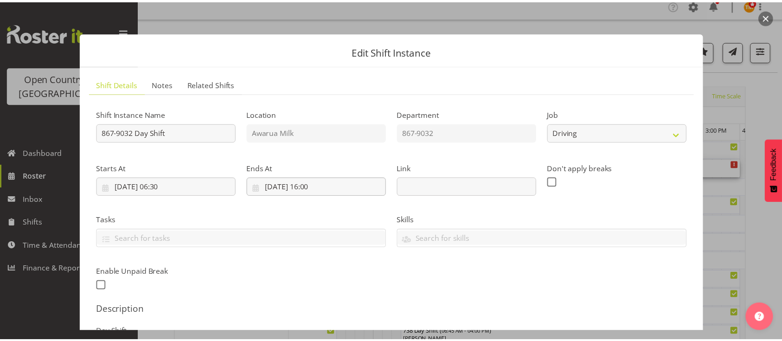
scroll to position [147, 0]
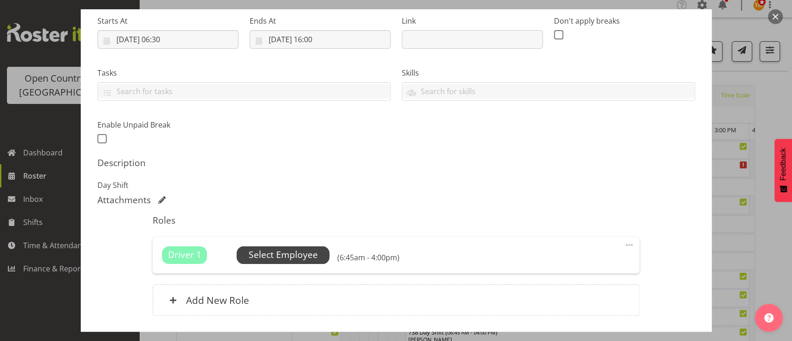
click at [283, 253] on span "Select Employee" at bounding box center [283, 254] width 69 height 13
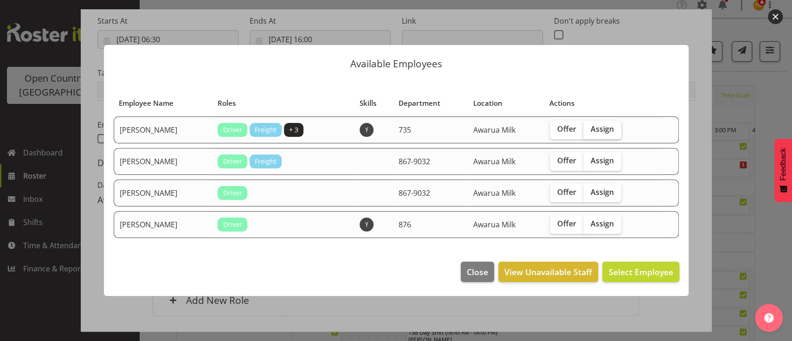
click at [591, 128] on span "Assign" at bounding box center [602, 128] width 23 height 9
click at [589, 128] on input "Assign" at bounding box center [586, 129] width 6 height 6
checkbox input "true"
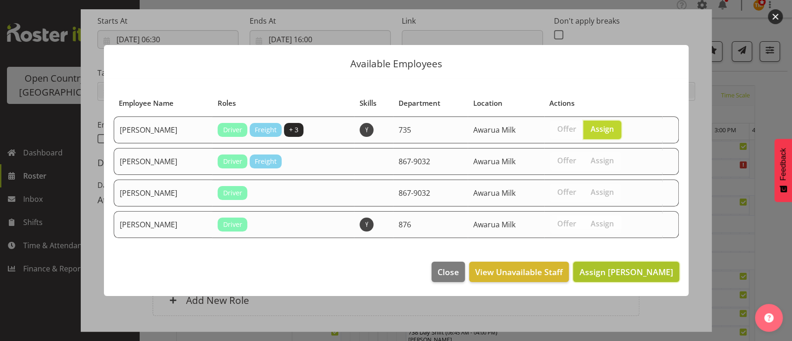
click at [631, 281] on button "Assign Brian Neas" at bounding box center [626, 272] width 106 height 20
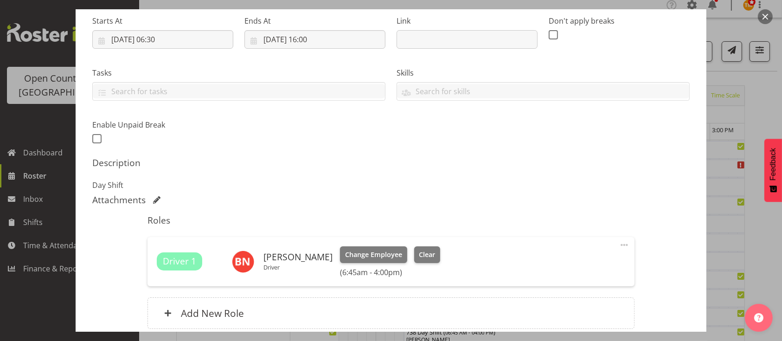
scroll to position [226, 0]
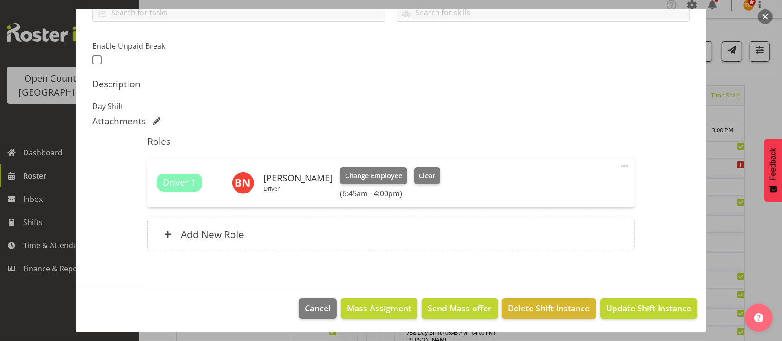
click at [631, 294] on footer "Cancel Mass Assigment Send Mass offer Delete Shift Instance Update Shift Instan…" at bounding box center [391, 311] width 631 height 44
click at [629, 299] on button "Update Shift Instance" at bounding box center [648, 308] width 97 height 20
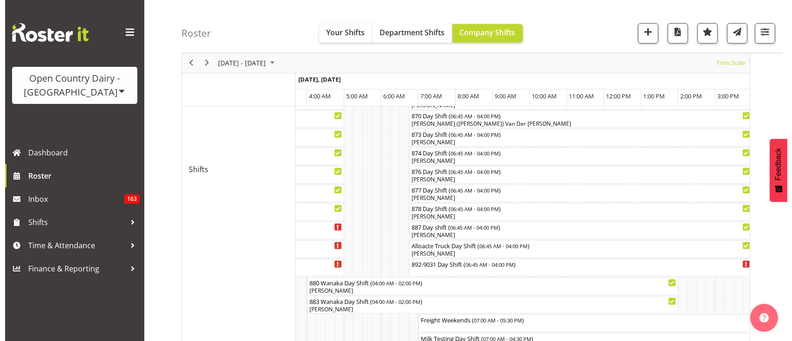
scroll to position [491, 0]
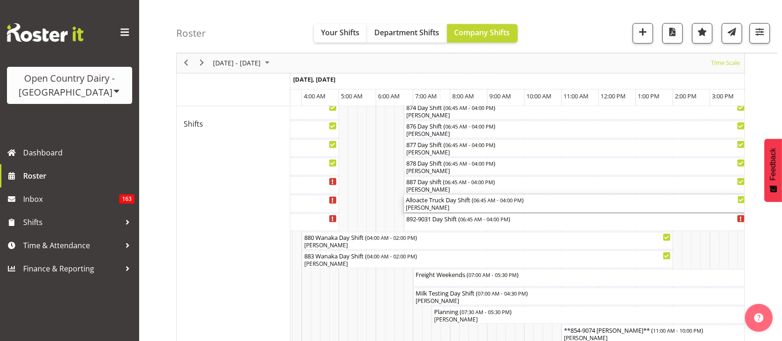
click at [451, 201] on div "Alloacte Truck Day Shift ( 06:45 AM - 04:00 PM )" at bounding box center [576, 199] width 340 height 9
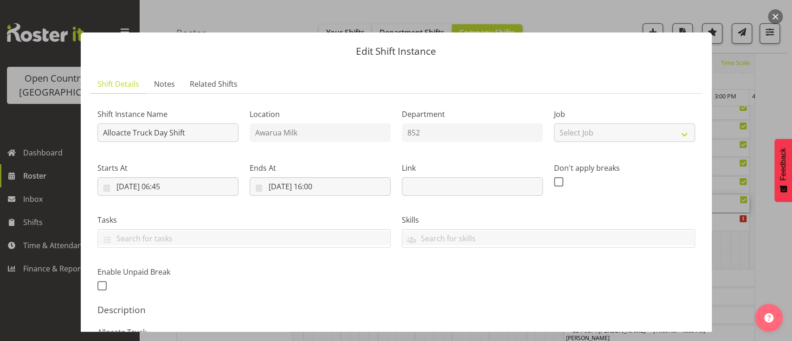
scroll to position [135, 0]
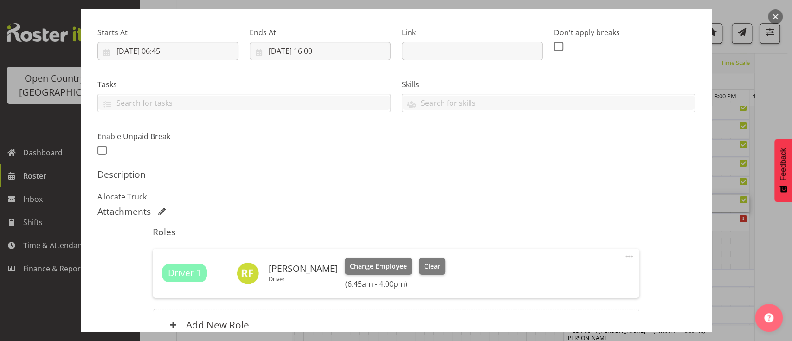
click at [429, 277] on div "Change Employee Clear (6:45am - 4:00pm)" at bounding box center [395, 273] width 100 height 31
click at [424, 265] on span "Clear" at bounding box center [432, 266] width 16 height 10
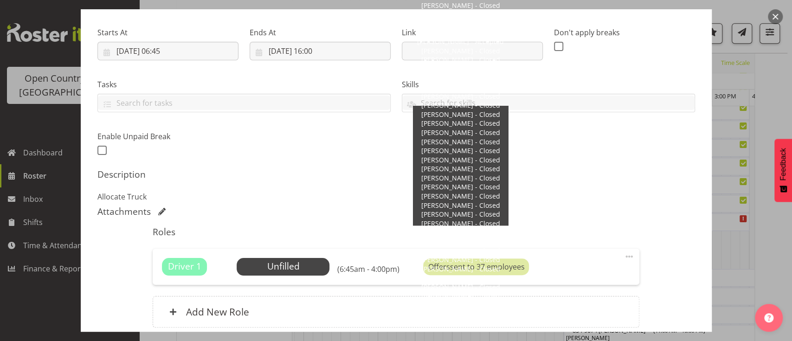
scroll to position [213, 0]
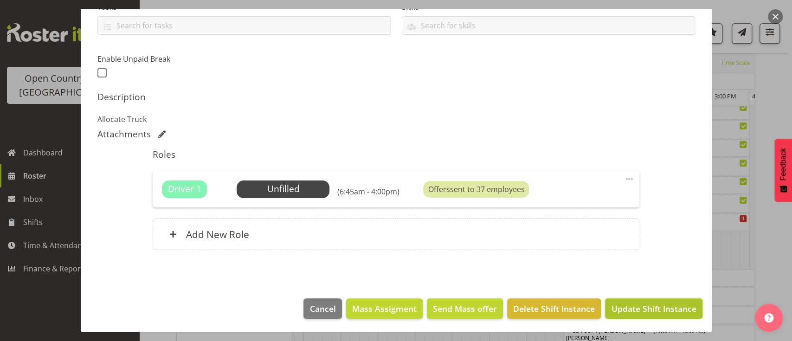
click at [638, 300] on button "Update Shift Instance" at bounding box center [653, 308] width 97 height 20
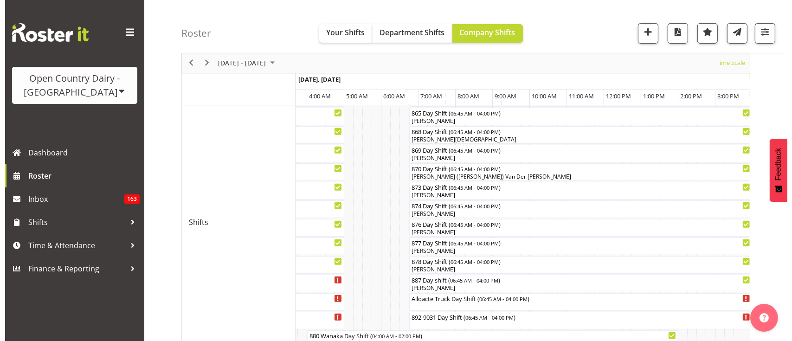
scroll to position [444, 0]
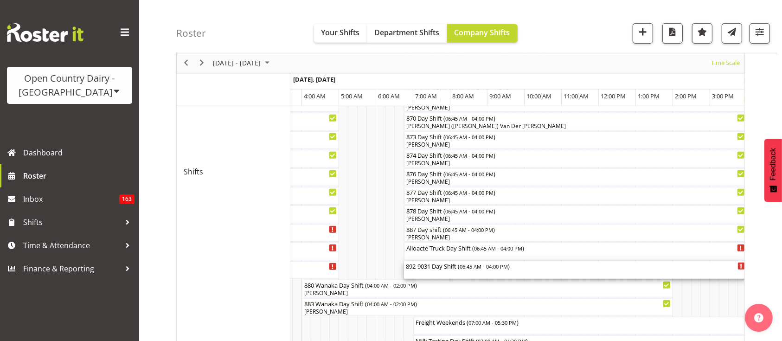
click at [542, 270] on div "892-9031 Day Shift ( 06:45 AM - 04:00 PM )" at bounding box center [576, 270] width 340 height 18
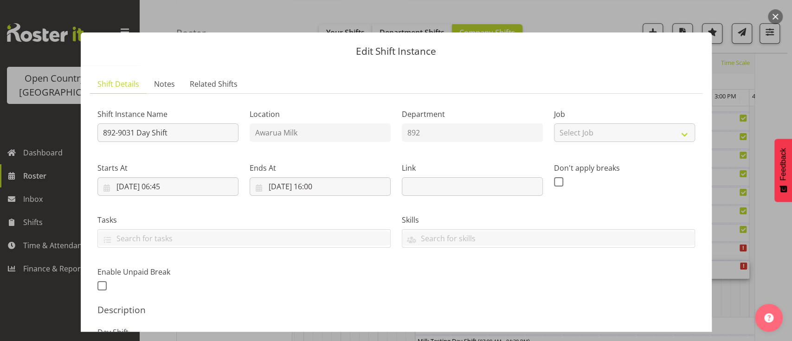
scroll to position [161, 0]
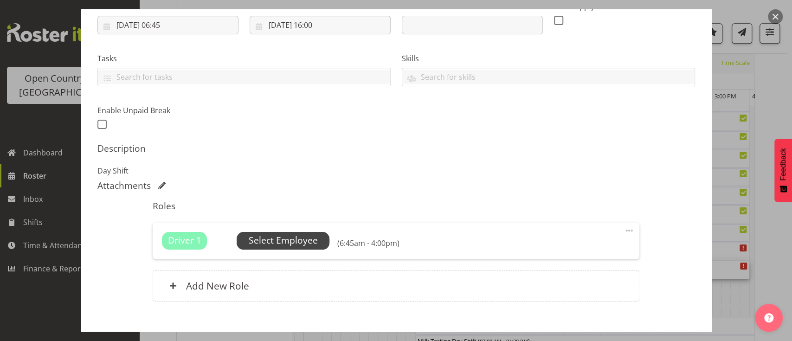
click at [323, 233] on span "Select Employee" at bounding box center [283, 241] width 93 height 18
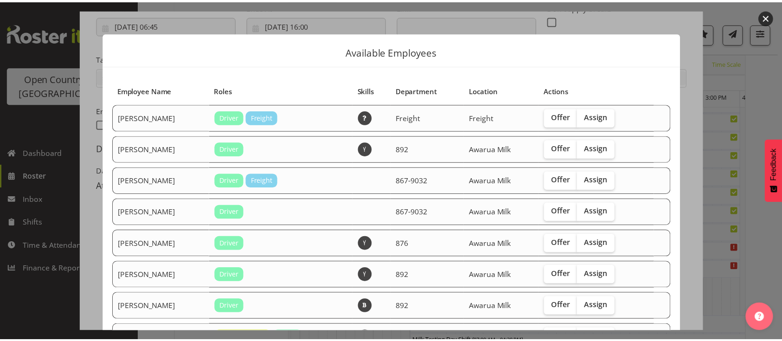
scroll to position [75, 0]
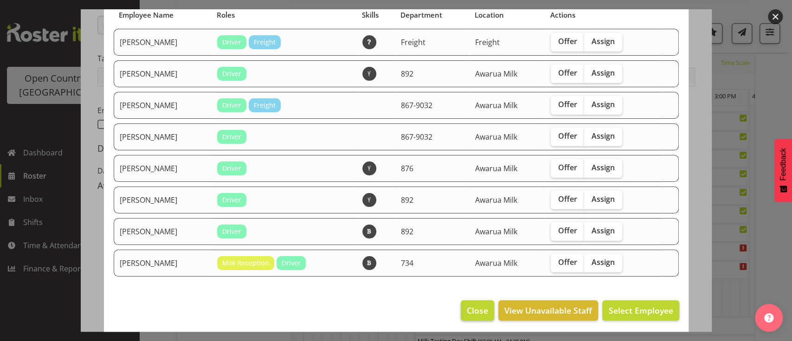
click at [467, 304] on span "Close" at bounding box center [477, 310] width 21 height 12
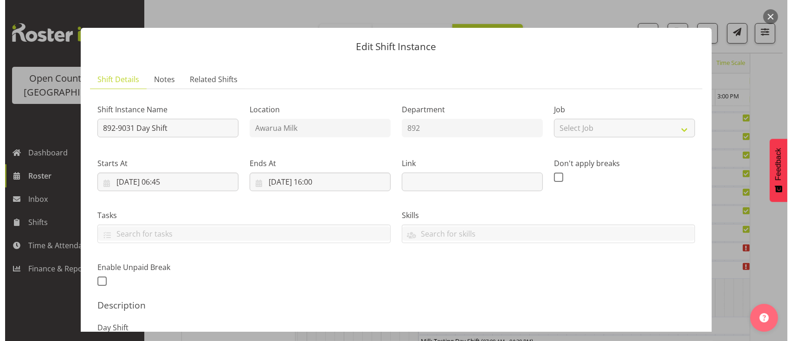
scroll to position [176, 0]
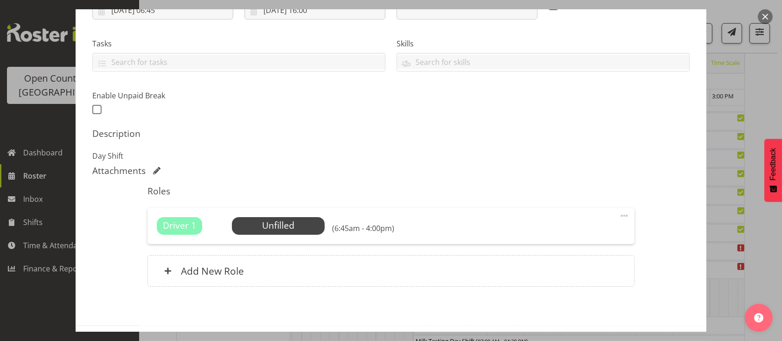
click at [0, 0] on span "Select Employee" at bounding box center [0, 0] width 0 height 0
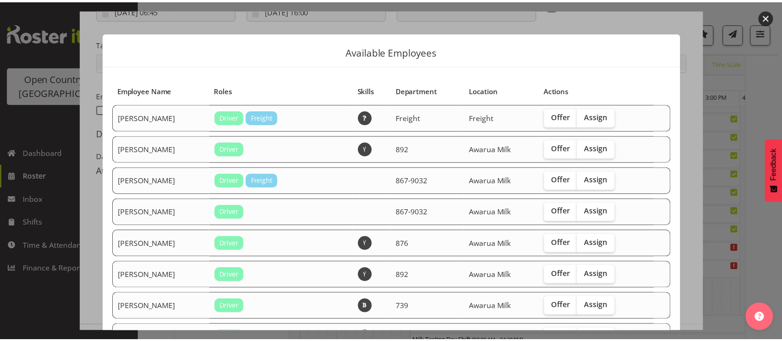
scroll to position [107, 0]
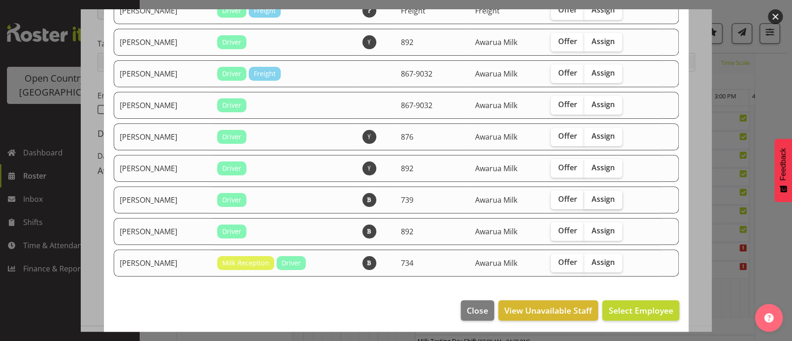
click at [592, 201] on span "Assign" at bounding box center [603, 198] width 23 height 9
click at [586, 201] on input "Assign" at bounding box center [587, 199] width 6 height 6
checkbox input "true"
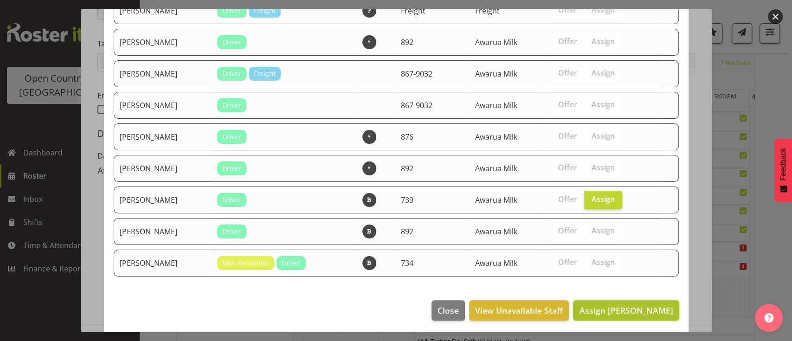
click at [632, 300] on button "Assign Rachel Fletcher" at bounding box center [626, 310] width 106 height 20
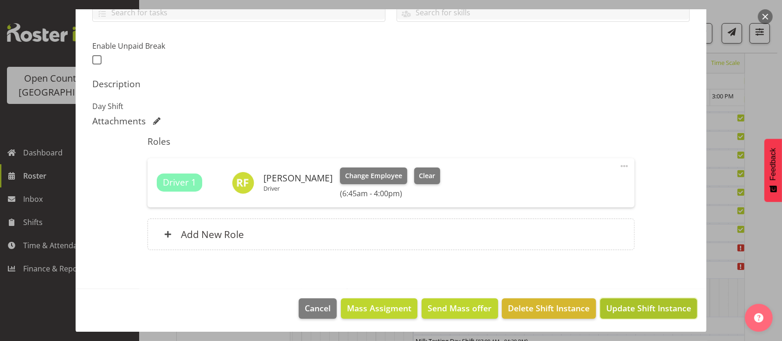
click at [632, 298] on button "Update Shift Instance" at bounding box center [648, 308] width 97 height 20
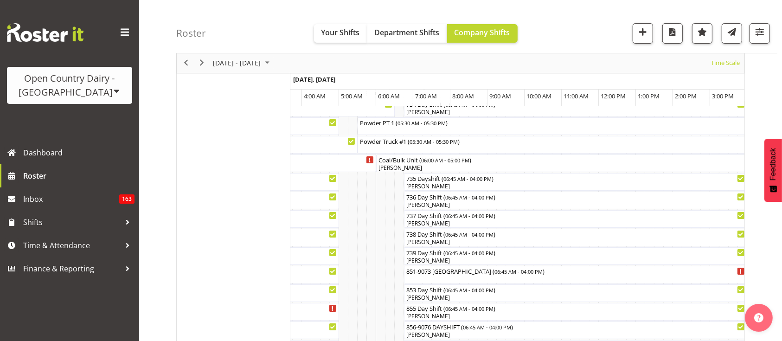
scroll to position [104, 0]
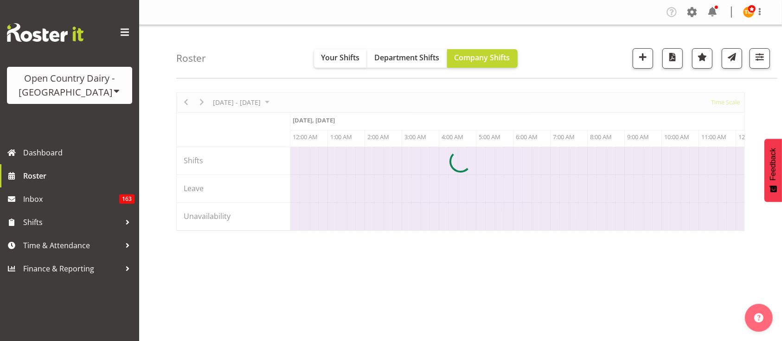
scroll to position [0, 4454]
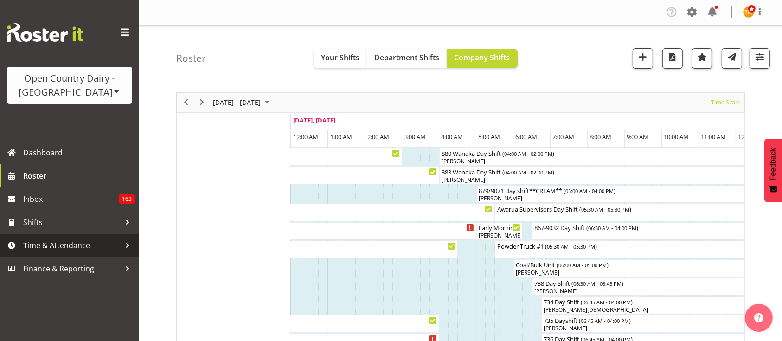
click at [103, 243] on span "Time & Attendance" at bounding box center [71, 245] width 97 height 14
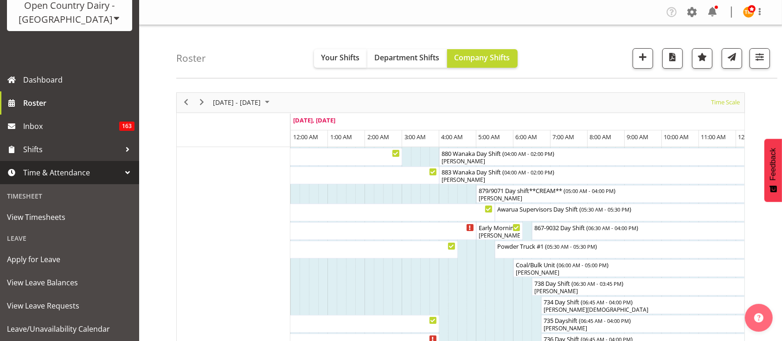
scroll to position [80, 0]
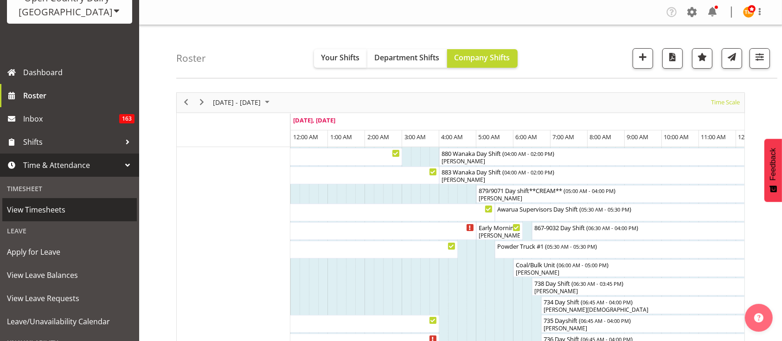
click at [62, 211] on span "View Timesheets" at bounding box center [69, 210] width 125 height 14
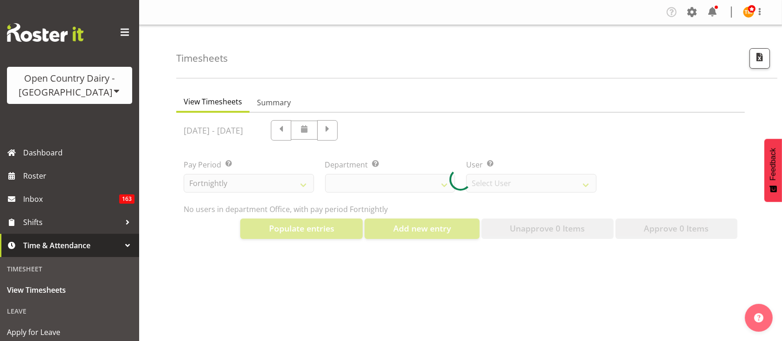
select select "699"
select select "8449"
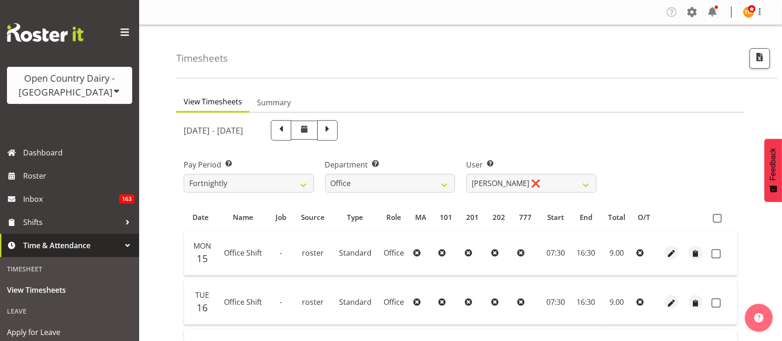
click at [409, 167] on label "Department Select which department you would like to view." at bounding box center [390, 164] width 130 height 11
click at [413, 179] on select "734 735 736 737 738 739 851 853 854 855 856 858 861 862 865 867-9032 868 869 87…" at bounding box center [390, 183] width 130 height 19
select select "686"
click at [325, 174] on select "734 735 736 737 738 739 851 853 854 855 856 858 861 862 865 867-9032 868 869 87…" at bounding box center [390, 183] width 130 height 19
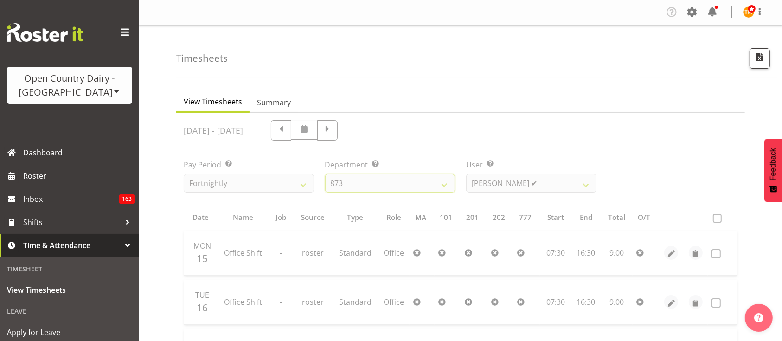
scroll to position [151, 0]
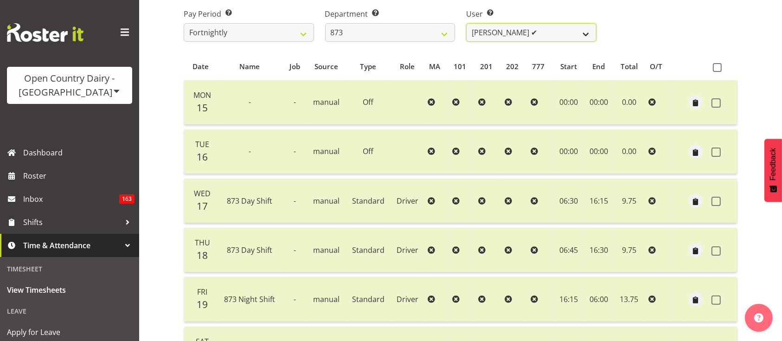
click at [531, 33] on select "[PERSON_NAME] ✔ [PERSON_NAME] ✔ [PERSON_NAME] ✔ [PERSON_NAME] ✔" at bounding box center [531, 32] width 130 height 19
select select "7516"
click at [466, 23] on select "[PERSON_NAME] ✔ [PERSON_NAME] ✔ [PERSON_NAME] ✔ [PERSON_NAME] ✔" at bounding box center [531, 32] width 130 height 19
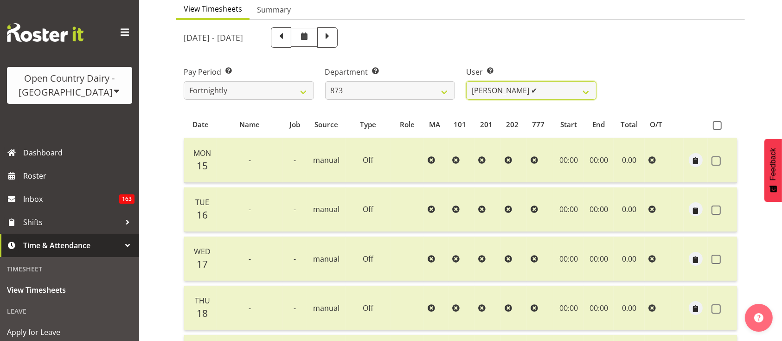
scroll to position [92, 0]
click at [334, 41] on span at bounding box center [328, 38] width 12 height 12
select select
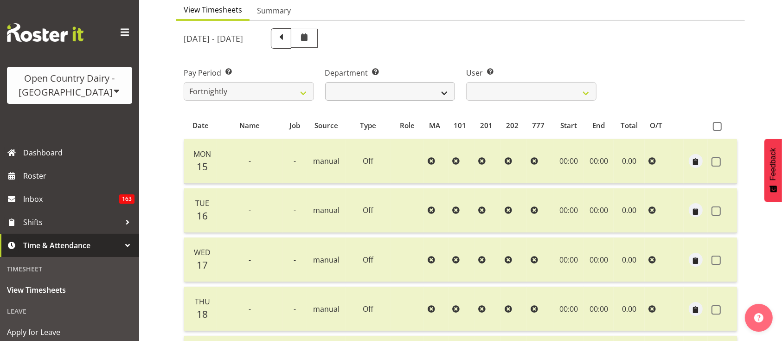
scroll to position [125, 0]
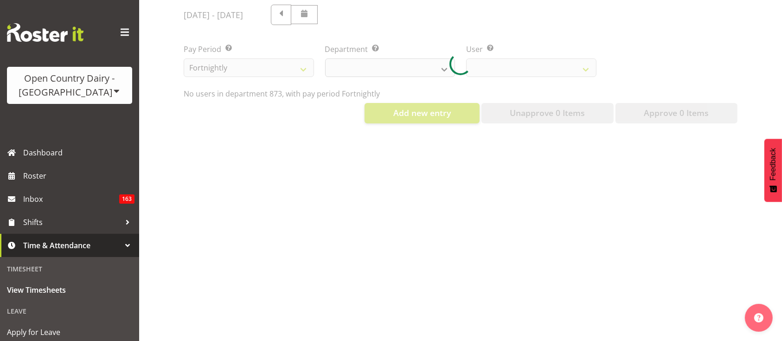
select select "686"
select select "7516"
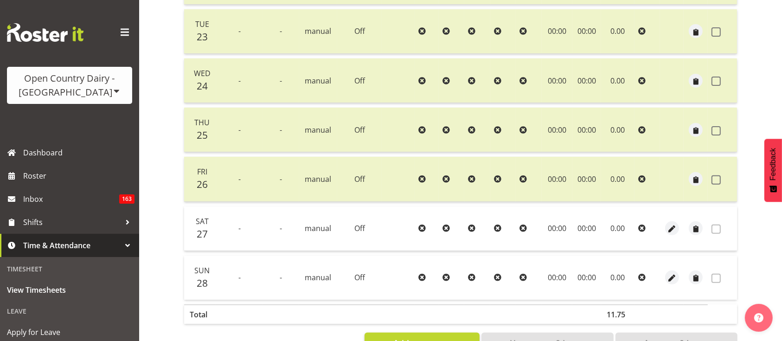
scroll to position [0, 0]
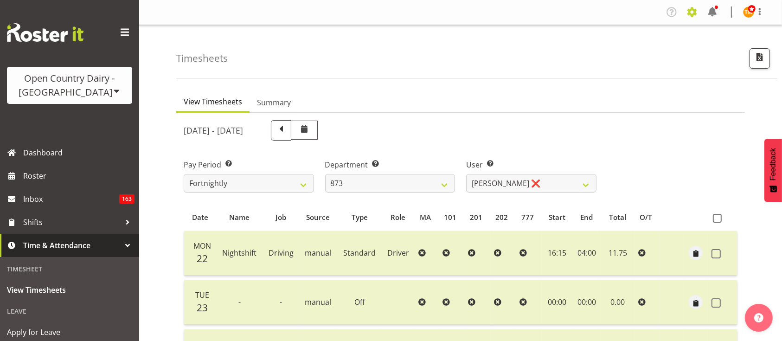
click at [695, 13] on span at bounding box center [692, 12] width 15 height 15
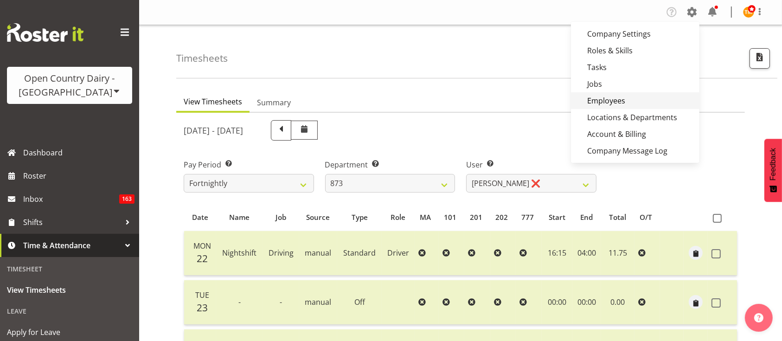
click at [644, 97] on link "Employees" at bounding box center [635, 100] width 129 height 17
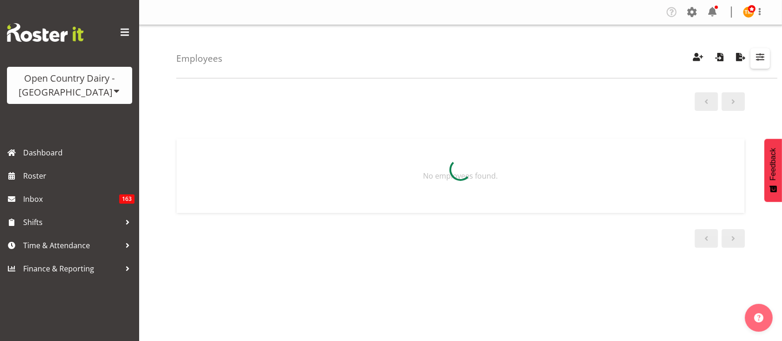
click at [761, 61] on span "button" at bounding box center [760, 57] width 12 height 12
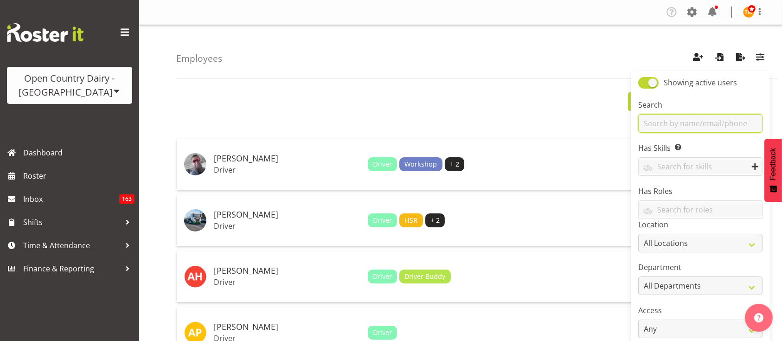
click at [737, 123] on input "text" at bounding box center [700, 123] width 124 height 19
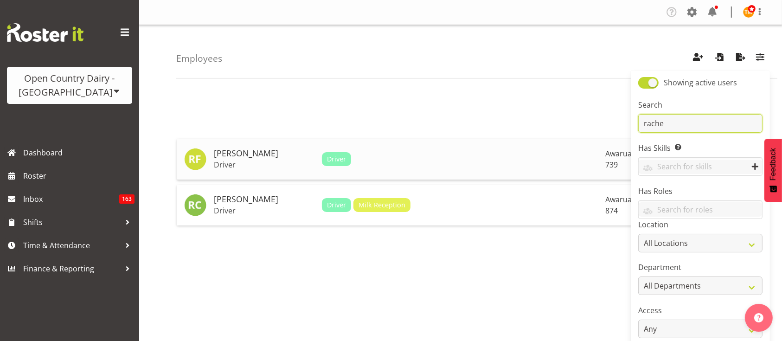
type input "rache"
click at [240, 164] on p "Driver" at bounding box center [264, 164] width 101 height 9
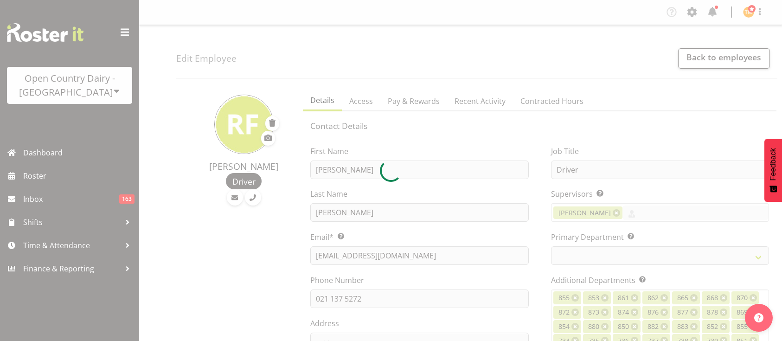
select select "TimelineWeek"
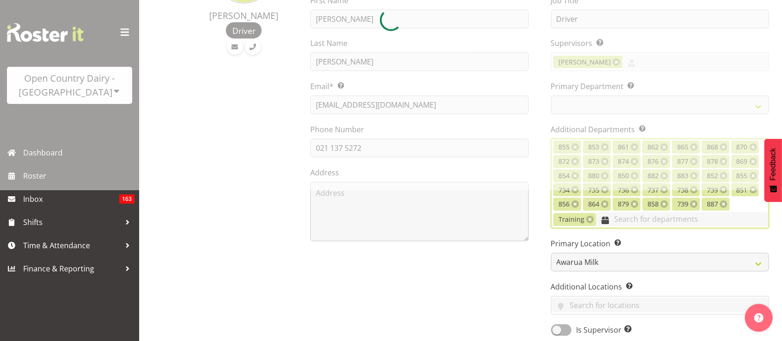
click at [647, 219] on input "text" at bounding box center [682, 219] width 173 height 14
select select
type input "8"
select select
type input "89"
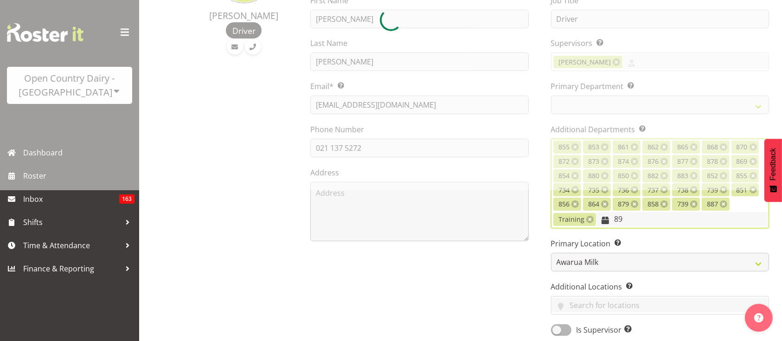
select select
type input "892"
select select
type input "89"
select select
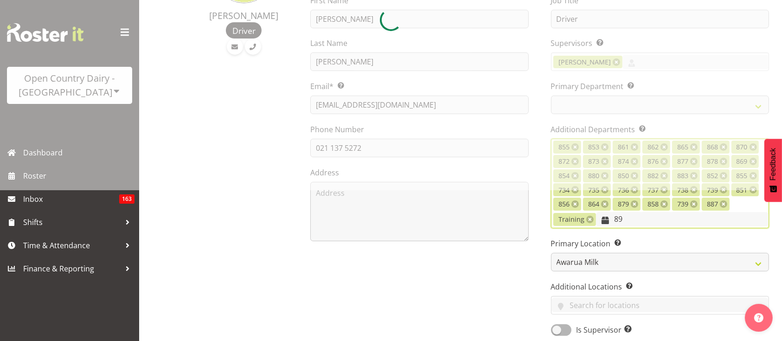
type input "892"
select select "902"
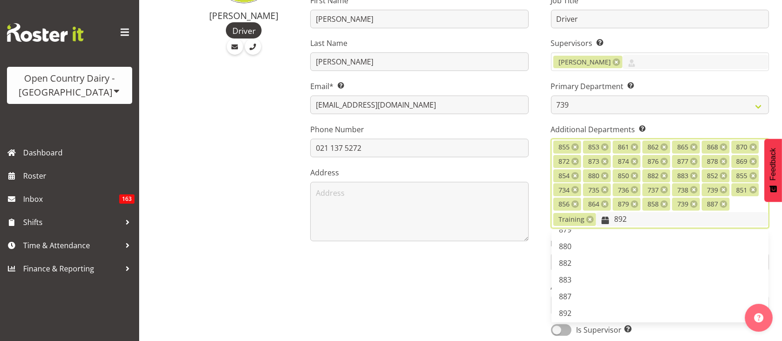
scroll to position [533, 0]
click at [603, 294] on link "892" at bounding box center [660, 293] width 217 height 17
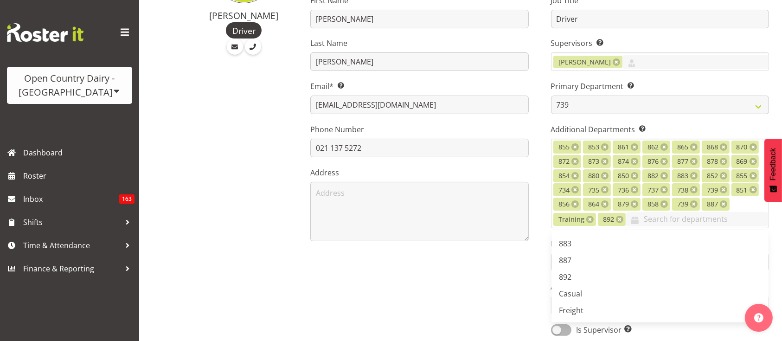
scroll to position [616, 0]
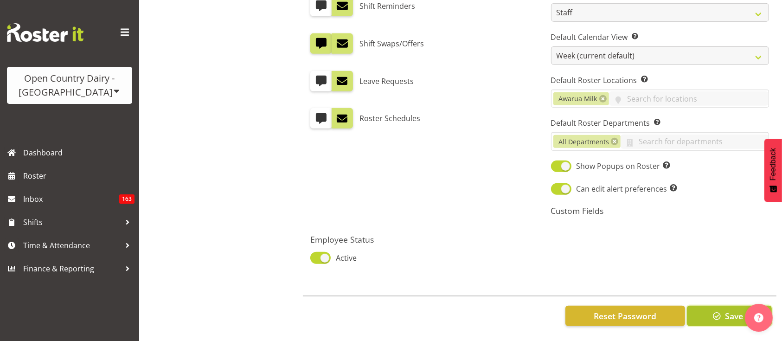
click at [696, 306] on button "Save" at bounding box center [729, 316] width 85 height 20
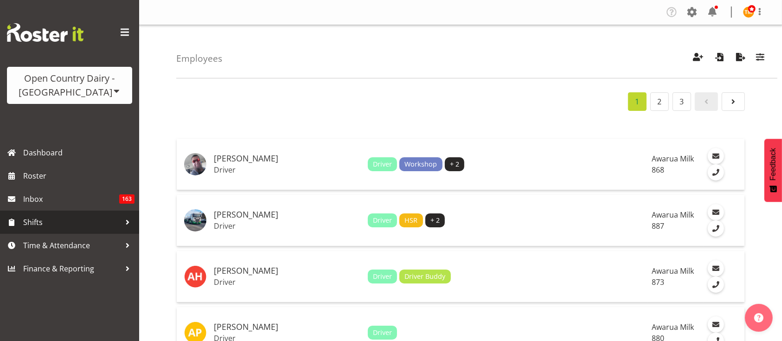
click at [25, 223] on span "Shifts" at bounding box center [71, 222] width 97 height 14
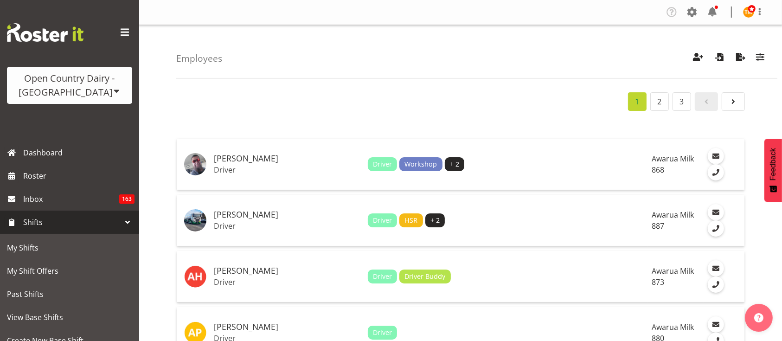
click at [81, 219] on span "Shifts" at bounding box center [71, 222] width 97 height 14
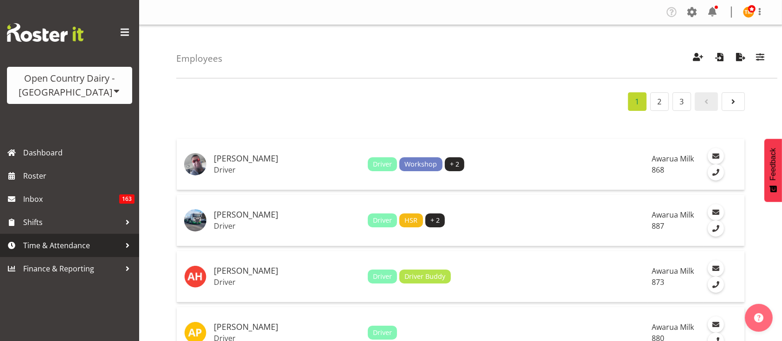
click at [90, 249] on span "Time & Attendance" at bounding box center [71, 245] width 97 height 14
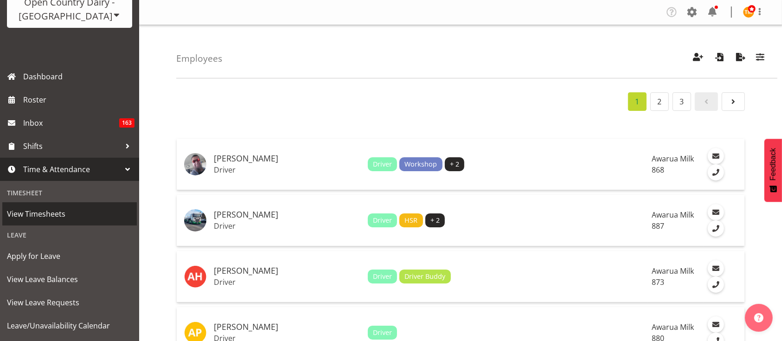
scroll to position [77, 0]
click at [77, 210] on span "View Timesheets" at bounding box center [69, 213] width 125 height 14
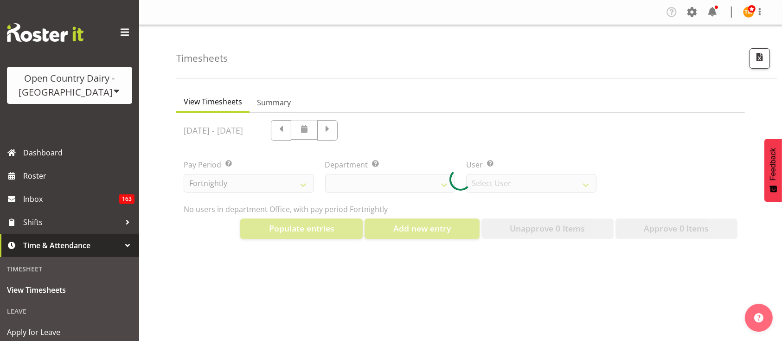
select select "699"
select select "8449"
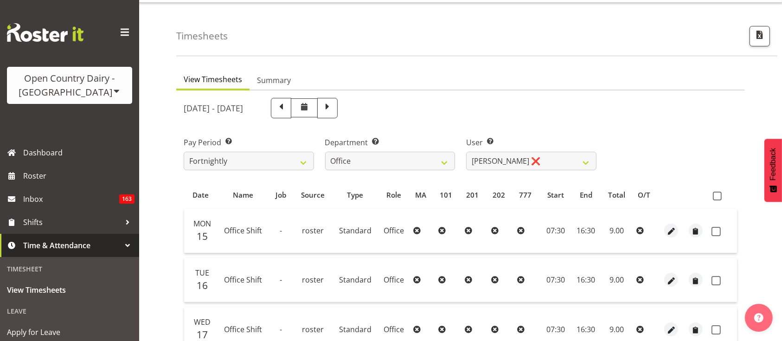
scroll to position [23, 0]
click at [436, 165] on select "734 735 736 737 738 739 851 853 854 855 856 858 861 862 865 867-9032 868 869 87…" at bounding box center [390, 160] width 130 height 19
select select "686"
click at [325, 151] on select "734 735 736 737 738 739 851 853 854 855 856 858 861 862 865 867-9032 868 869 87…" at bounding box center [390, 160] width 130 height 19
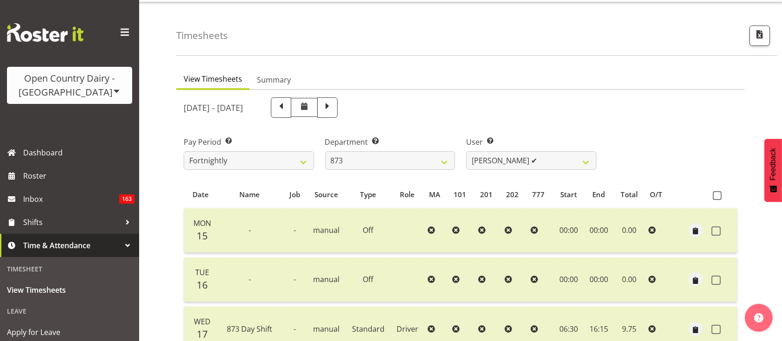
click at [506, 169] on div "User Select user. Note: This is filtered down by the previous two drop-down ite…" at bounding box center [532, 149] width 142 height 52
click at [506, 160] on select "[PERSON_NAME] ✔ [PERSON_NAME] ✔ [PERSON_NAME] ✔ [PERSON_NAME] ✔" at bounding box center [531, 160] width 130 height 19
select select "7516"
click at [466, 151] on select "[PERSON_NAME] ✔ [PERSON_NAME] ✔ [PERSON_NAME] ✔ [PERSON_NAME] ✔" at bounding box center [531, 160] width 130 height 19
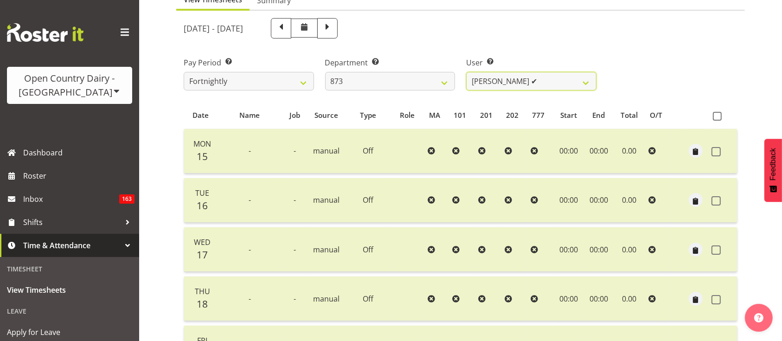
scroll to position [101, 0]
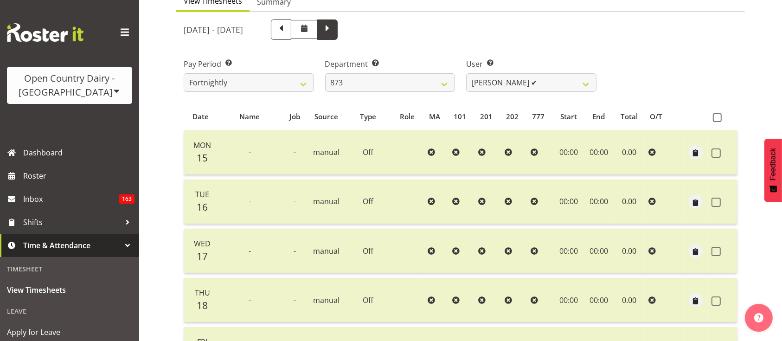
click at [334, 27] on span at bounding box center [328, 29] width 12 height 12
select select
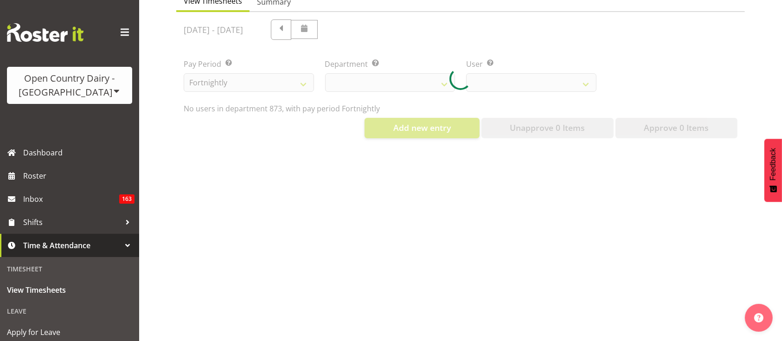
scroll to position [125, 0]
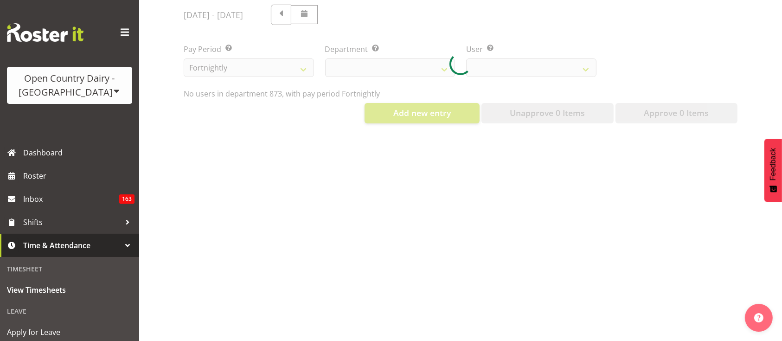
select select "686"
select select "7516"
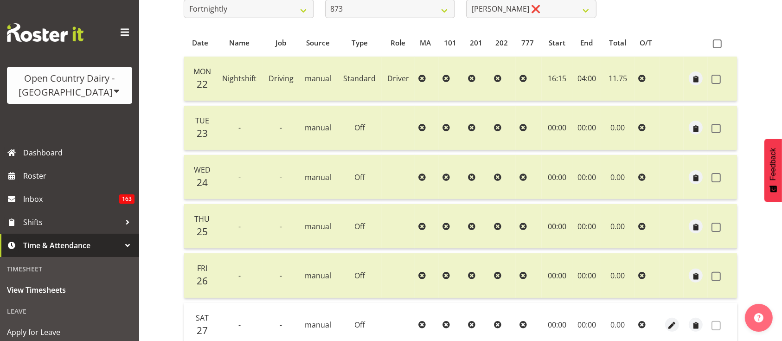
scroll to position [147, 0]
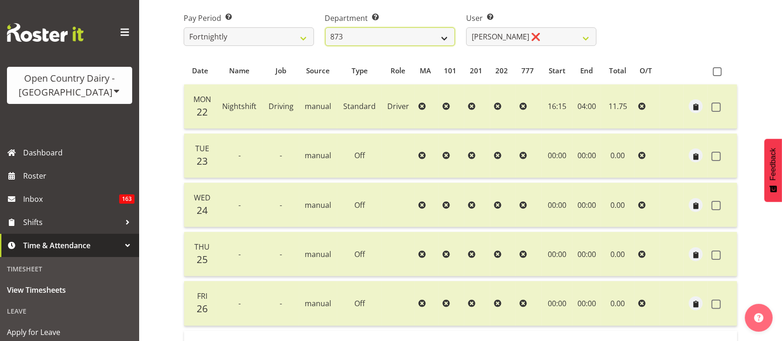
click at [440, 42] on select "734 735 736 737 738 739 851 853 854 855 856 858 861 862 865 867-9032 868 869 87…" at bounding box center [390, 36] width 130 height 19
select select "755"
click at [325, 27] on select "734 735 736 737 738 739 851 853 854 855 856 858 861 862 865 867-9032 868 869 87…" at bounding box center [390, 36] width 130 height 19
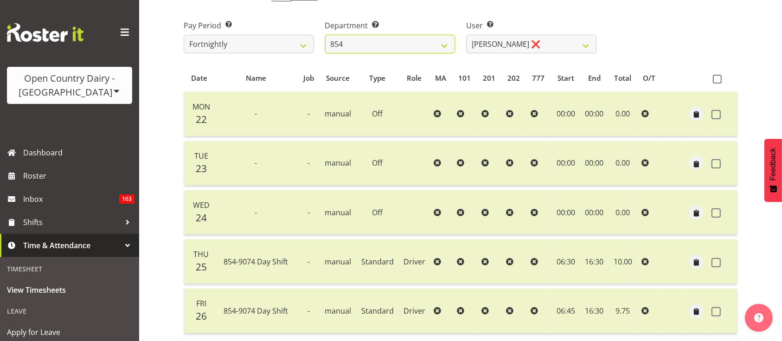
scroll to position [130, 0]
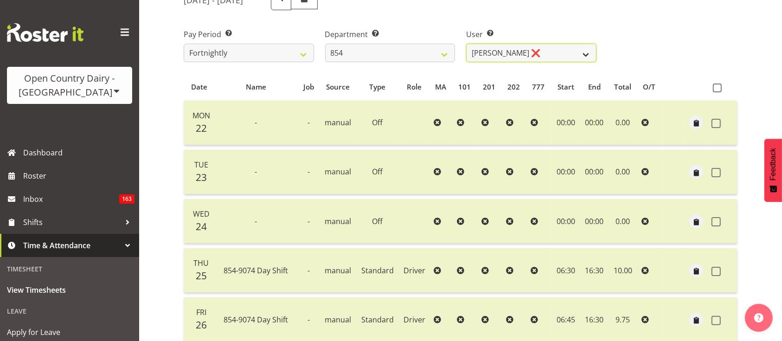
click at [504, 60] on select "[PERSON_NAME] ❌ [PERSON_NAME] ❌ [PERSON_NAME] ❌ [PERSON_NAME] ❌" at bounding box center [531, 53] width 130 height 19
select select "9851"
click at [466, 44] on select "[PERSON_NAME] ❌ [PERSON_NAME] ❌ [PERSON_NAME] ❌ [PERSON_NAME] ❌" at bounding box center [531, 53] width 130 height 19
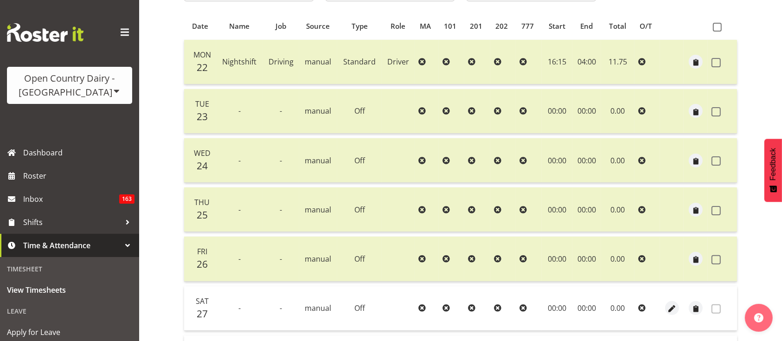
scroll to position [98, 0]
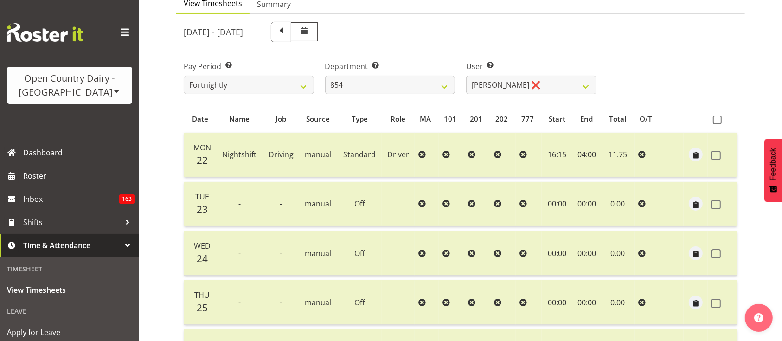
click at [393, 95] on div "Department Select which department you would like to view. 734 735 736 737 738 …" at bounding box center [391, 74] width 142 height 52
click at [378, 91] on select "734 735 736 737 738 739 851 853 854 855 856 858 861 862 865 867-9032 868 869 87…" at bounding box center [390, 85] width 130 height 19
select select "686"
click at [325, 76] on select "734 735 736 737 738 739 851 853 854 855 856 858 861 862 865 867-9032 868 869 87…" at bounding box center [390, 85] width 130 height 19
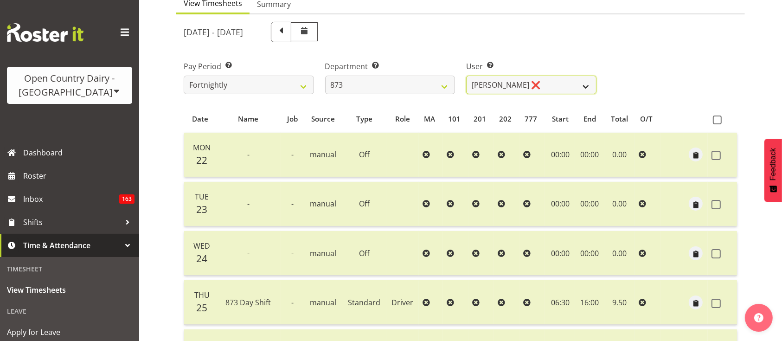
click at [523, 79] on select "[PERSON_NAME] ❌ [PERSON_NAME] ❌ [PERSON_NAME] ❌ [PERSON_NAME] ❌" at bounding box center [531, 85] width 130 height 19
select select "7516"
click at [466, 76] on select "[PERSON_NAME] ❌ [PERSON_NAME] ❌ [PERSON_NAME] ❌ [PERSON_NAME] ❌" at bounding box center [531, 85] width 130 height 19
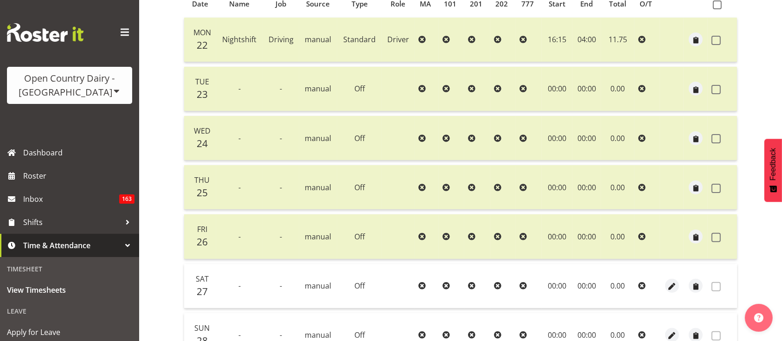
scroll to position [112, 0]
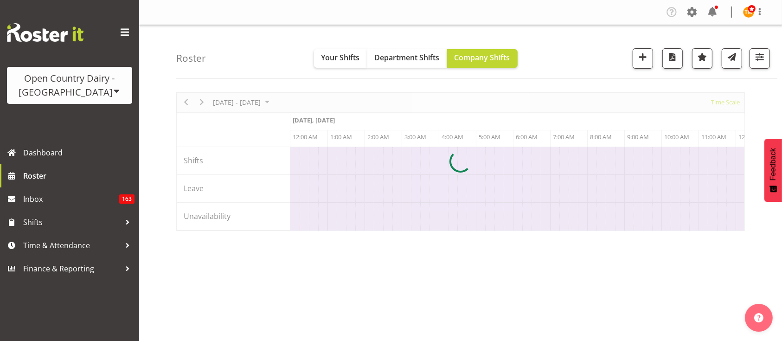
scroll to position [0, 4454]
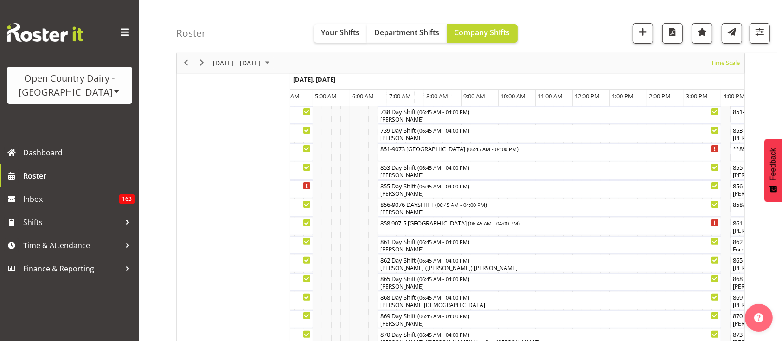
scroll to position [227, 0]
